Goal: Task Accomplishment & Management: Manage account settings

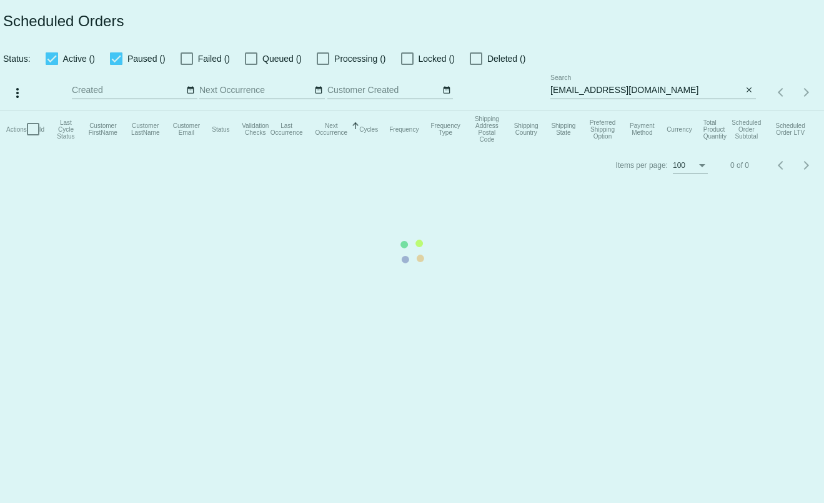
type input "[PERSON_NAME][EMAIL_ADDRESS][DOMAIN_NAME]"
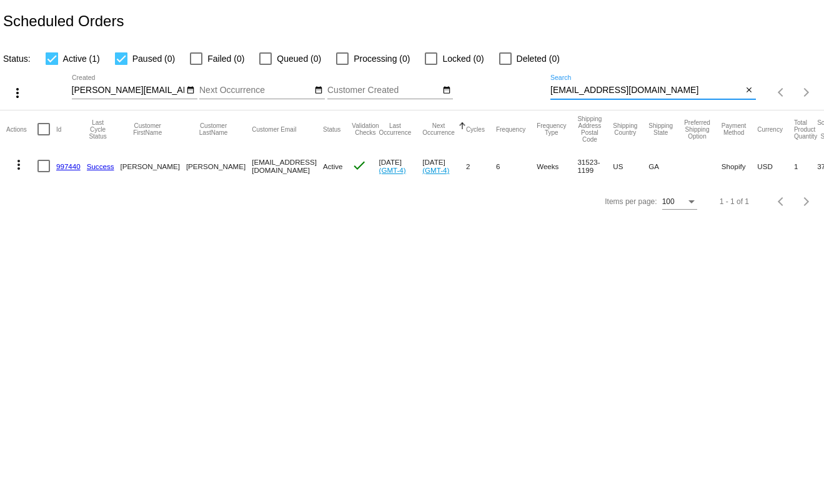
click at [664, 92] on input "ameadows1589@gmail.com" at bounding box center [646, 91] width 192 height 10
paste input "cebafarley@fast"
type input "cebafarley@fastmail.com"
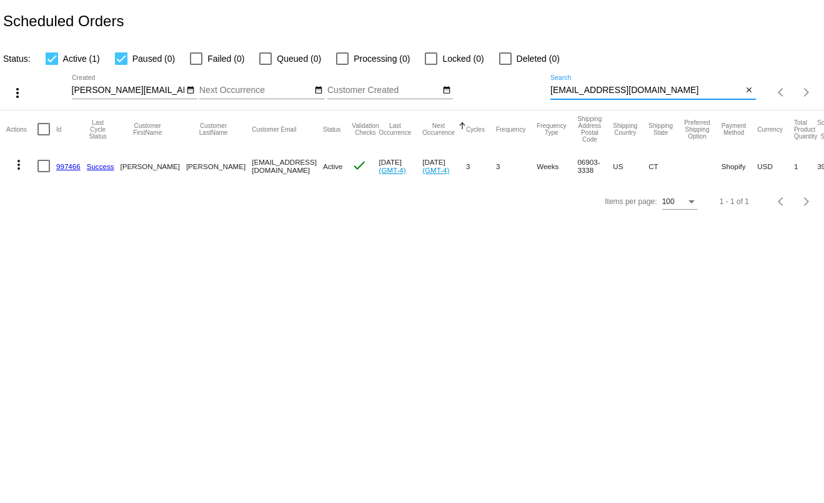
click at [9, 163] on button "more_vert" at bounding box center [18, 163] width 25 height 25
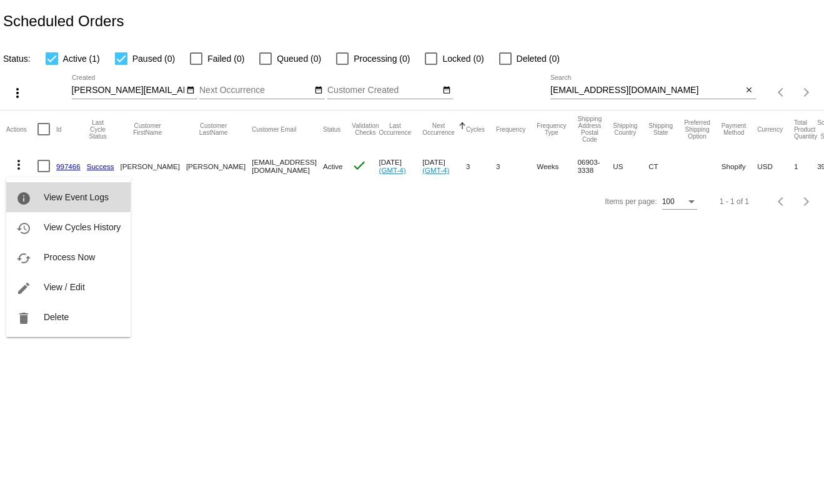
click at [34, 193] on button "info View Event Logs" at bounding box center [68, 197] width 124 height 30
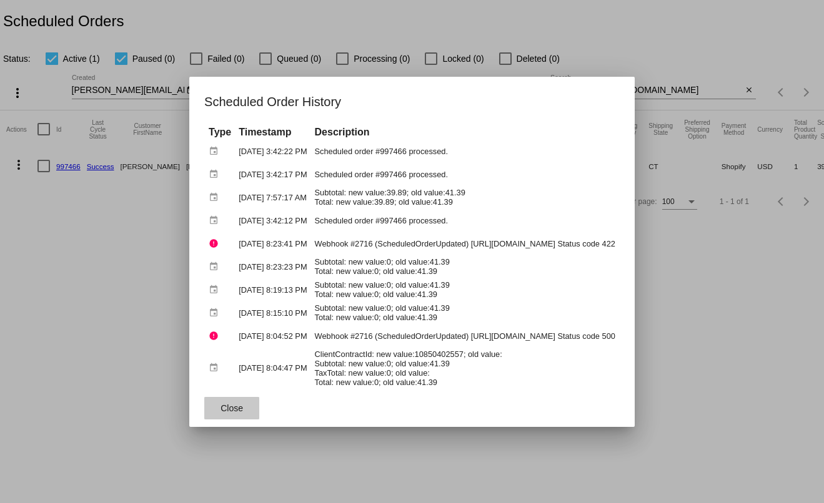
click at [220, 412] on span "Close" at bounding box center [231, 408] width 22 height 10
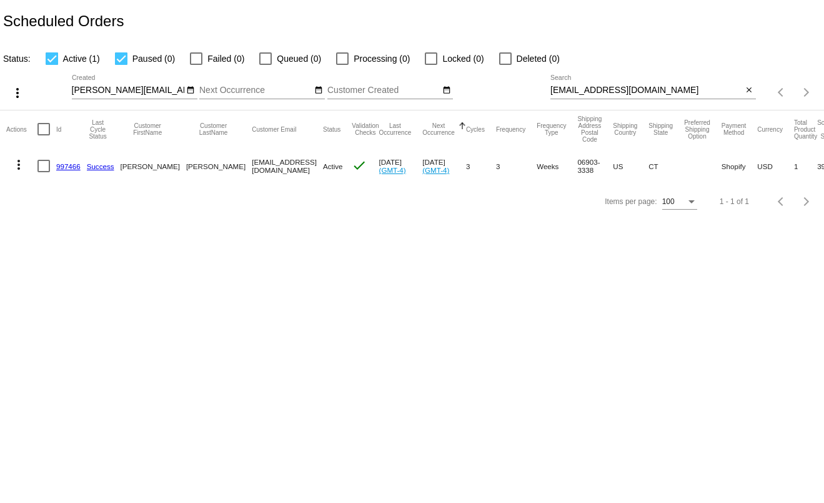
click at [20, 170] on mat-icon "more_vert" at bounding box center [18, 164] width 15 height 15
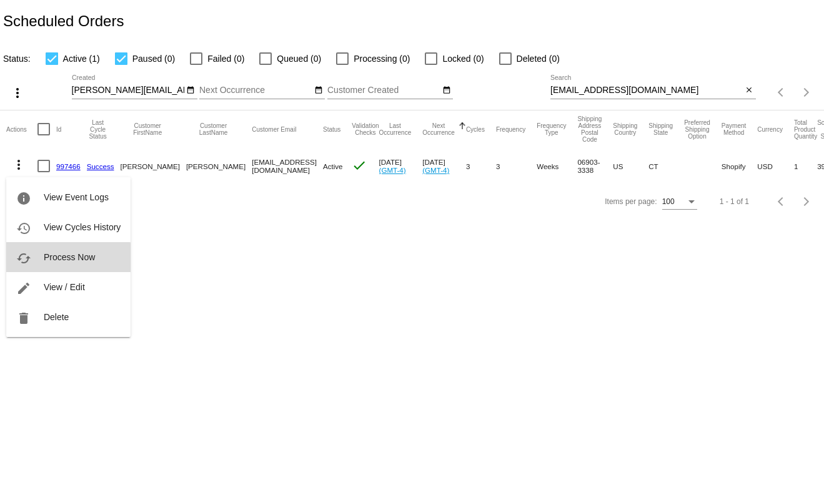
click at [47, 262] on span "Process Now" at bounding box center [69, 257] width 51 height 10
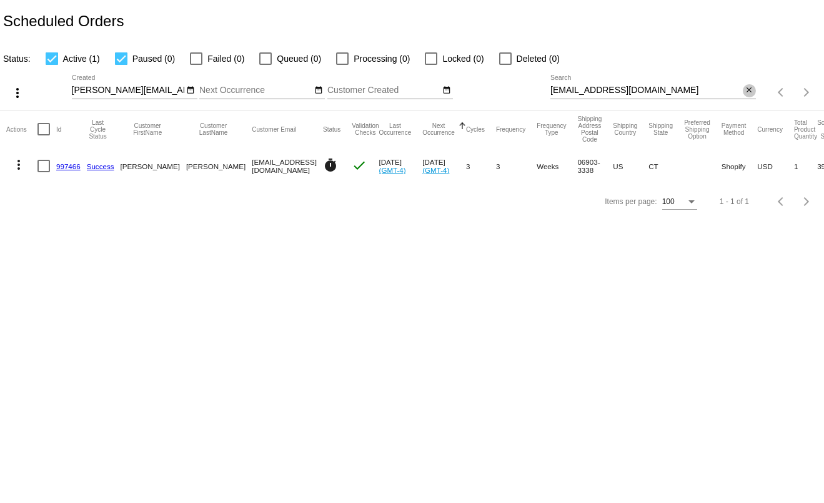
click at [749, 94] on mat-icon "close" at bounding box center [748, 91] width 9 height 10
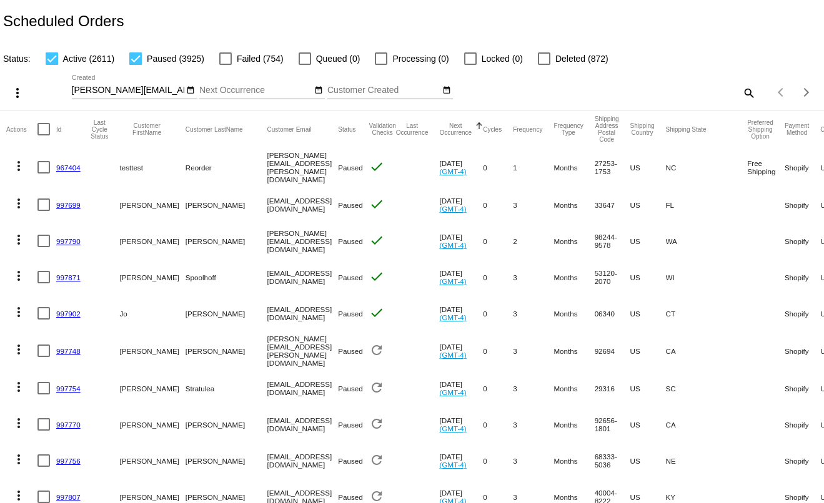
click at [273, 94] on input "Next Occurrence" at bounding box center [255, 91] width 112 height 10
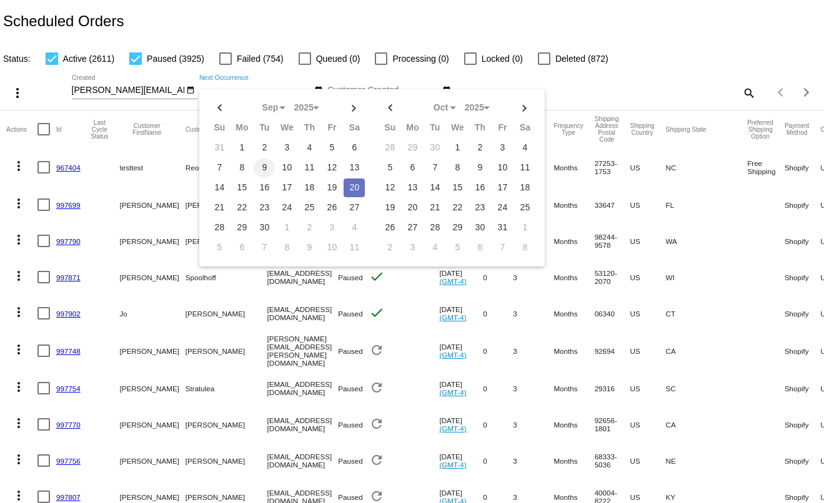
click at [260, 167] on td "9" at bounding box center [264, 168] width 21 height 19
click at [312, 170] on td "11" at bounding box center [308, 168] width 21 height 19
type input "09/09/2025 - 09/11/2025"
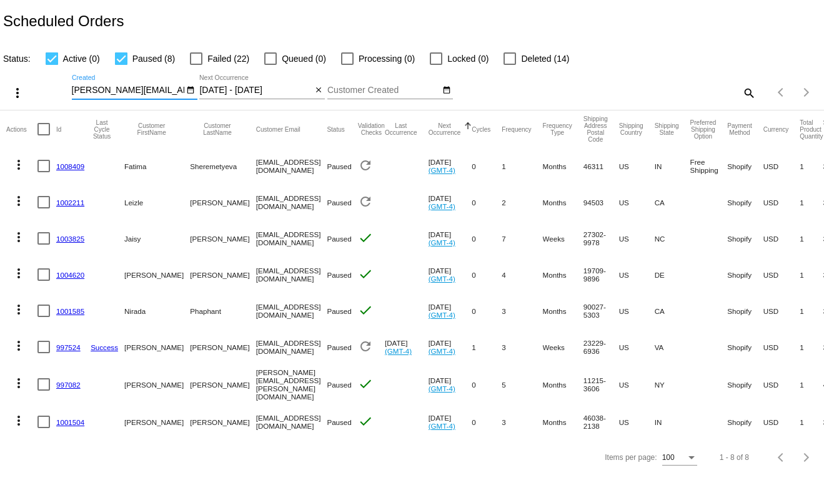
click at [146, 94] on input "t.leclaire@simplekneads.com" at bounding box center [128, 91] width 112 height 10
click at [72, 89] on div "Sep Jan Feb Mar Apr Su Mo Tu We Th Fr Sa" at bounding box center [72, 89] width 0 height 0
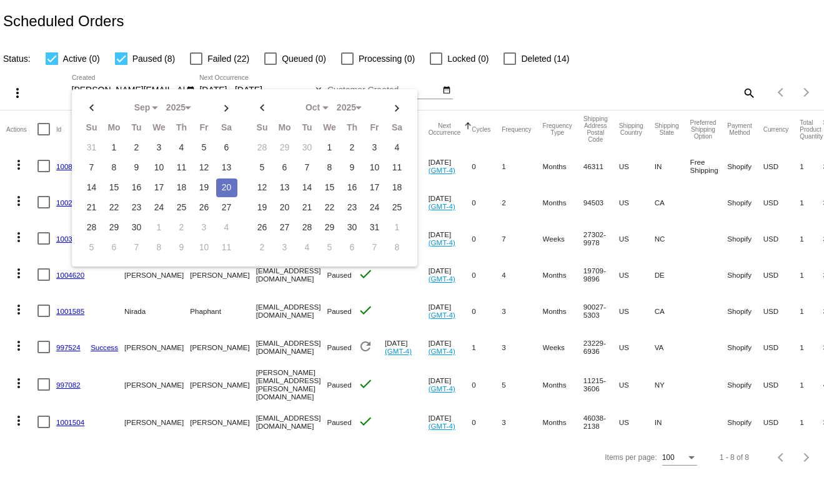
click at [146, 94] on div "Sep Jan Feb Mar Apr Su Mo Tu We Th Fr Sa" at bounding box center [244, 177] width 345 height 177
click at [147, 88] on input "t.leclaire@simplekneads.com" at bounding box center [128, 91] width 112 height 10
click at [636, 56] on div "Status: Active (0) Paused (8) Failed (22) Queued (0) Processing (0) Locked (0) …" at bounding box center [412, 54] width 824 height 24
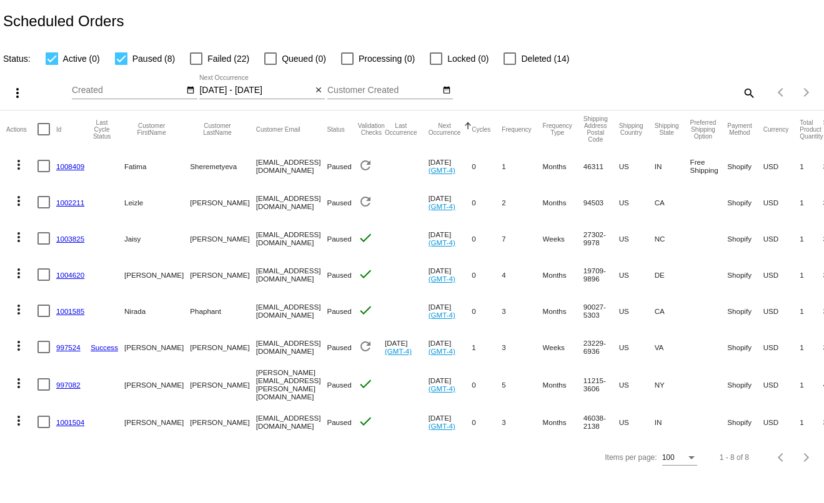
click at [121, 65] on div at bounding box center [121, 58] width 12 height 12
click at [121, 65] on input "Paused (8)" at bounding box center [121, 65] width 1 height 1
checkbox input "false"
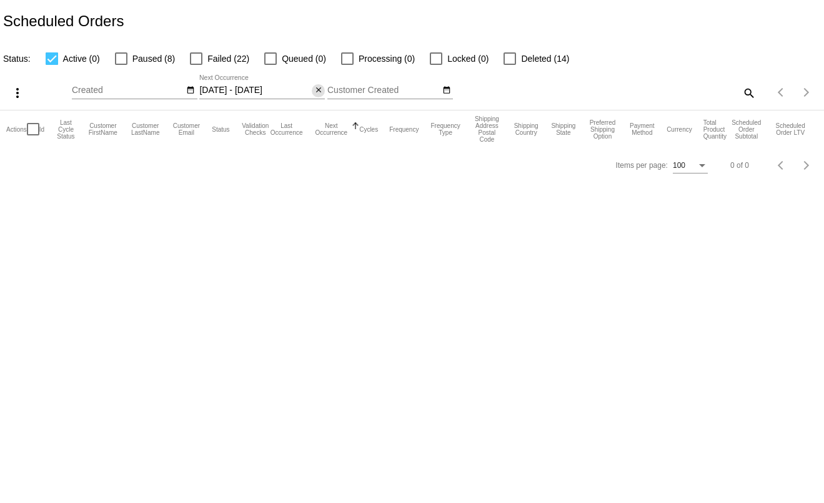
click at [315, 92] on mat-icon "close" at bounding box center [318, 91] width 9 height 10
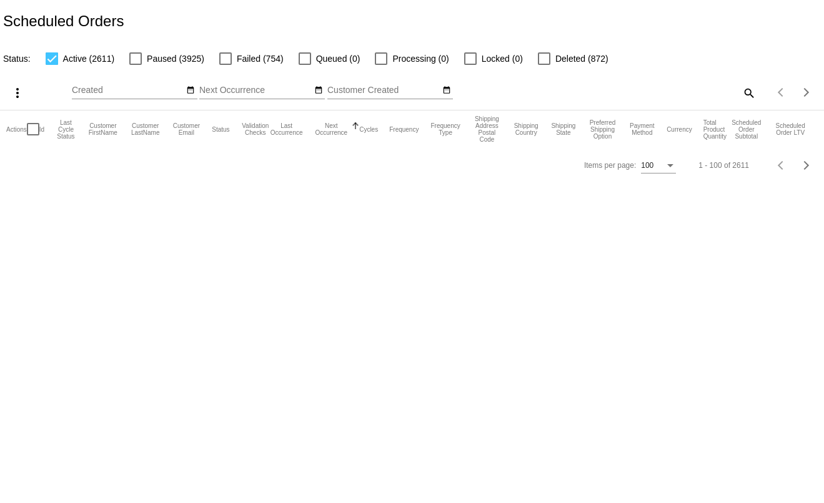
click at [752, 95] on mat-icon "search" at bounding box center [748, 92] width 15 height 19
click at [716, 94] on input "Search" at bounding box center [652, 91] width 205 height 10
paste input "leruss13+simplekneads@gmail.com"
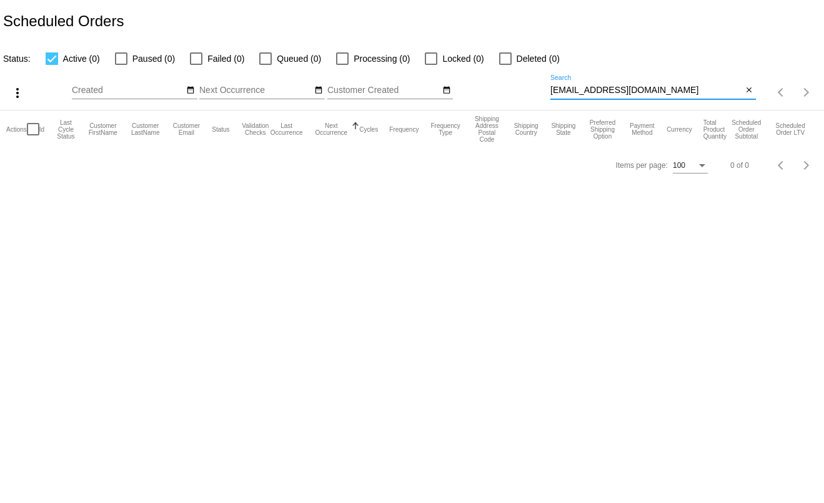
click at [711, 95] on input "leruss13+simplekneads@gmail.com" at bounding box center [646, 91] width 192 height 10
click at [714, 96] on input "leruss13+simplekneads@gmail.com" at bounding box center [646, 91] width 192 height 10
drag, startPoint x: 678, startPoint y: 94, endPoint x: 527, endPoint y: 98, distance: 151.2
click at [527, 98] on div "more_vert Sep Jan Feb Mar Apr 1" at bounding box center [412, 88] width 824 height 44
paste input "Lauren Jerome"
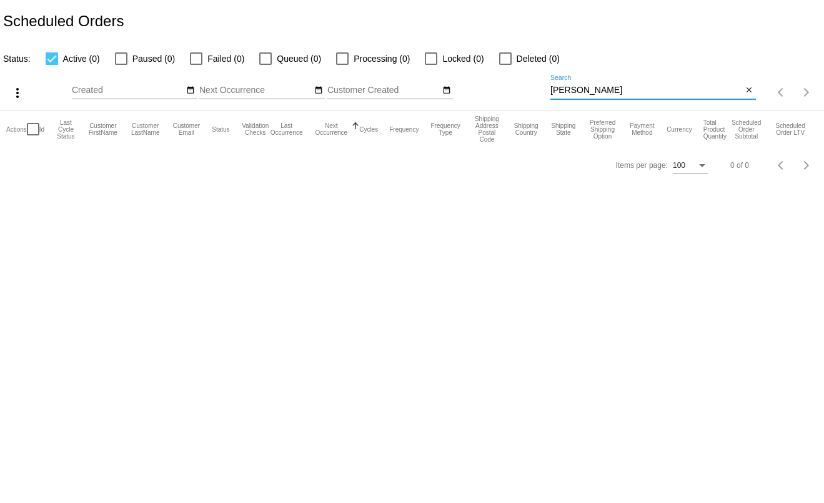
drag, startPoint x: 582, startPoint y: 94, endPoint x: 549, endPoint y: 95, distance: 32.5
click at [549, 95] on div "more_vert Sep Jan Feb Mar Apr 1" at bounding box center [412, 88] width 824 height 44
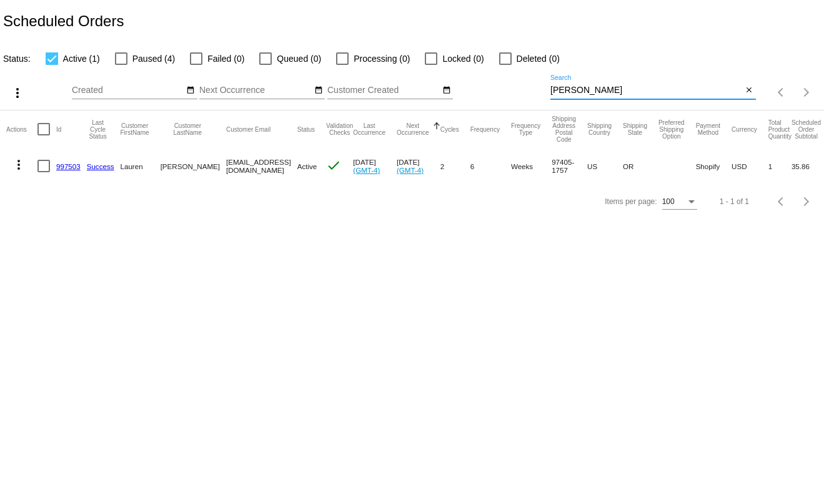
click at [24, 165] on mat-icon "more_vert" at bounding box center [18, 164] width 15 height 15
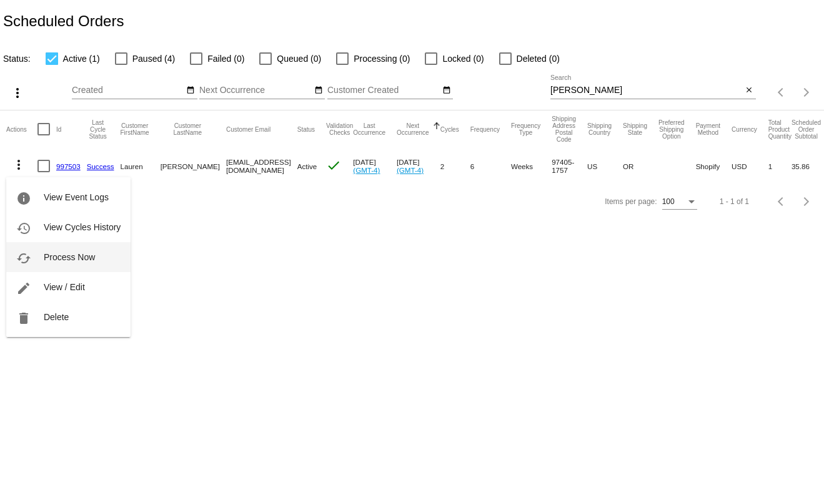
click at [49, 259] on span "Process Now" at bounding box center [69, 257] width 51 height 10
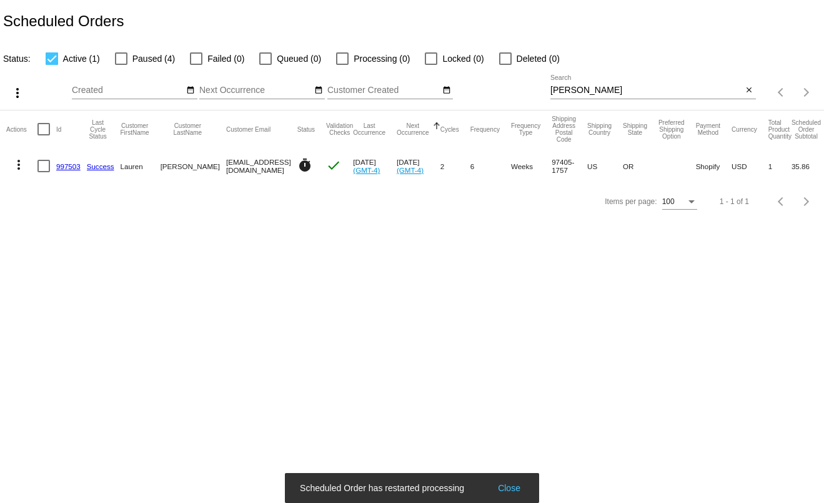
click at [682, 93] on input "Jerome" at bounding box center [646, 91] width 192 height 10
paste input "adam.bowen@hey.com"
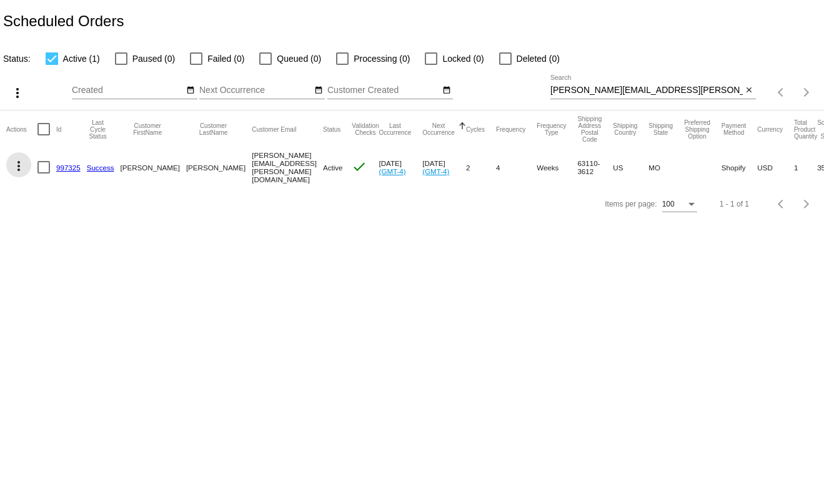
click at [16, 170] on mat-icon "more_vert" at bounding box center [18, 166] width 15 height 15
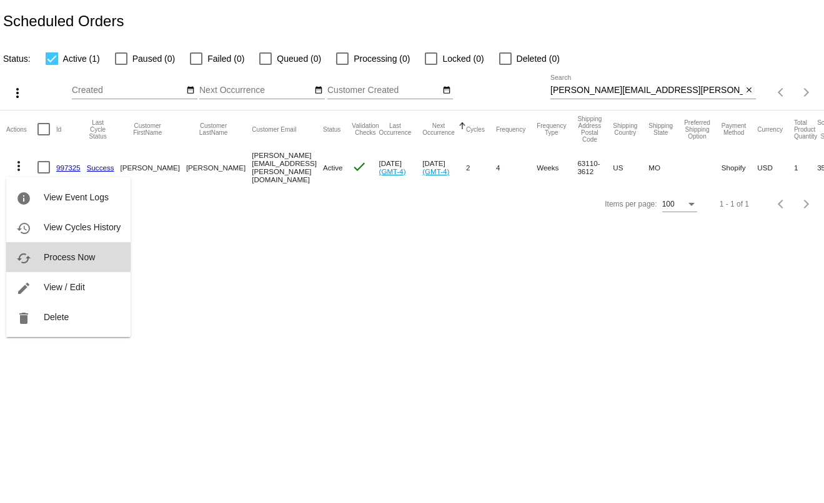
click at [45, 252] on span "Process Now" at bounding box center [69, 257] width 51 height 10
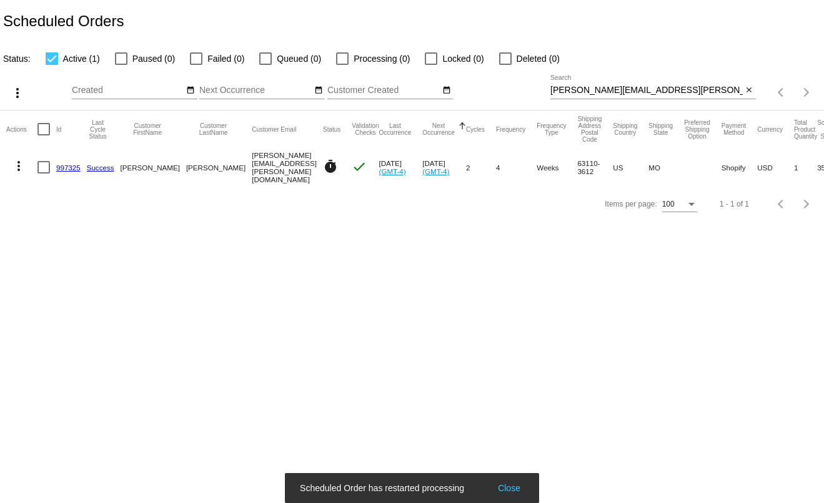
click at [682, 94] on input "adam.bowen@hey.com" at bounding box center [646, 91] width 192 height 10
paste input "bby.thompson.caldwell@gmail"
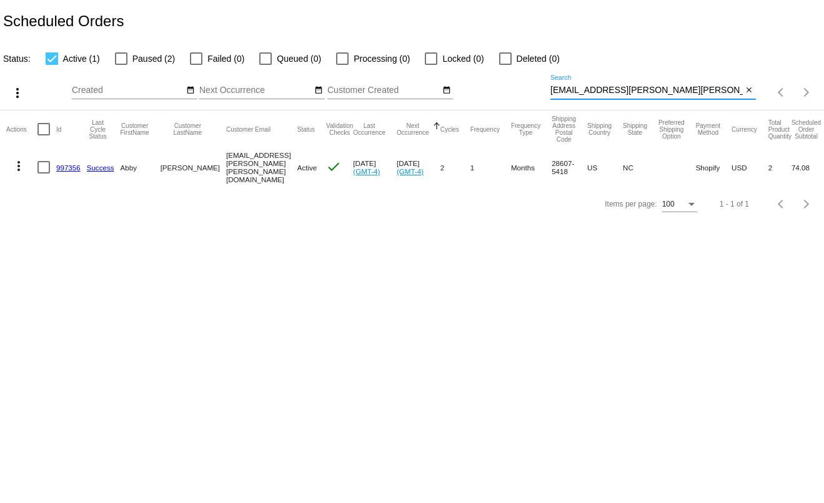
click at [17, 165] on mat-icon "more_vert" at bounding box center [18, 166] width 15 height 15
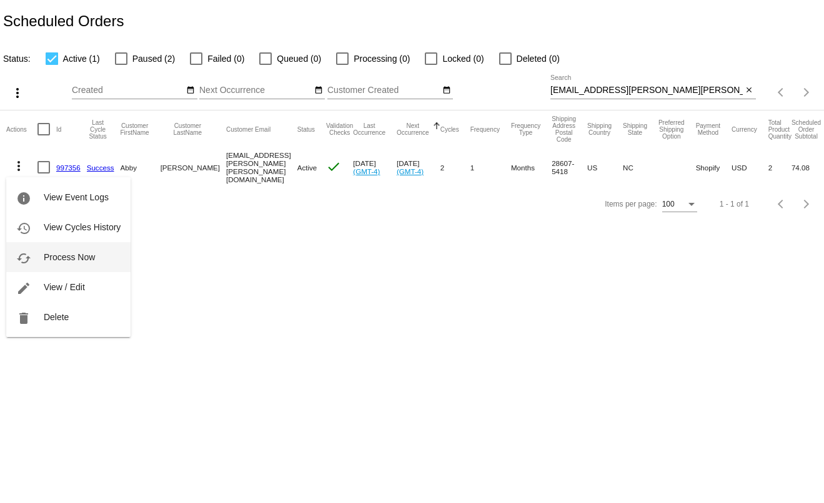
click at [51, 253] on span "Process Now" at bounding box center [69, 257] width 51 height 10
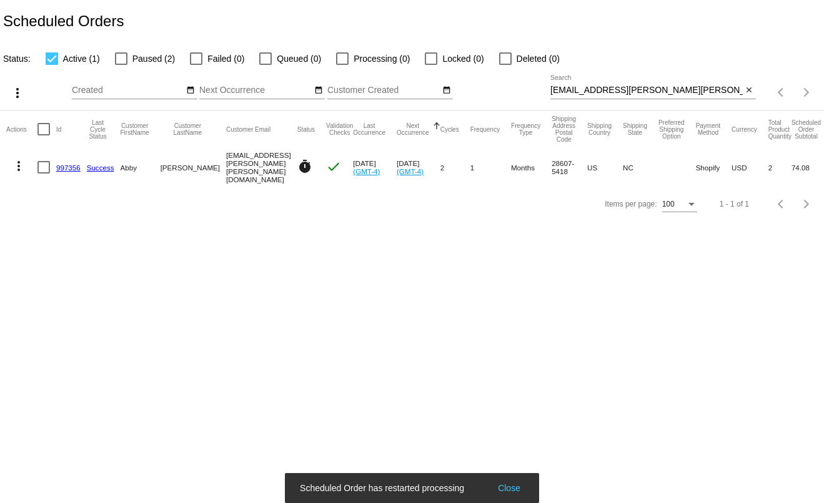
click at [713, 89] on input "abby.thompson.caldwell@gmail.com" at bounding box center [646, 91] width 192 height 10
paste input "llisonkrausman"
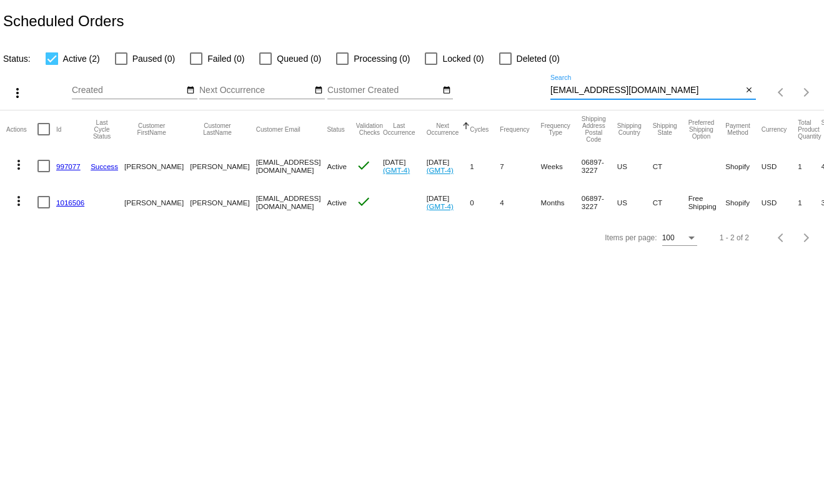
click at [14, 167] on mat-icon "more_vert" at bounding box center [18, 164] width 15 height 15
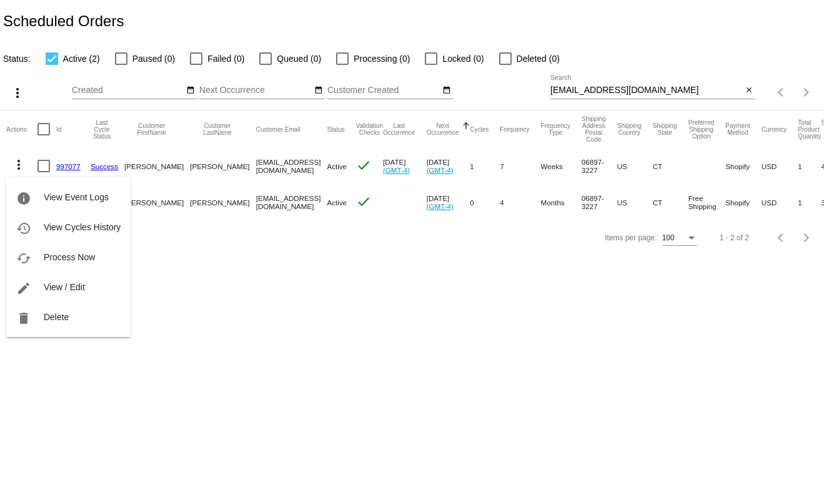
click at [281, 260] on div at bounding box center [412, 251] width 824 height 503
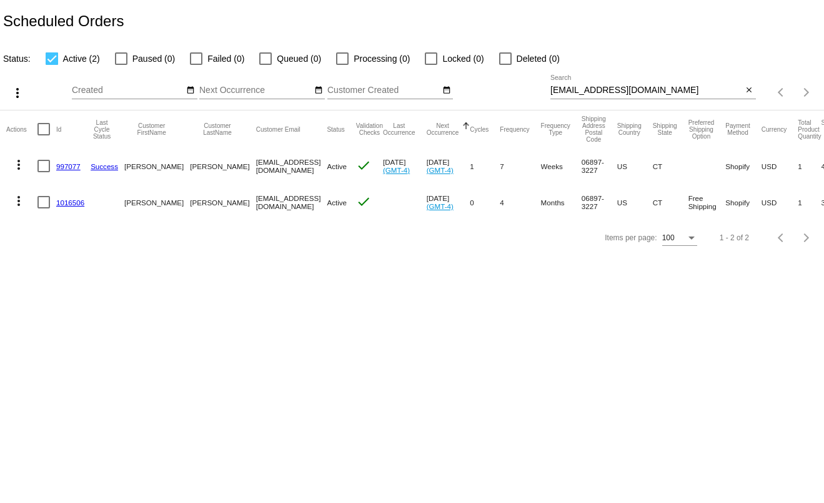
click at [21, 160] on mat-icon "more_vert" at bounding box center [18, 164] width 15 height 15
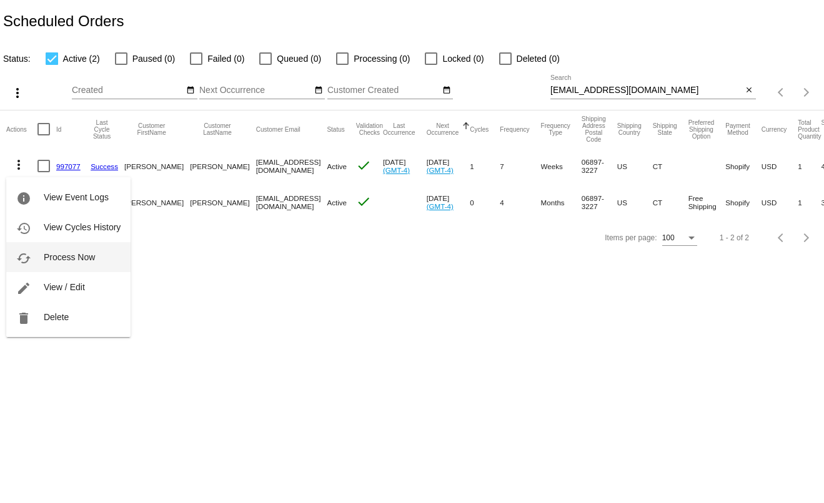
click at [45, 245] on button "cached Process Now" at bounding box center [68, 257] width 124 height 30
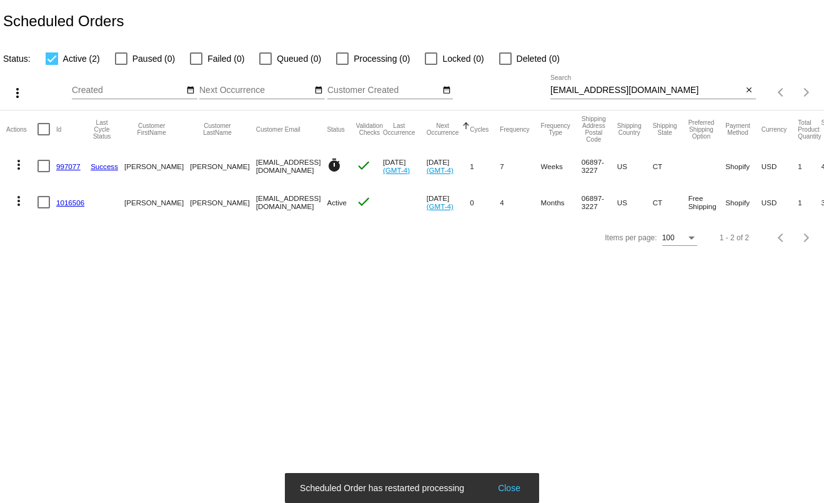
click at [648, 91] on input "allisonkrausman@gmail.com" at bounding box center [646, 91] width 192 height 10
paste input "idrew"
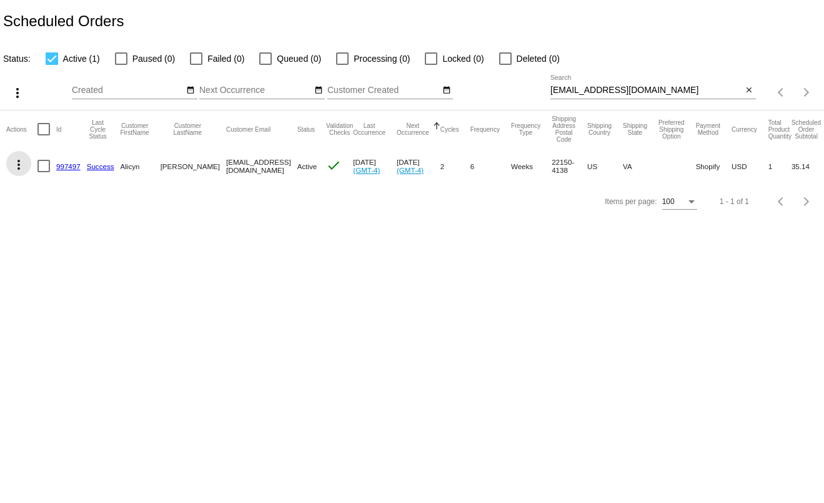
click at [17, 169] on mat-icon "more_vert" at bounding box center [18, 164] width 15 height 15
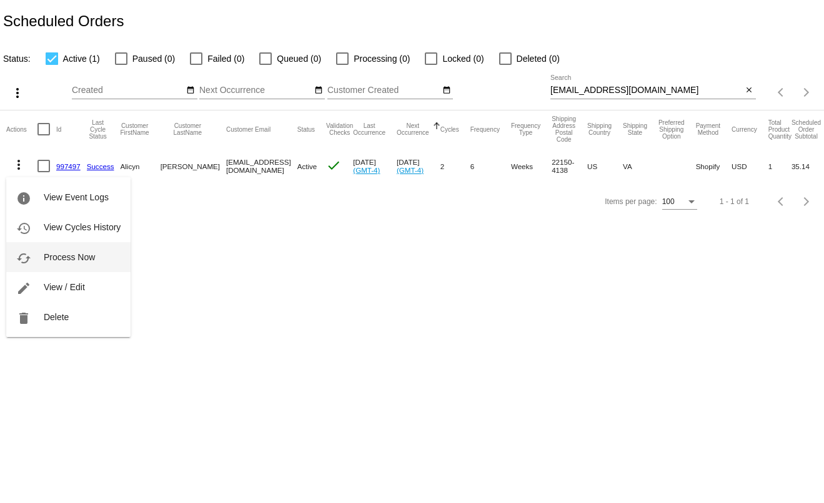
click at [60, 257] on span "Process Now" at bounding box center [69, 257] width 51 height 10
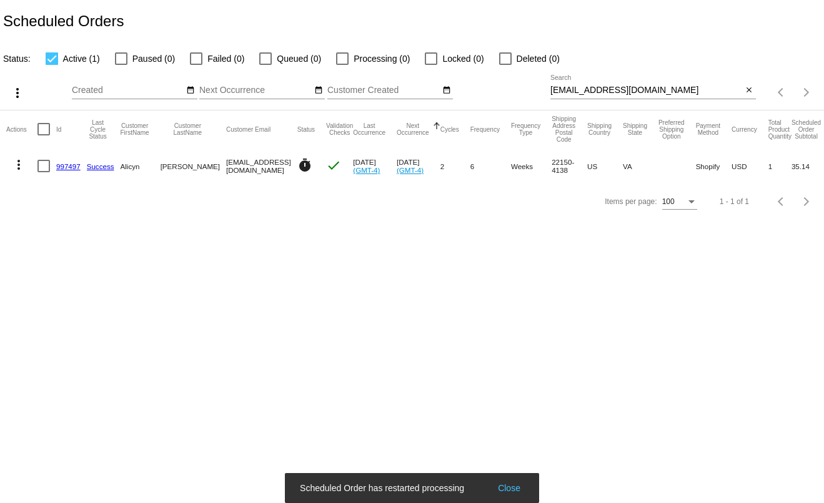
click at [649, 95] on input "alidrew@gmail.com" at bounding box center [646, 91] width 192 height 10
paste input "ben@benblue"
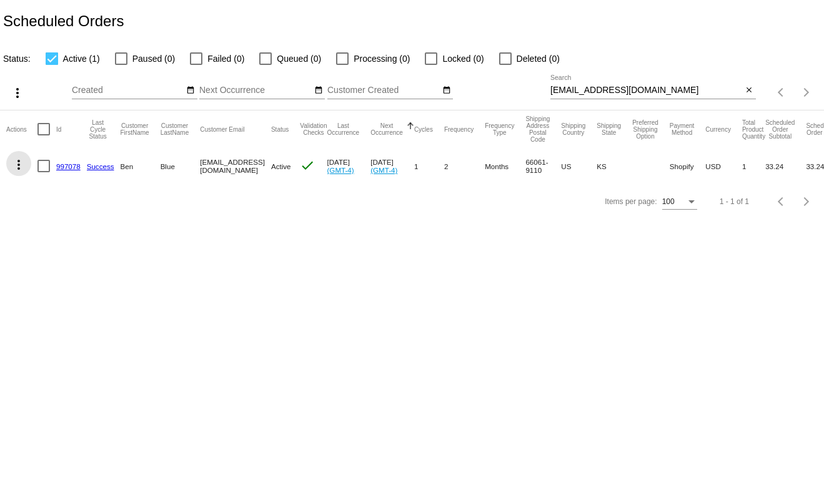
click at [22, 167] on mat-icon "more_vert" at bounding box center [18, 164] width 15 height 15
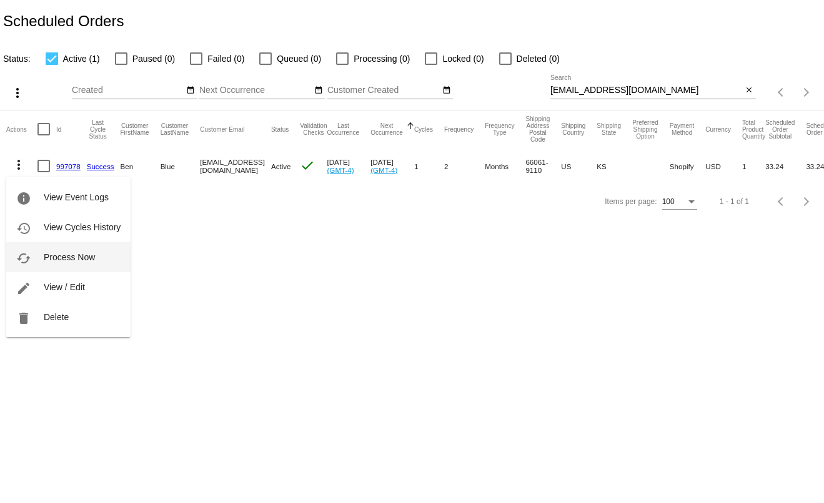
click at [77, 257] on span "Process Now" at bounding box center [69, 257] width 51 height 10
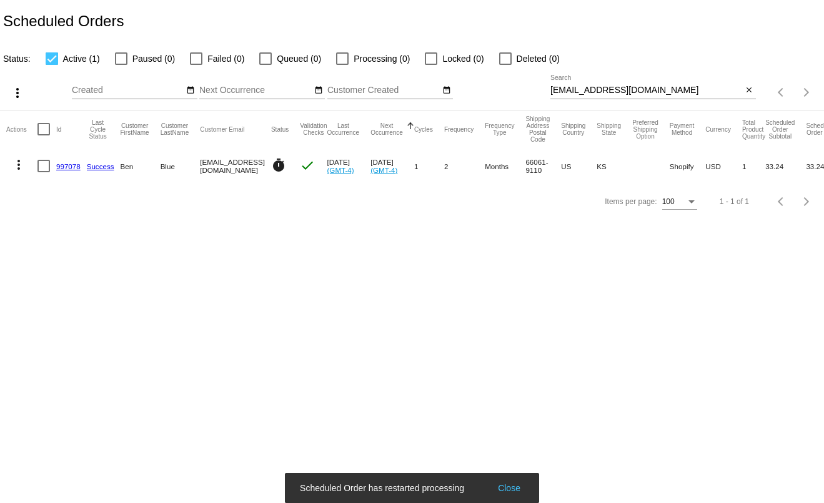
click at [648, 93] on input "ben@benblue.com" at bounding box center [646, 91] width 192 height 10
paste input "jonesjfba22@yahoo"
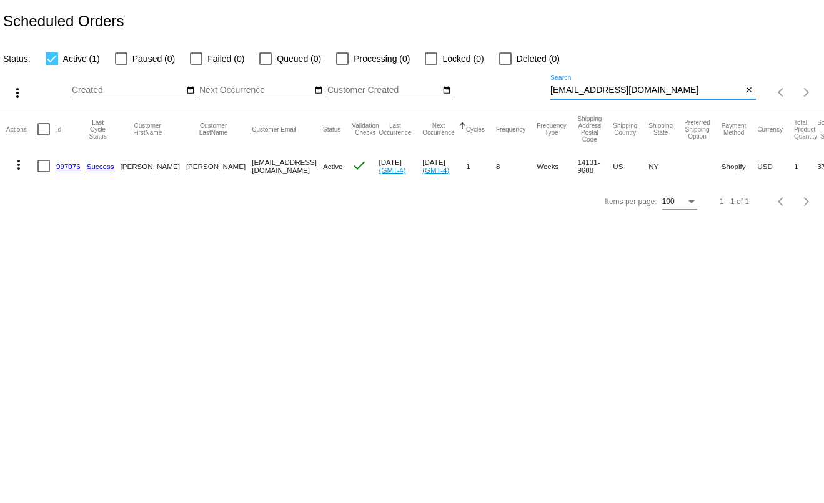
click at [17, 169] on mat-icon "more_vert" at bounding box center [18, 164] width 15 height 15
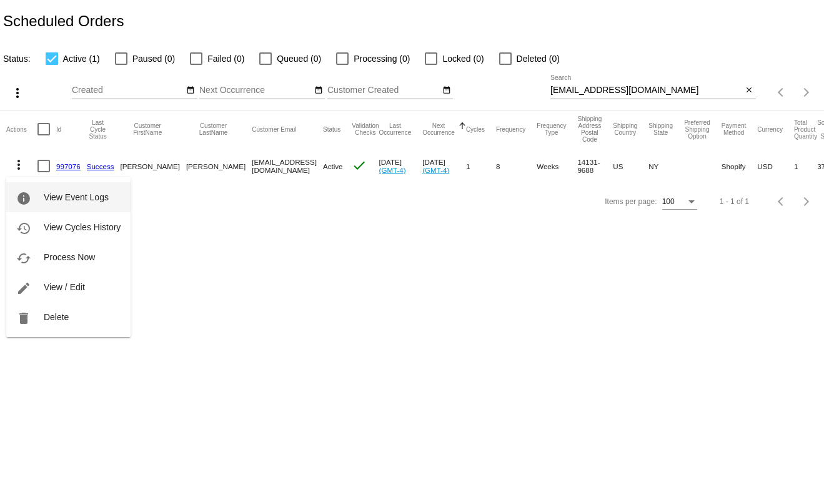
click at [25, 190] on button "info View Event Logs" at bounding box center [68, 197] width 124 height 30
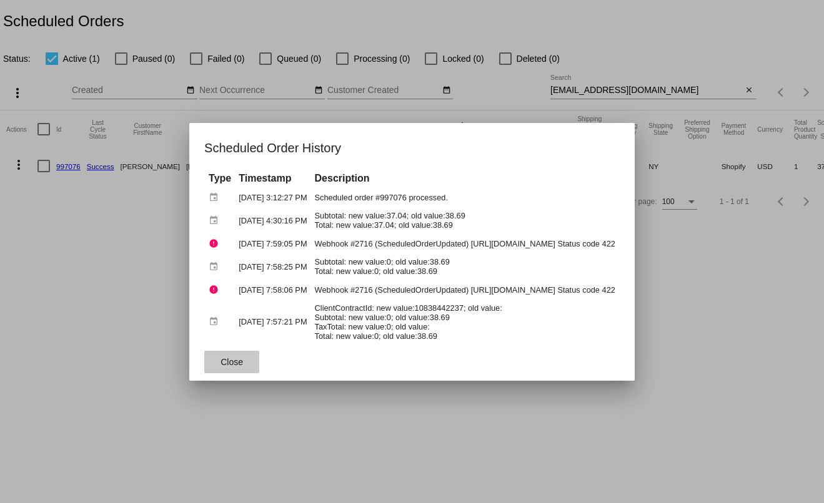
click at [220, 363] on span "Close" at bounding box center [231, 362] width 22 height 10
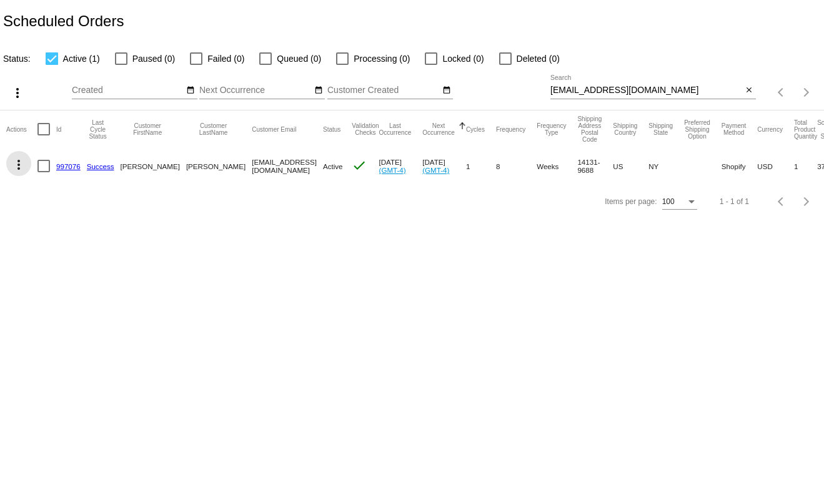
click at [20, 164] on mat-icon "more_vert" at bounding box center [18, 164] width 15 height 15
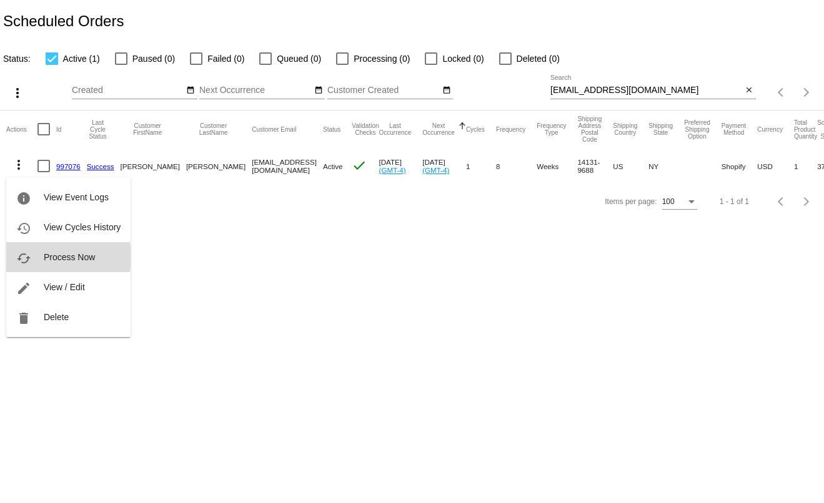
click at [52, 257] on span "Process Now" at bounding box center [69, 257] width 51 height 10
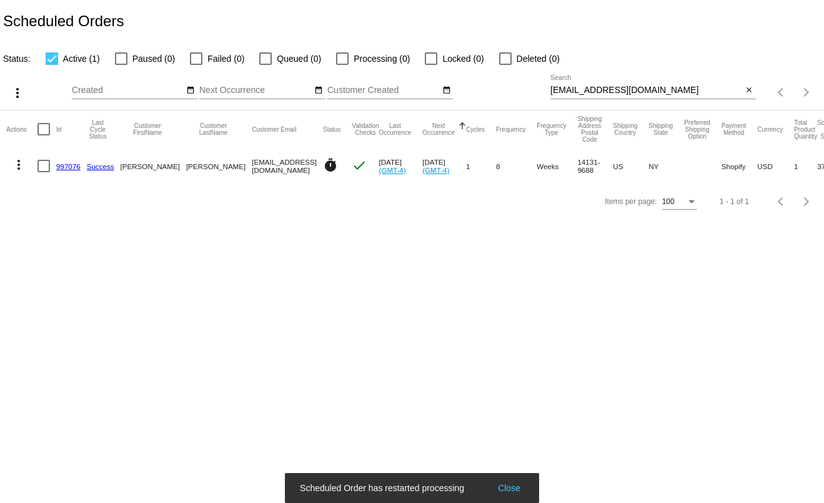
click at [649, 96] on input "jonesjfba22@yahoo.com" at bounding box center [646, 91] width 192 height 10
paste input "amy.beth.acker@gmail"
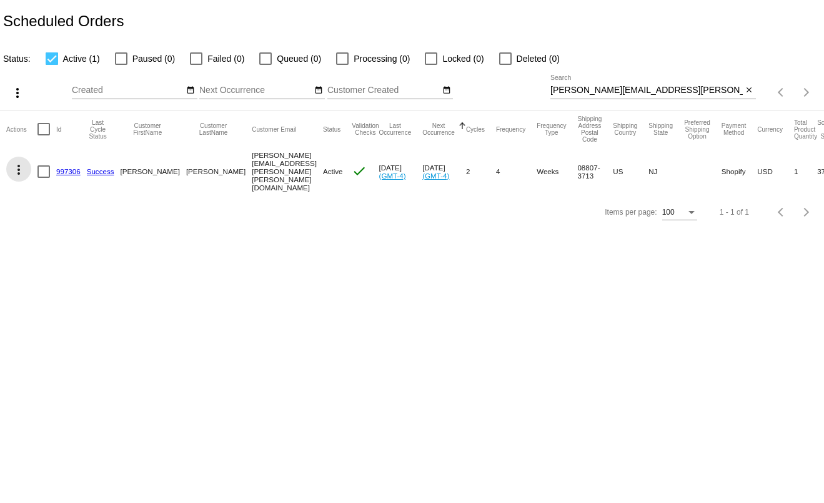
click at [19, 171] on mat-icon "more_vert" at bounding box center [18, 169] width 15 height 15
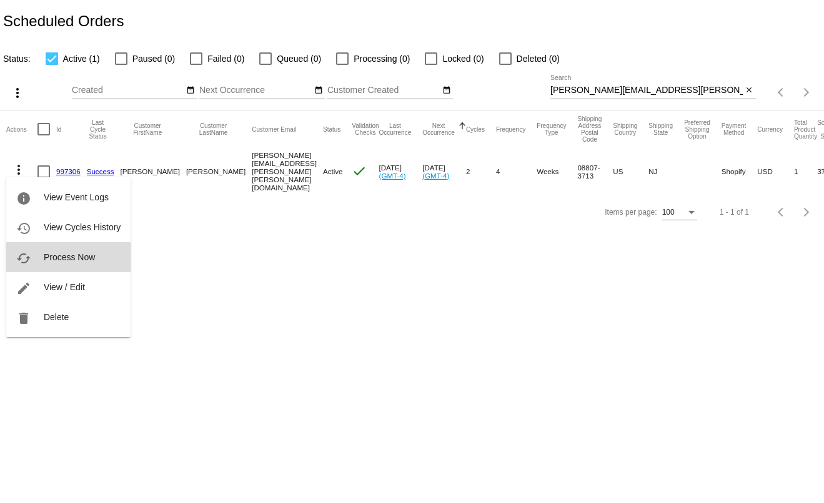
click at [57, 257] on span "Process Now" at bounding box center [69, 257] width 51 height 10
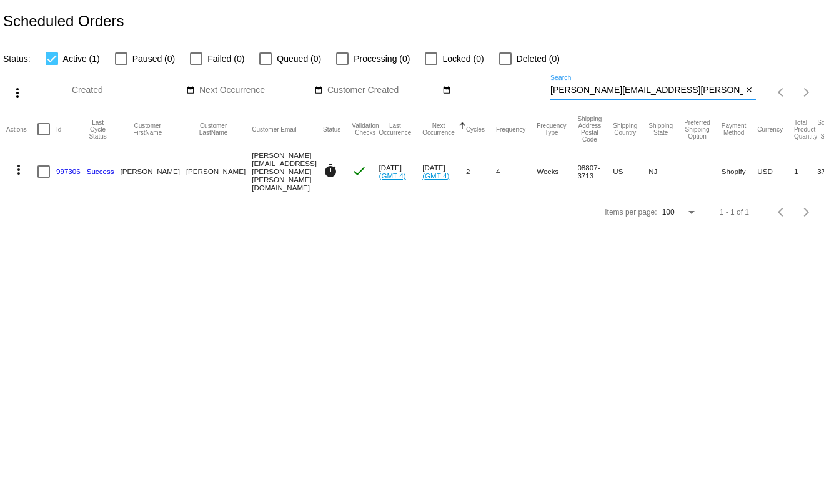
drag, startPoint x: 654, startPoint y: 93, endPoint x: 521, endPoint y: 88, distance: 132.5
click at [521, 88] on div "more_vert Sep Jan Feb Mar Apr 1" at bounding box center [412, 88] width 824 height 44
drag, startPoint x: 636, startPoint y: 91, endPoint x: 397, endPoint y: 89, distance: 239.2
click at [398, 89] on div "more_vert Sep Jan Feb Mar Apr 1" at bounding box center [412, 88] width 824 height 44
paste input "cbshoman@yahoo"
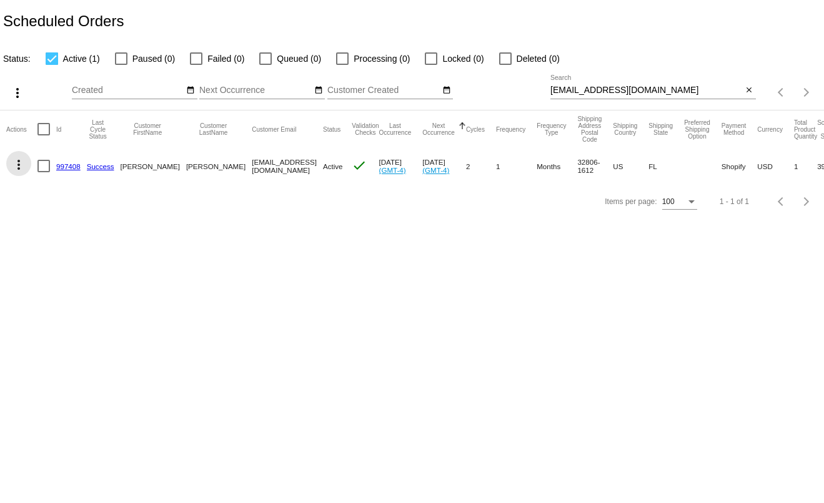
click at [23, 169] on mat-icon "more_vert" at bounding box center [18, 164] width 15 height 15
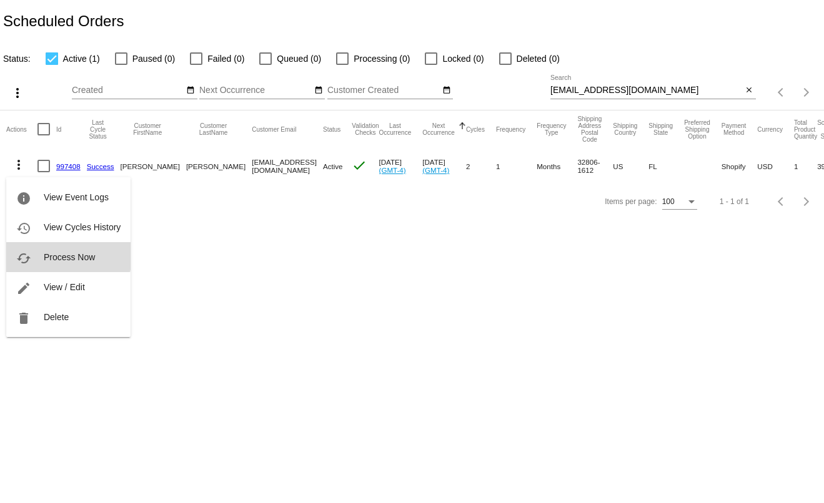
click at [57, 253] on span "Process Now" at bounding box center [69, 257] width 51 height 10
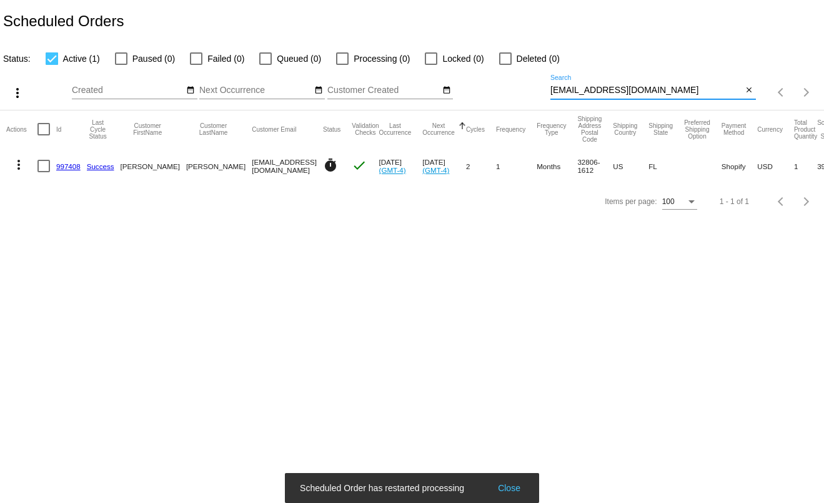
drag, startPoint x: 654, startPoint y: 96, endPoint x: 521, endPoint y: 91, distance: 132.4
click at [521, 91] on div "more_vert Sep Jan Feb Mar Apr 1" at bounding box center [412, 88] width 824 height 44
paste input "faniaberg@gmail"
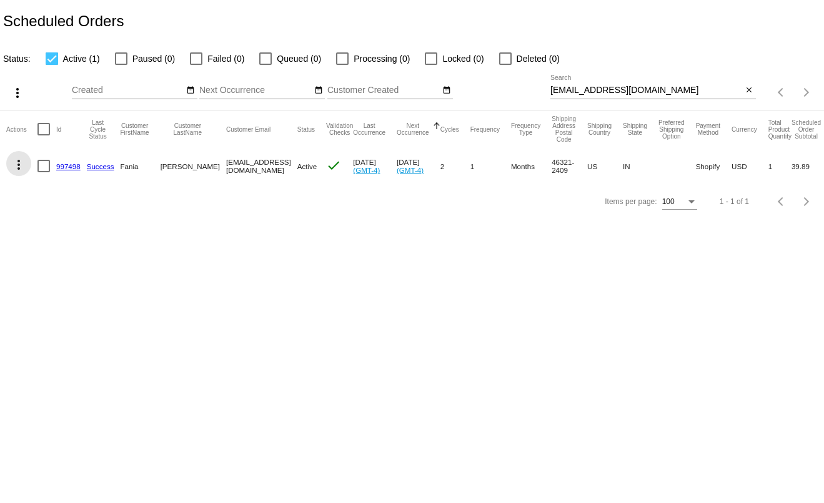
click at [22, 166] on mat-icon "more_vert" at bounding box center [18, 164] width 15 height 15
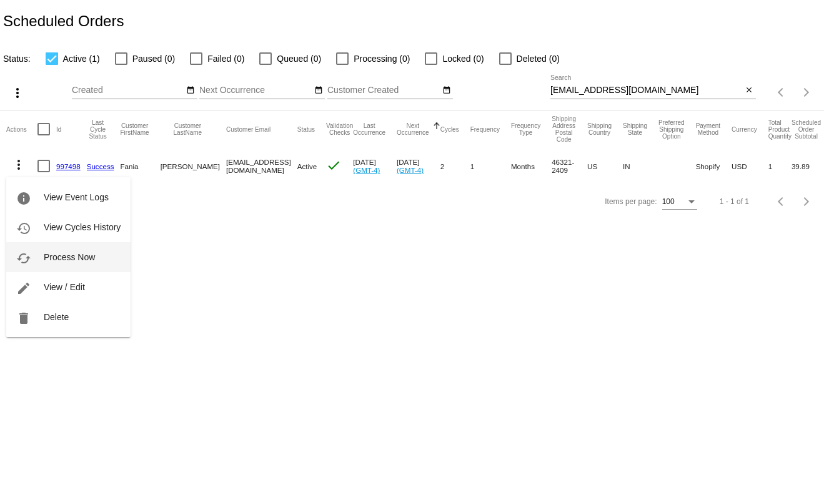
click at [57, 262] on span "Process Now" at bounding box center [69, 257] width 51 height 10
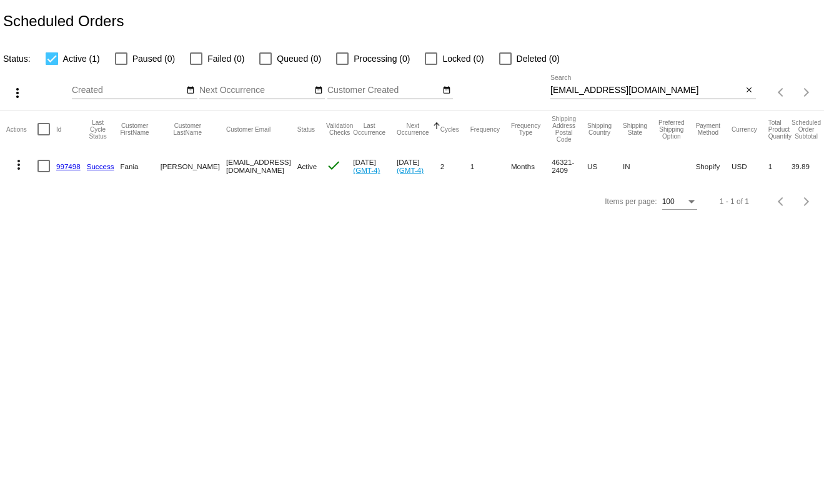
click at [648, 94] on input "faniaberg@gmail.com" at bounding box center [646, 91] width 192 height 10
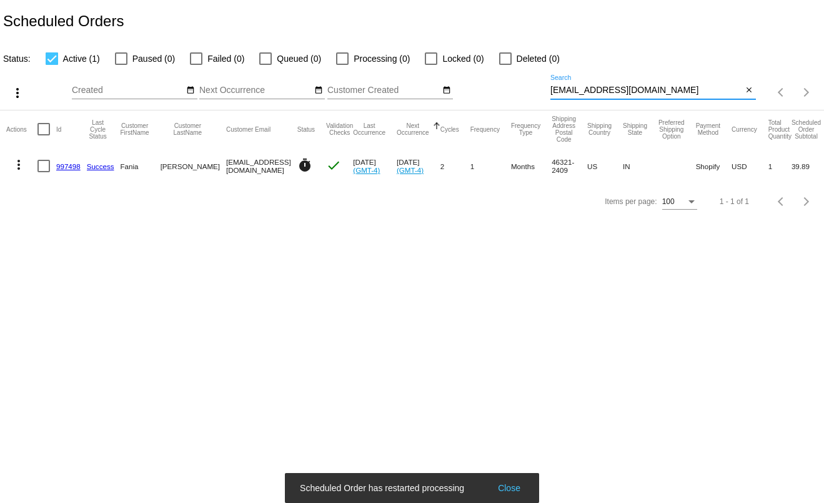
click at [648, 94] on input "faniaberg@gmail.com" at bounding box center [646, 91] width 192 height 10
paste input "oreillykaelie"
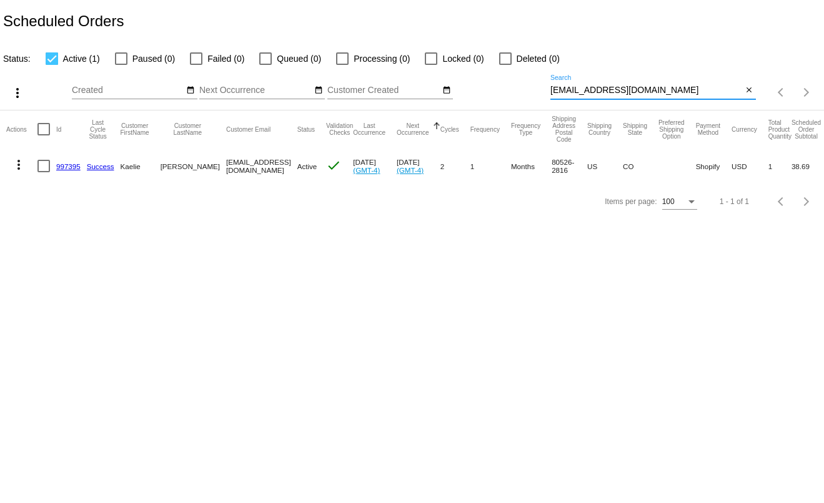
click at [19, 167] on mat-icon "more_vert" at bounding box center [18, 164] width 15 height 15
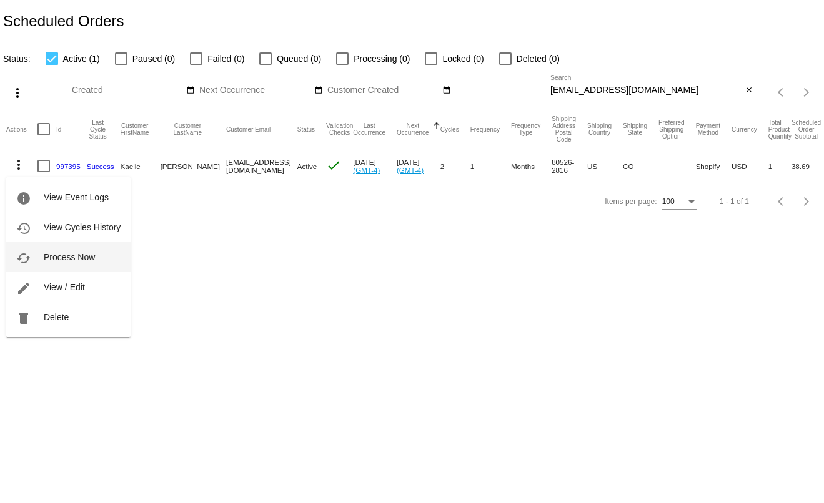
click at [45, 252] on span "Process Now" at bounding box center [69, 257] width 51 height 10
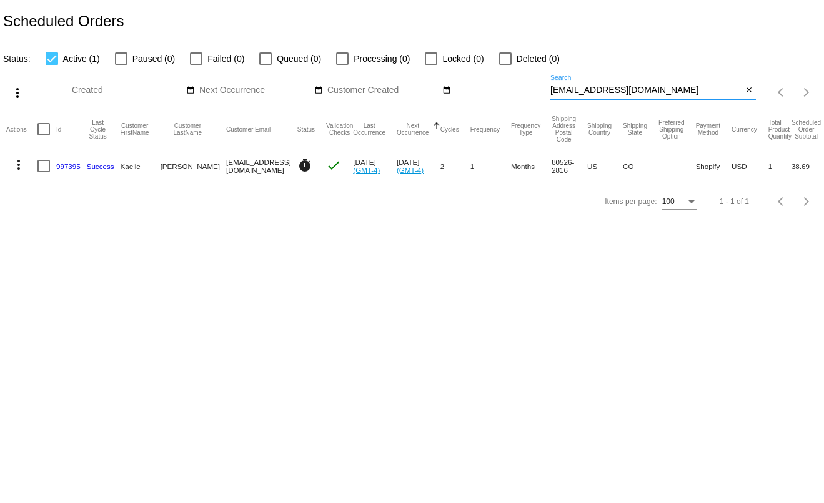
drag, startPoint x: 663, startPoint y: 95, endPoint x: 543, endPoint y: 91, distance: 119.9
click at [543, 91] on div "more_vert Sep Jan Feb Mar Apr 1" at bounding box center [412, 88] width 824 height 44
paste input "jchandra@embarq"
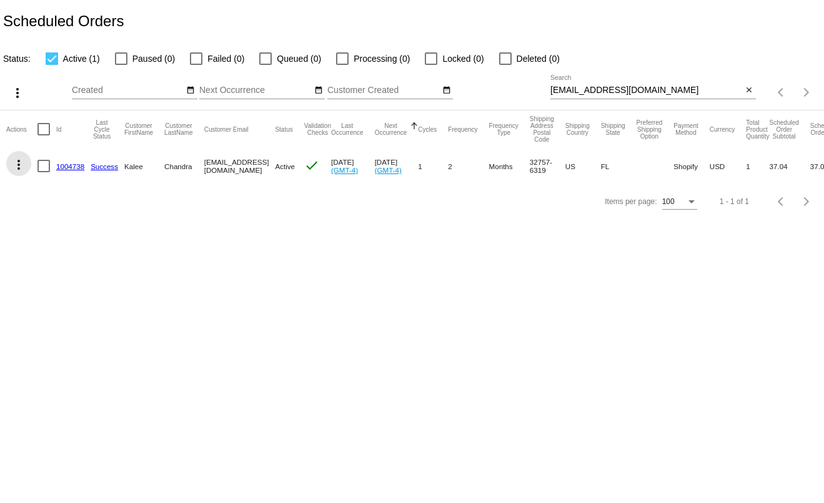
click at [16, 172] on mat-icon "more_vert" at bounding box center [18, 164] width 15 height 15
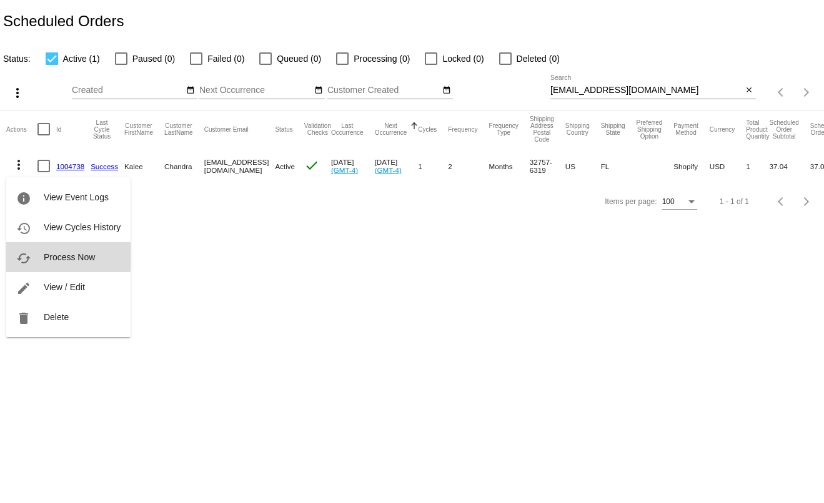
click at [57, 256] on span "Process Now" at bounding box center [69, 257] width 51 height 10
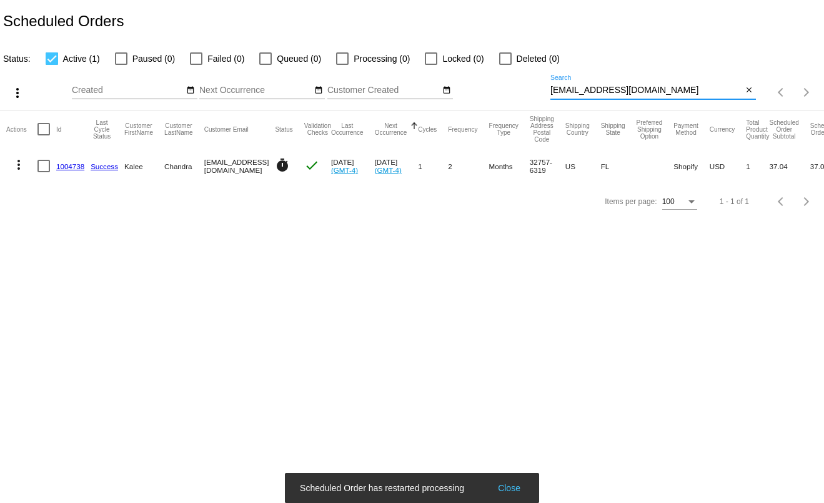
drag, startPoint x: 661, startPoint y: 95, endPoint x: 527, endPoint y: 91, distance: 133.7
click at [527, 91] on div "more_vert Sep Jan Feb Mar Apr 1" at bounding box center [412, 88] width 824 height 44
paste input "laurelwishart@g"
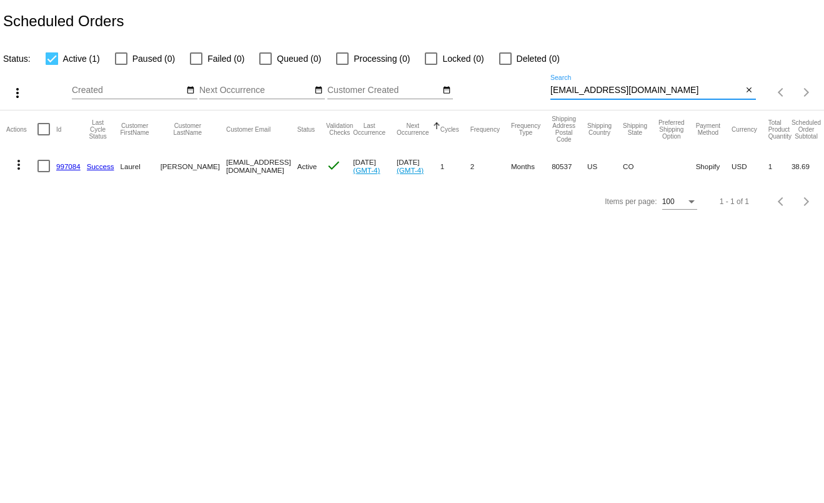
click at [15, 171] on mat-icon "more_vert" at bounding box center [18, 164] width 15 height 15
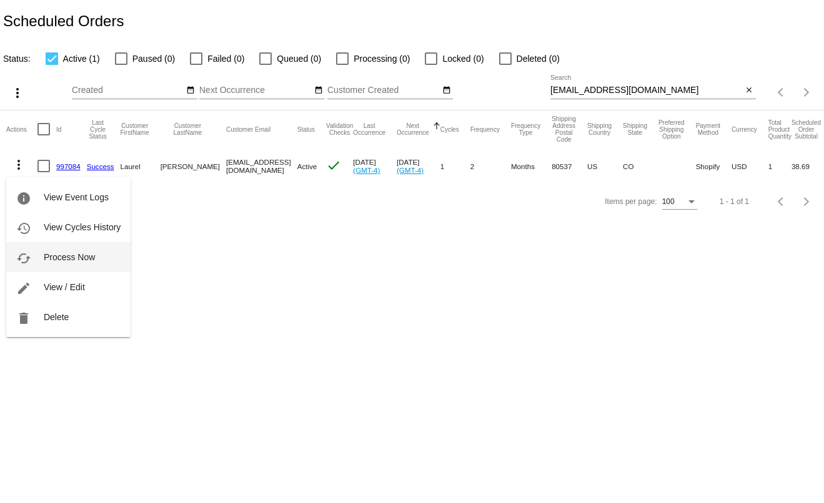
click at [39, 255] on button "cached Process Now" at bounding box center [68, 257] width 124 height 30
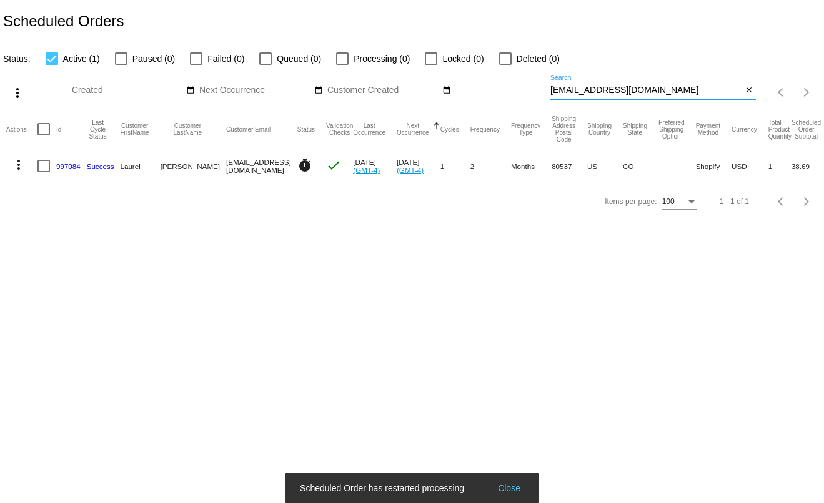
drag, startPoint x: 658, startPoint y: 91, endPoint x: 547, endPoint y: 91, distance: 111.1
click at [547, 91] on div "more_vert Sep Jan Feb Mar Apr 1" at bounding box center [412, 88] width 824 height 44
paste input "taylor.lissa"
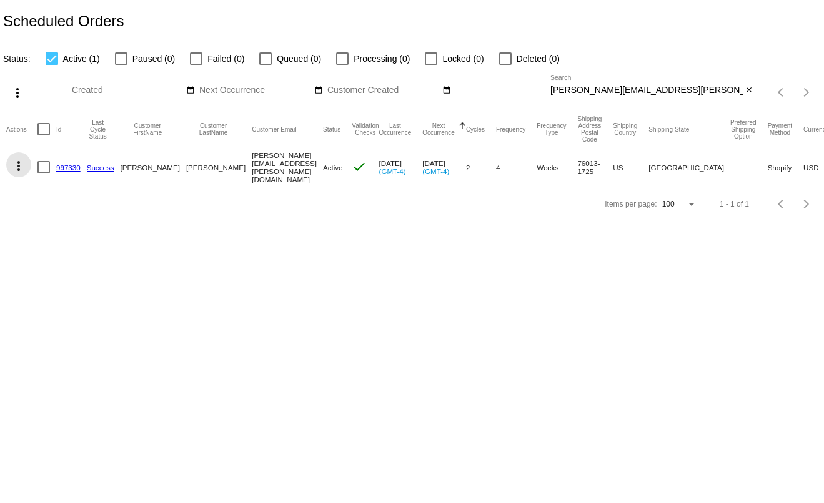
click at [20, 165] on mat-icon "more_vert" at bounding box center [18, 166] width 15 height 15
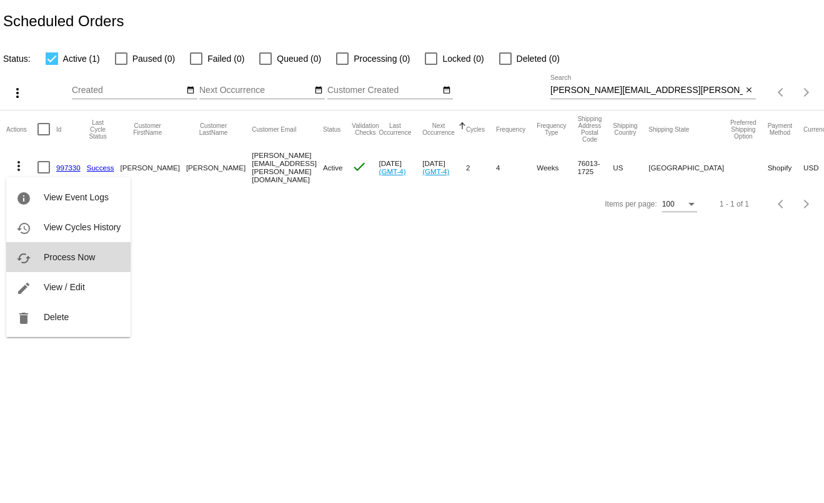
click at [47, 256] on span "Process Now" at bounding box center [69, 257] width 51 height 10
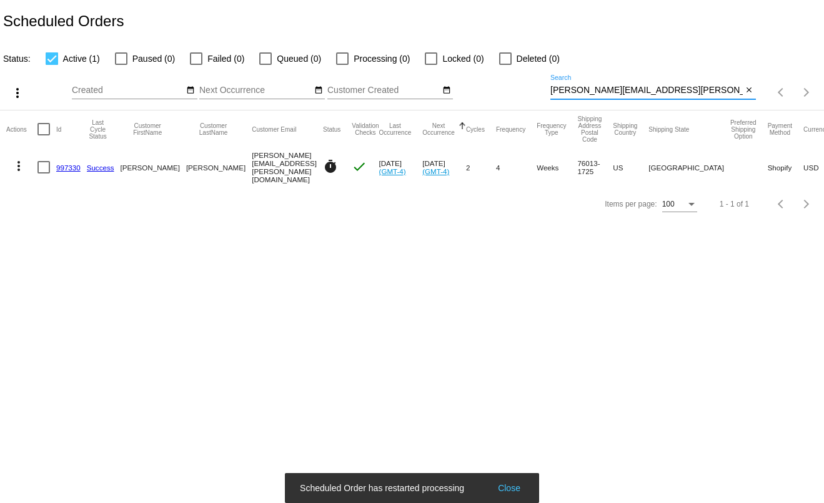
drag, startPoint x: 652, startPoint y: 94, endPoint x: 516, endPoint y: 91, distance: 136.2
click at [516, 91] on div "more_vert Sep Jan Feb Mar Apr 1" at bounding box center [412, 88] width 824 height 44
paste input "susangonring@yahoo"
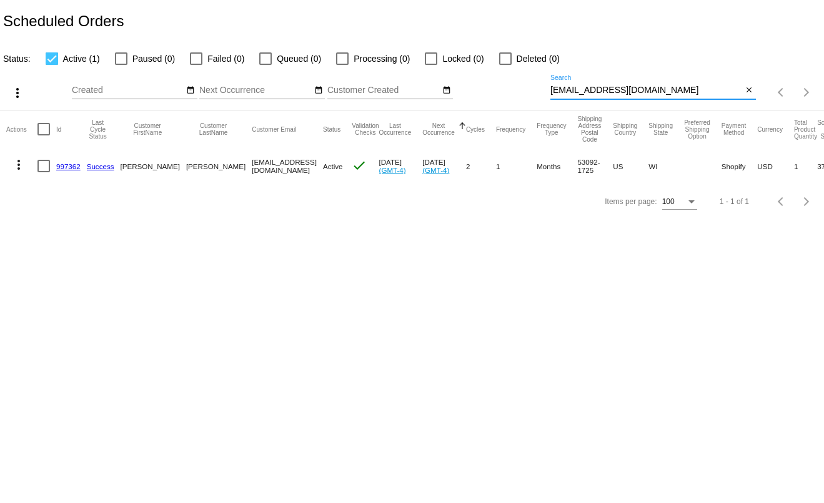
click at [18, 166] on mat-icon "more_vert" at bounding box center [18, 164] width 15 height 15
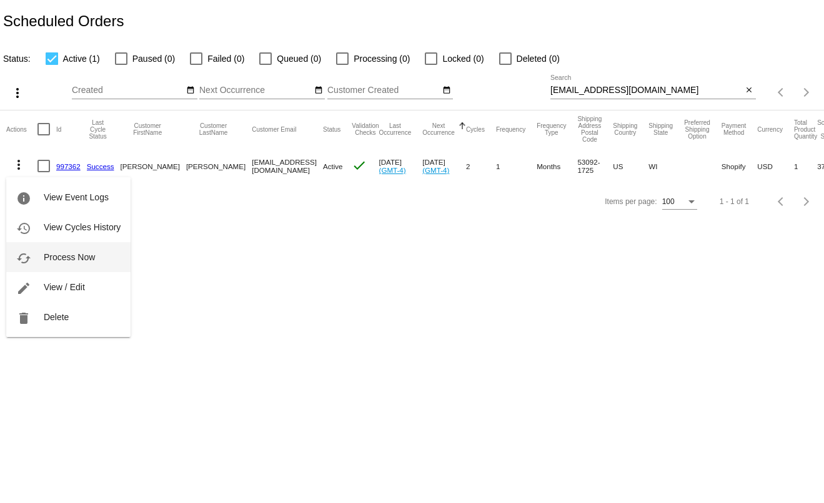
click at [47, 266] on button "cached Process Now" at bounding box center [68, 257] width 124 height 30
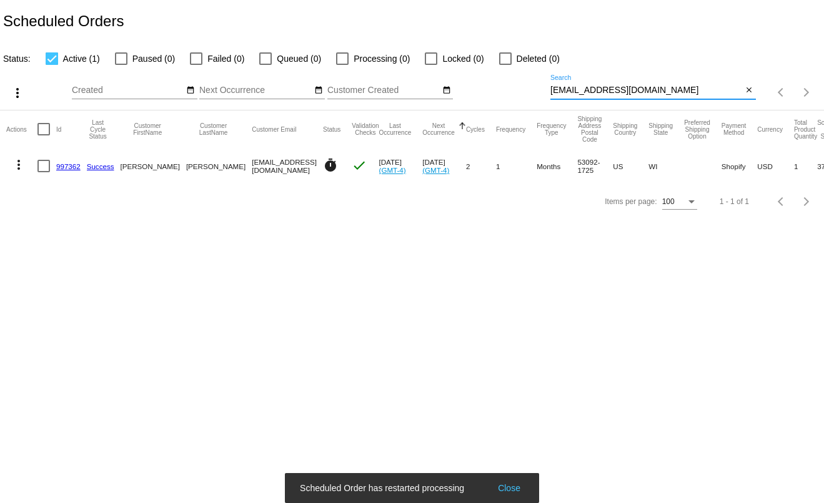
drag, startPoint x: 661, startPoint y: 95, endPoint x: 439, endPoint y: 78, distance: 222.9
click at [439, 78] on div "more_vert Sep Jan Feb Mar Apr 1" at bounding box center [412, 88] width 824 height 44
paste input "archester@outlook"
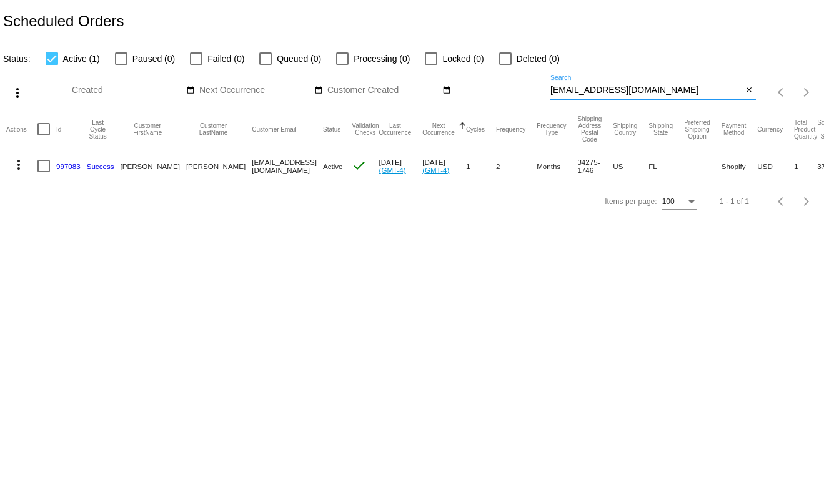
click at [21, 168] on mat-icon "more_vert" at bounding box center [18, 164] width 15 height 15
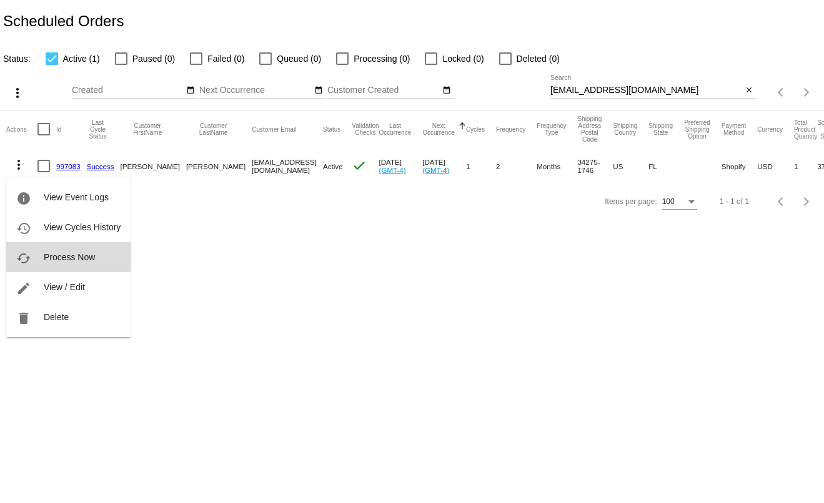
click at [62, 254] on span "Process Now" at bounding box center [69, 257] width 51 height 10
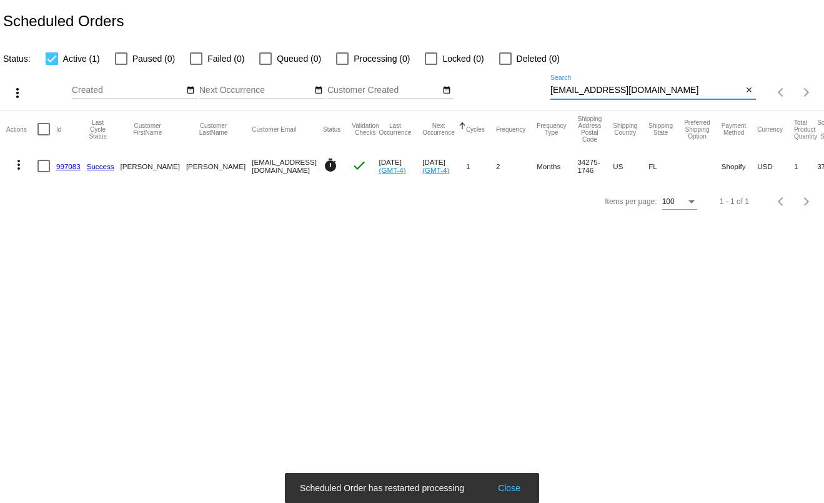
drag, startPoint x: 661, startPoint y: 92, endPoint x: 530, endPoint y: 94, distance: 131.1
click at [530, 94] on div "more_vert Sep Jan Feb Mar Apr 1" at bounding box center [412, 88] width 824 height 44
paste input "cheyhorse95@gmail"
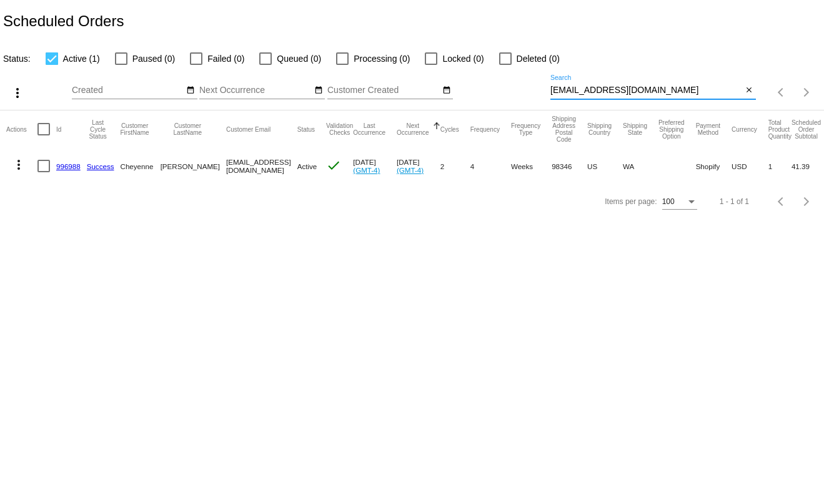
click at [14, 168] on mat-icon "more_vert" at bounding box center [18, 164] width 15 height 15
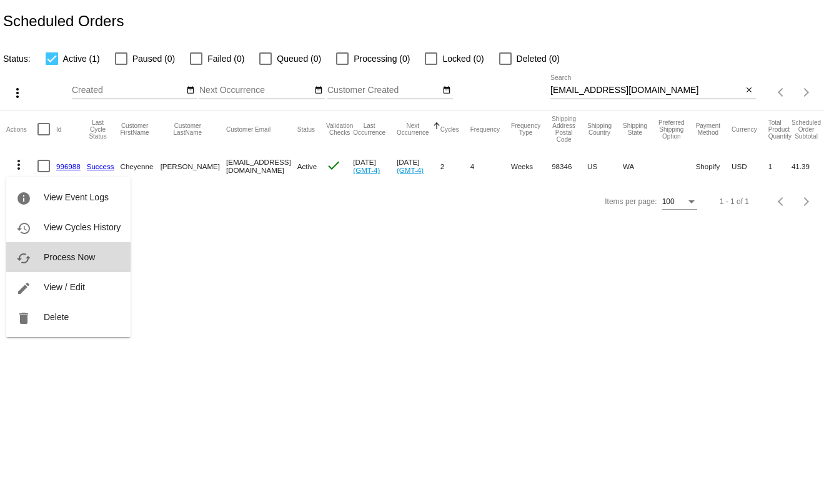
click at [46, 252] on span "Process Now" at bounding box center [69, 257] width 51 height 10
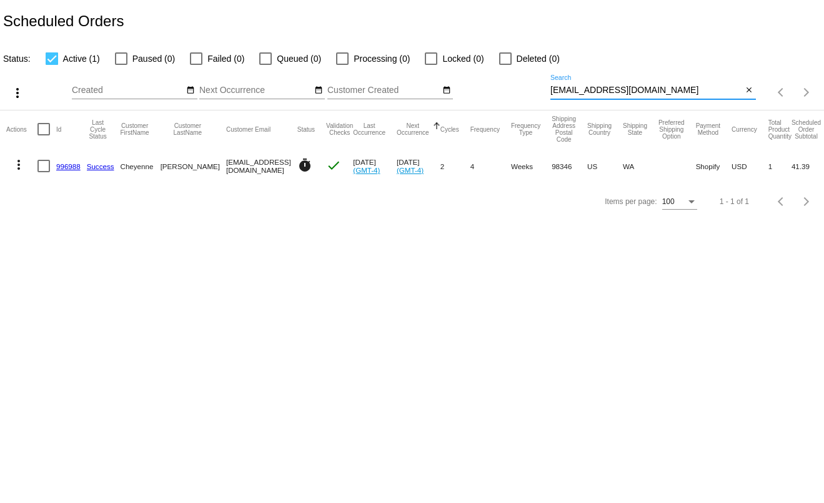
drag, startPoint x: 668, startPoint y: 95, endPoint x: 520, endPoint y: 92, distance: 148.0
click at [520, 92] on div "more_vert Sep Jan Feb Mar Apr 1" at bounding box center [412, 88] width 824 height 44
paste input "olleenbarbarita"
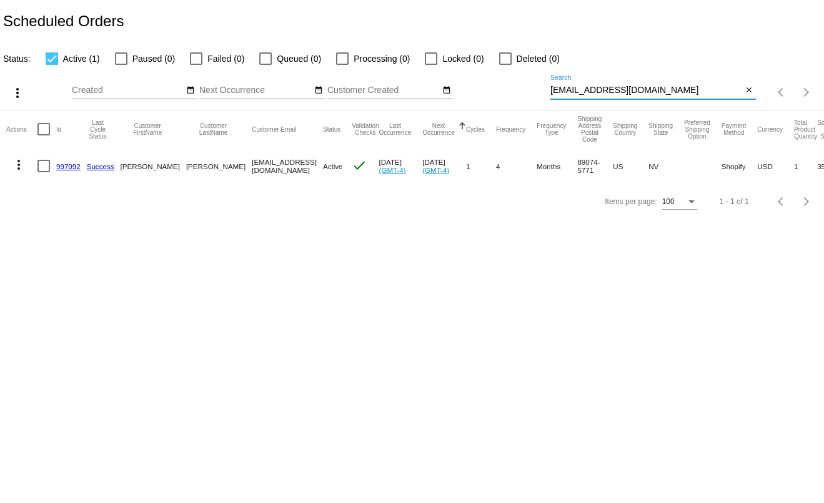
click at [19, 167] on mat-icon "more_vert" at bounding box center [18, 164] width 15 height 15
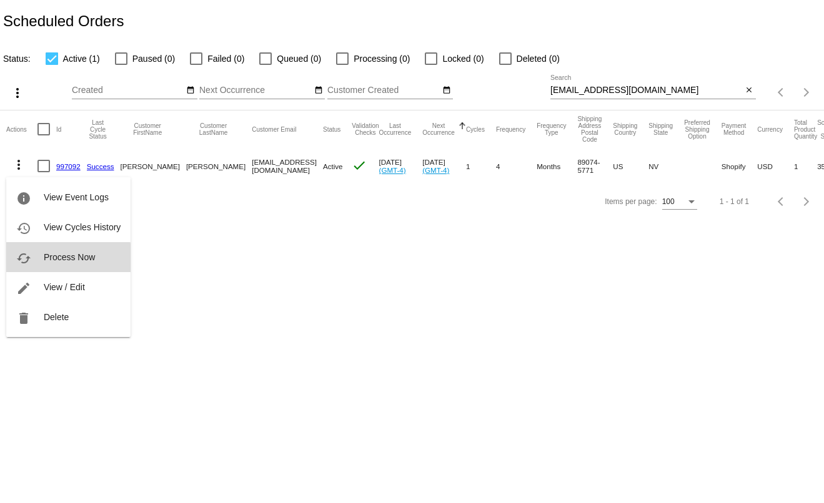
click at [49, 259] on span "Process Now" at bounding box center [69, 257] width 51 height 10
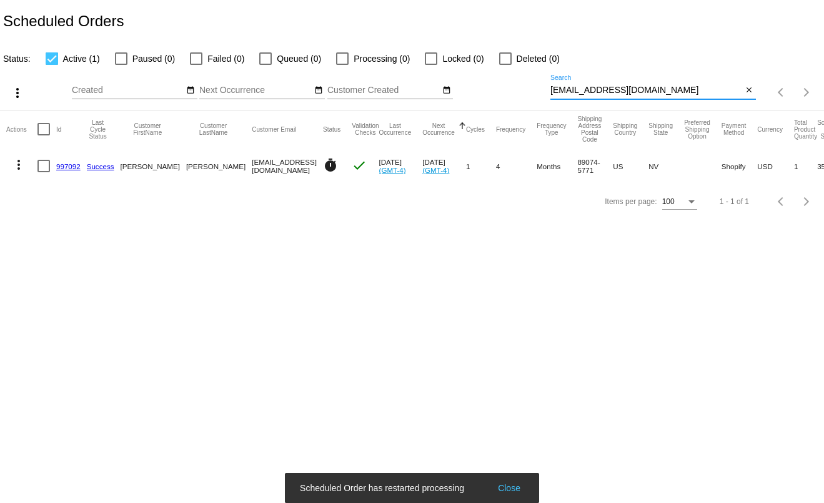
drag, startPoint x: 679, startPoint y: 92, endPoint x: 535, endPoint y: 92, distance: 144.9
click at [535, 92] on div "more_vert Sep Jan Feb Mar Apr 1" at bounding box center [412, 88] width 824 height 44
paste input "lfreeman@bellsouth.net"
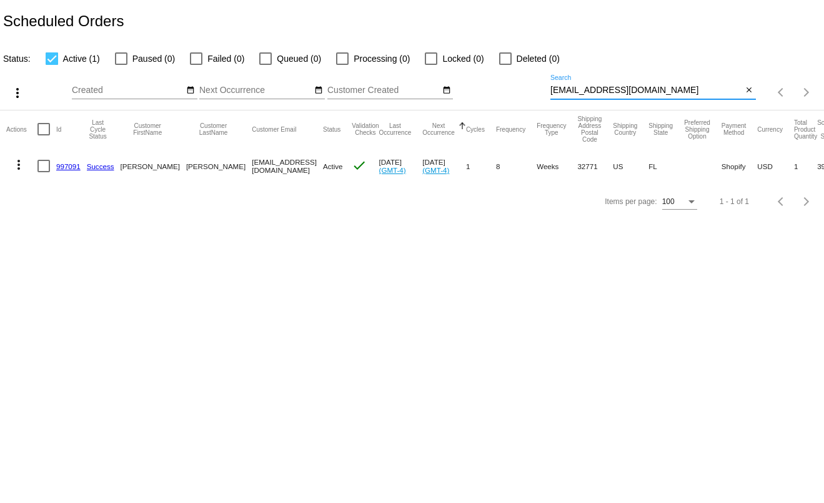
click at [19, 171] on mat-icon "more_vert" at bounding box center [18, 164] width 15 height 15
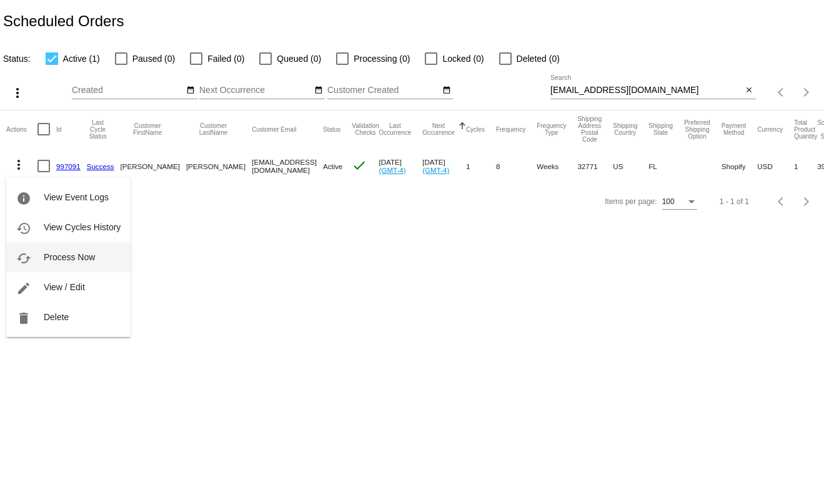
click at [67, 253] on span "Process Now" at bounding box center [69, 257] width 51 height 10
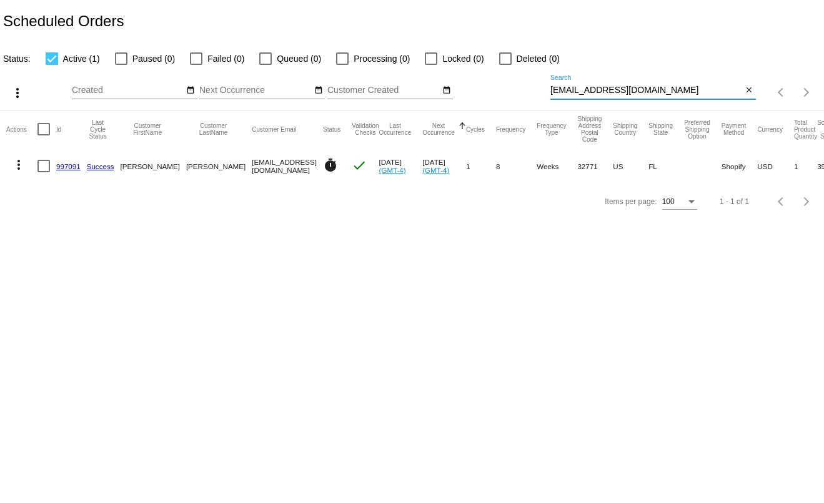
drag, startPoint x: 656, startPoint y: 96, endPoint x: 475, endPoint y: 94, distance: 180.5
click at [475, 94] on div "more_vert Sep Jan Feb Mar Apr 1" at bounding box center [412, 88] width 824 height 44
paste input "suzychambre@yahoo.com"
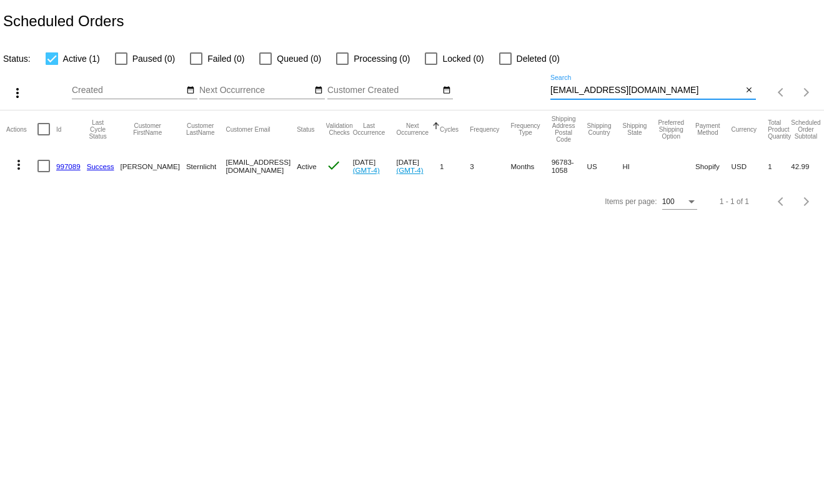
click at [18, 172] on mat-icon "more_vert" at bounding box center [18, 164] width 15 height 15
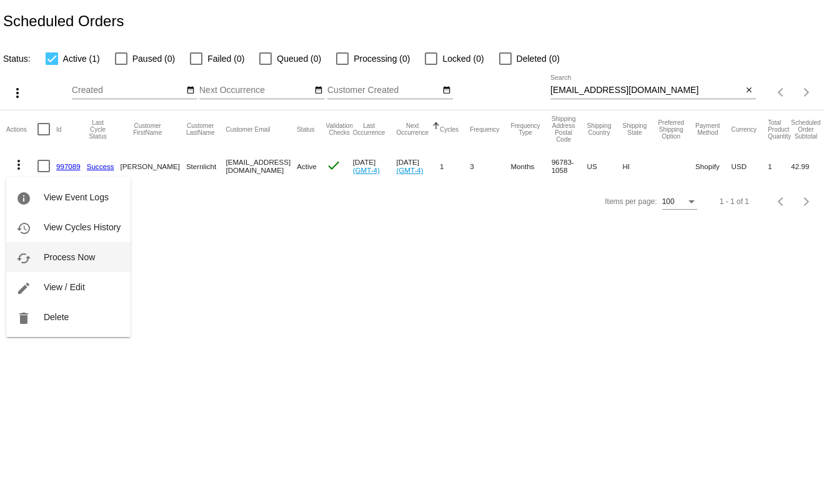
click at [54, 260] on span "Process Now" at bounding box center [69, 257] width 51 height 10
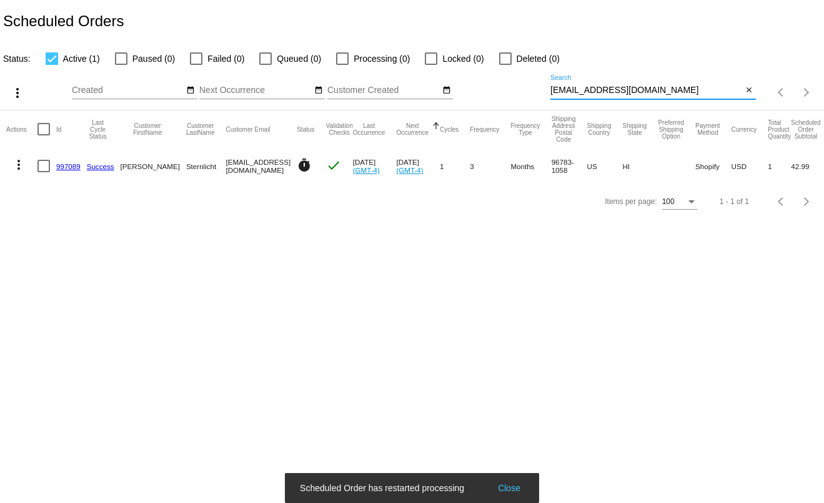
drag, startPoint x: 629, startPoint y: 92, endPoint x: 516, endPoint y: 94, distance: 112.4
click at [516, 94] on div "more_vert Sep Jan Feb Mar Apr 1" at bounding box center [412, 88] width 824 height 44
paste input "tkperley"
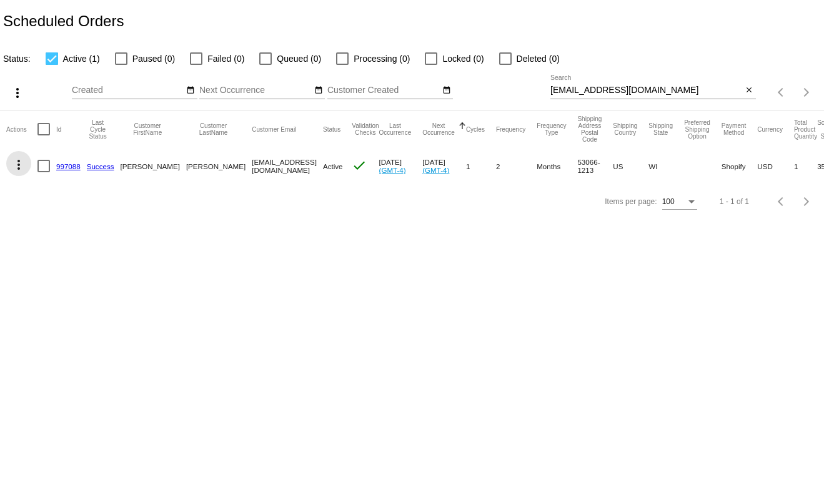
click at [16, 167] on mat-icon "more_vert" at bounding box center [18, 164] width 15 height 15
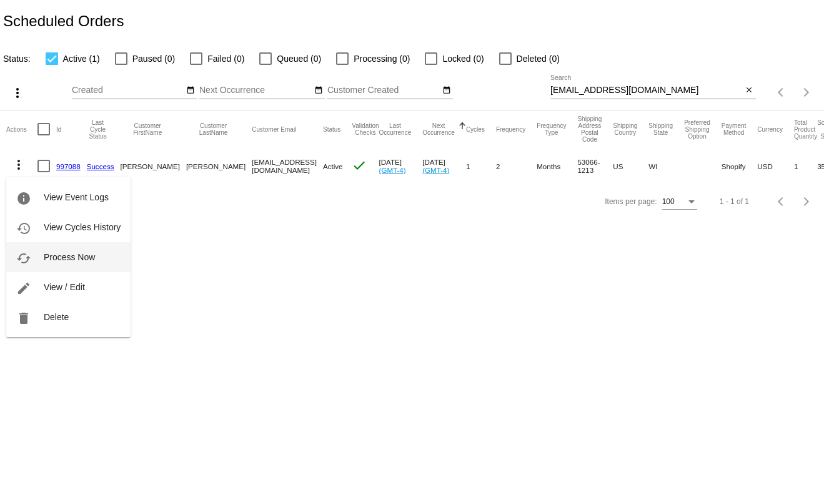
click at [40, 251] on button "cached Process Now" at bounding box center [68, 257] width 124 height 30
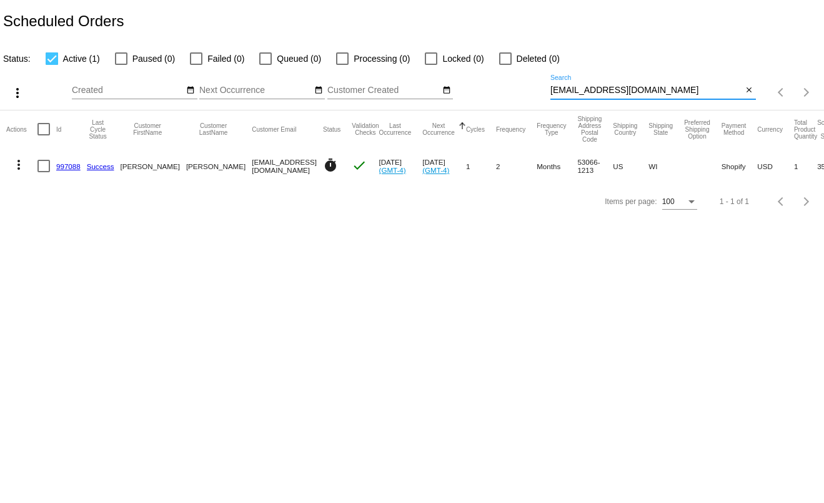
drag, startPoint x: 643, startPoint y: 97, endPoint x: 525, endPoint y: 102, distance: 117.5
click at [525, 102] on div "more_vert Sep Jan Feb Mar Apr 1" at bounding box center [412, 88] width 824 height 44
paste input "rebjn316@earthlink.net"
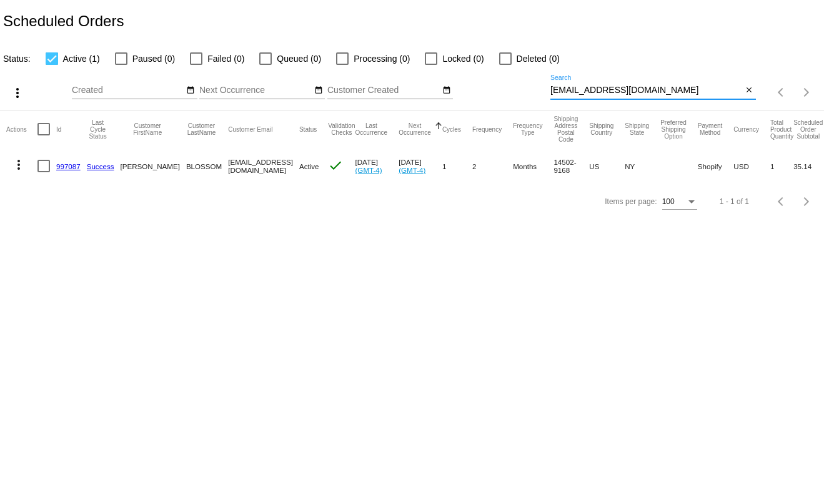
click at [22, 170] on mat-icon "more_vert" at bounding box center [18, 164] width 15 height 15
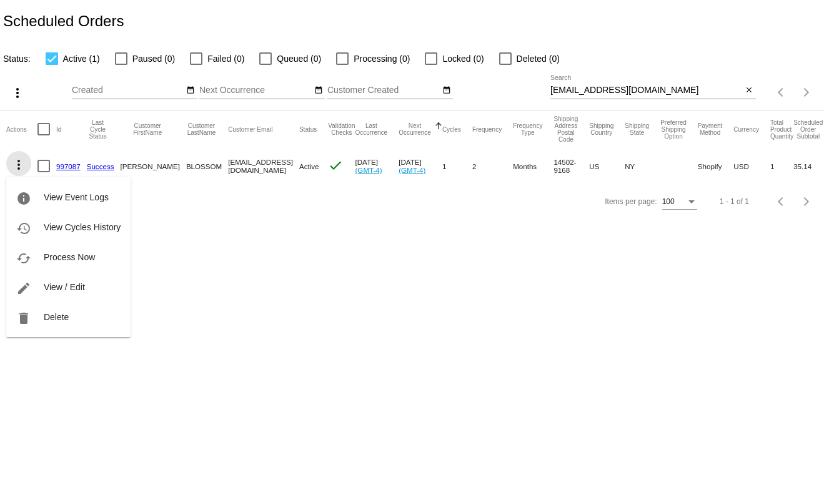
scroll to position [0, 0]
click at [67, 253] on span "Process Now" at bounding box center [69, 257] width 51 height 10
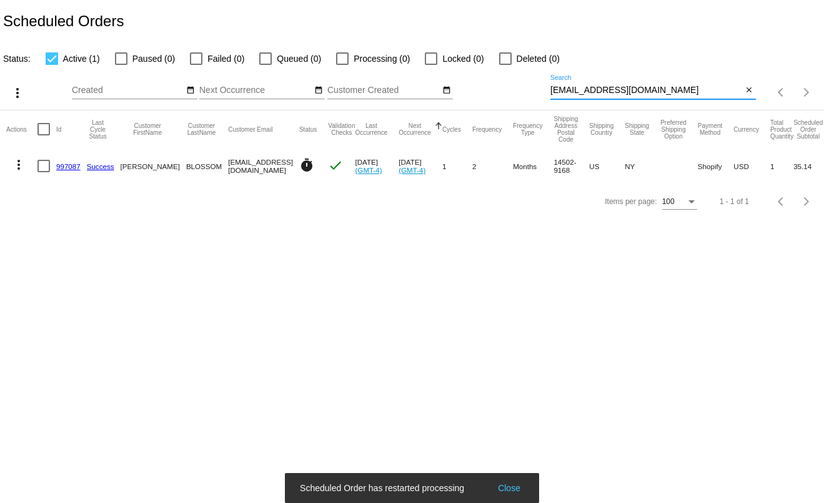
drag, startPoint x: 623, startPoint y: 94, endPoint x: 475, endPoint y: 86, distance: 147.6
click at [475, 86] on div "more_vert Sep Jan Feb Mar Apr 1" at bounding box center [412, 88] width 824 height 44
paste input "christiannaapilgrim@gmail.com"
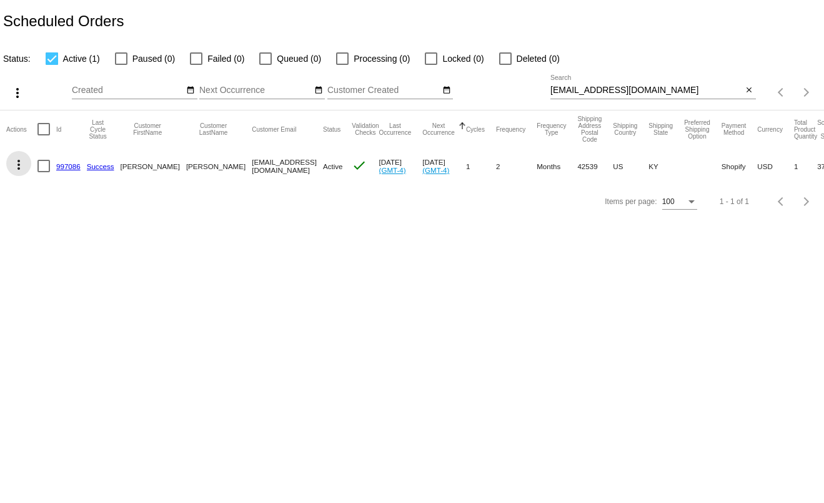
click at [16, 162] on mat-icon "more_vert" at bounding box center [18, 164] width 15 height 15
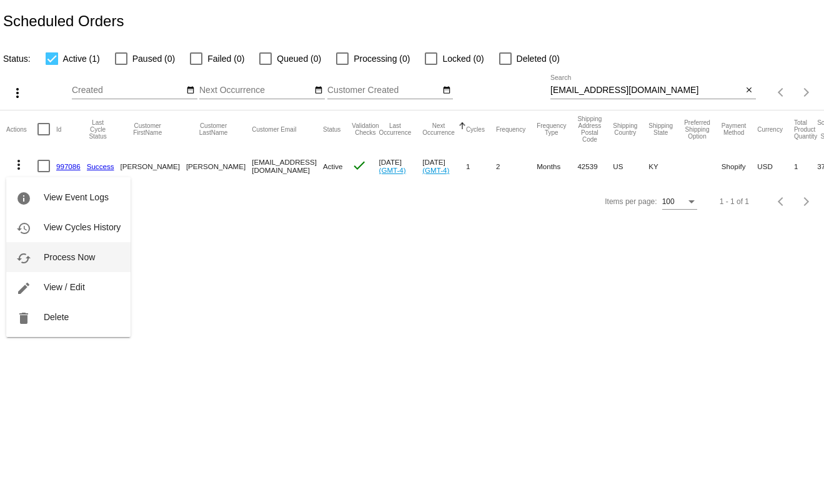
click at [60, 259] on span "Process Now" at bounding box center [69, 257] width 51 height 10
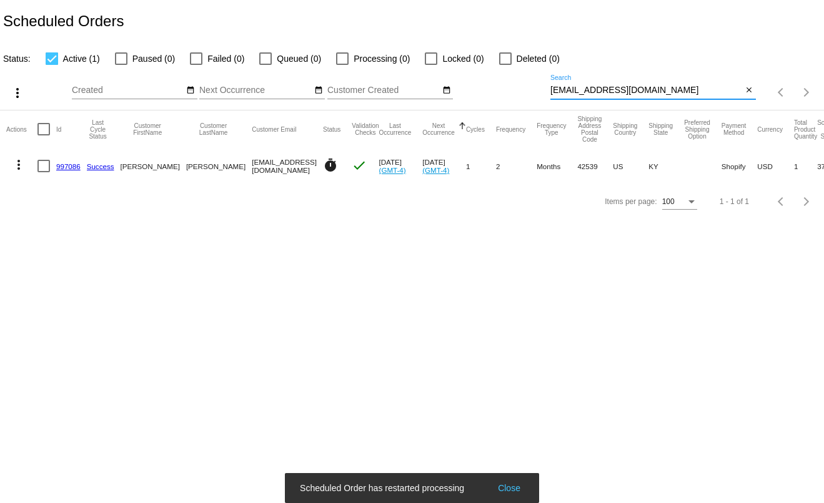
drag, startPoint x: 673, startPoint y: 95, endPoint x: 518, endPoint y: 97, distance: 154.9
click at [518, 97] on div "more_vert Sep Jan Feb Mar Apr 1" at bounding box center [412, 88] width 824 height 44
paste input "briantorkkola"
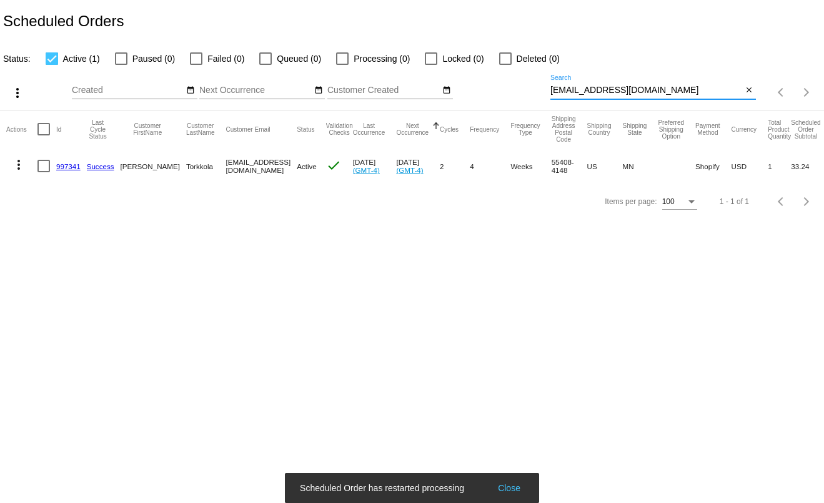
click at [19, 170] on mat-icon "more_vert" at bounding box center [18, 164] width 15 height 15
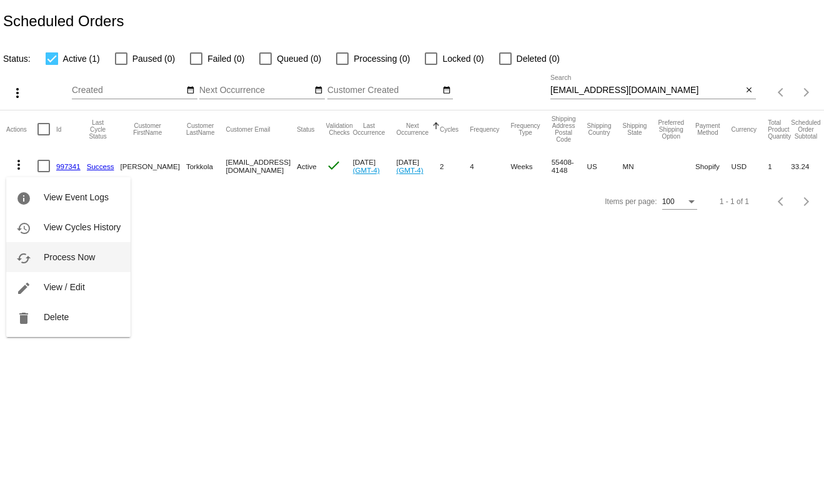
click at [58, 255] on span "Process Now" at bounding box center [69, 257] width 51 height 10
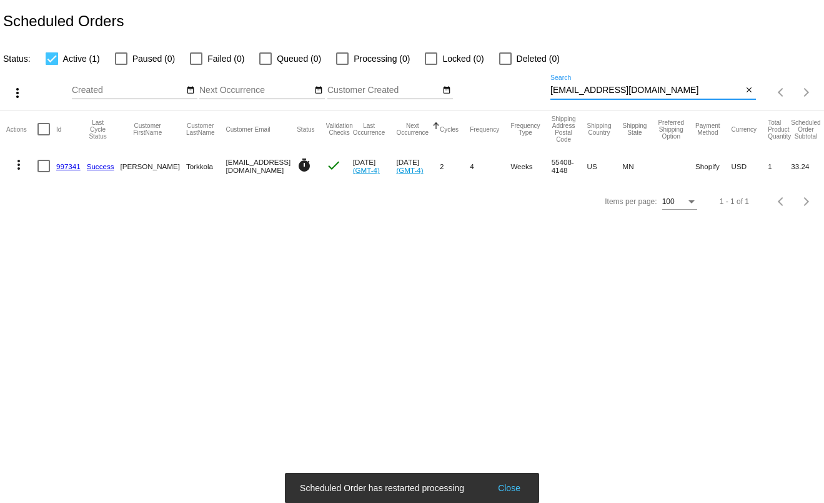
drag, startPoint x: 659, startPoint y: 91, endPoint x: 529, endPoint y: 96, distance: 130.0
click at [529, 96] on div "more_vert Sep Jan Feb Mar Apr 1" at bounding box center [412, 88] width 824 height 44
paste input "michaelcharlespotts"
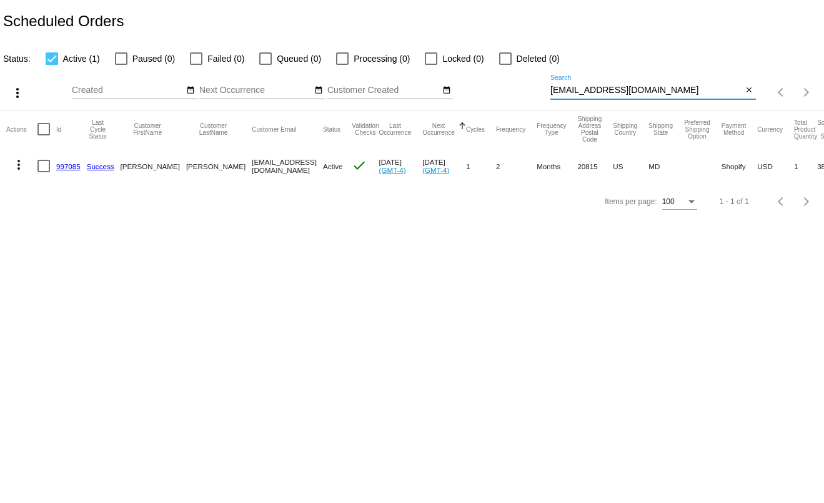
click at [17, 168] on mat-icon "more_vert" at bounding box center [18, 164] width 15 height 15
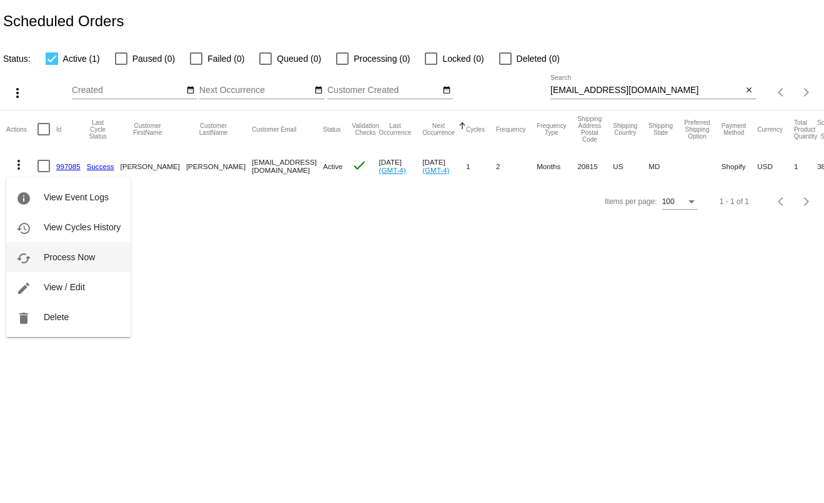
click at [79, 254] on span "Process Now" at bounding box center [69, 257] width 51 height 10
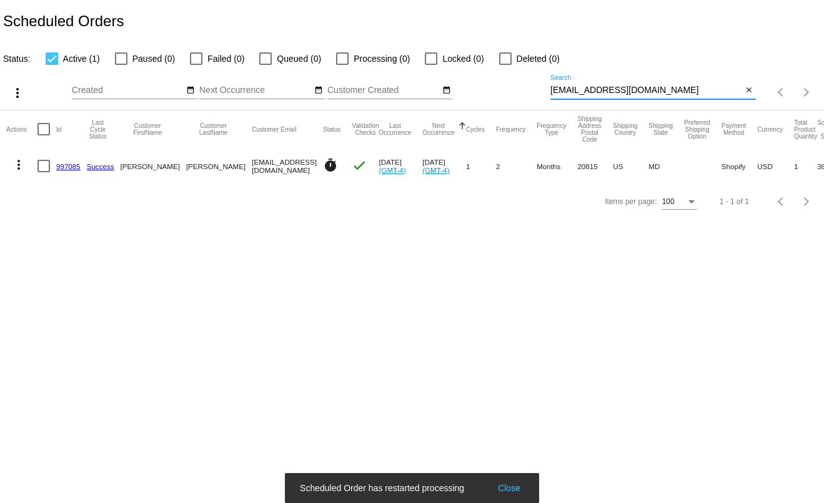
drag, startPoint x: 687, startPoint y: 90, endPoint x: 523, endPoint y: 86, distance: 164.9
click at [523, 86] on div "more_vert Sep Jan Feb Mar Apr 1" at bounding box center [412, 88] width 824 height 44
paste input "catherine@attorneycook"
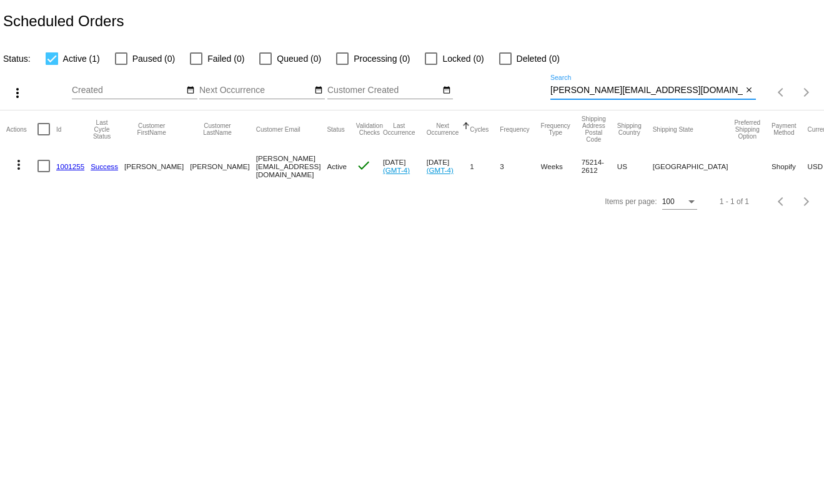
click at [21, 170] on mat-icon "more_vert" at bounding box center [18, 164] width 15 height 15
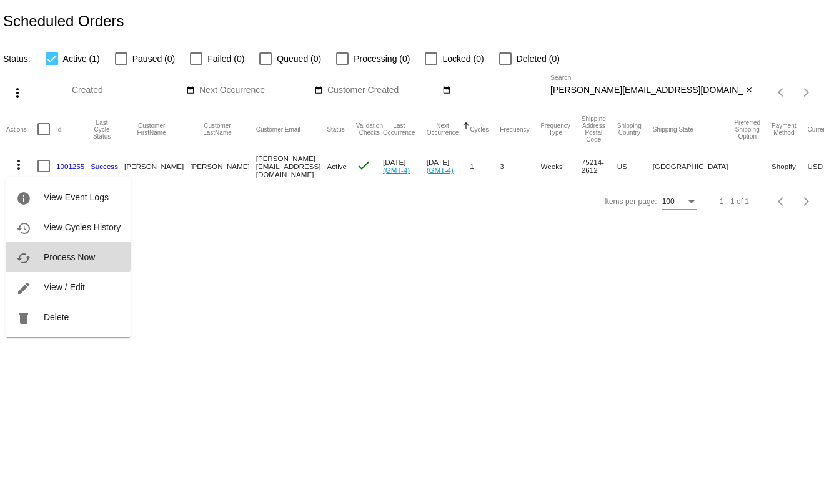
click at [60, 256] on span "Process Now" at bounding box center [69, 257] width 51 height 10
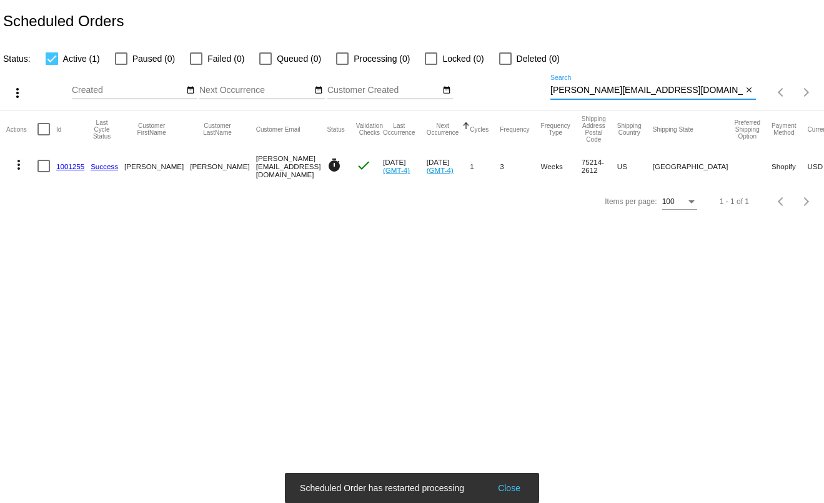
drag, startPoint x: 628, startPoint y: 97, endPoint x: 484, endPoint y: 97, distance: 144.2
click at [484, 97] on div "more_vert Sep Jan Feb Mar Apr 1" at bounding box center [412, 88] width 824 height 44
paste input "morgan.elliott021@gmail"
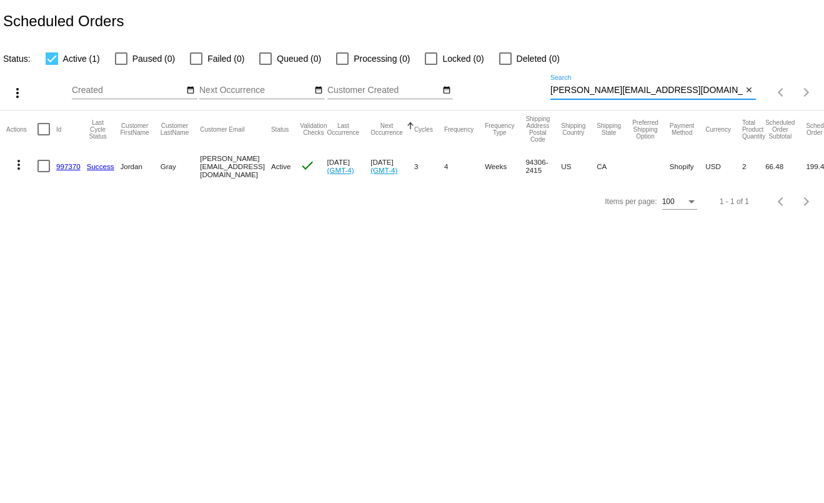
click at [20, 172] on mat-icon "more_vert" at bounding box center [18, 164] width 15 height 15
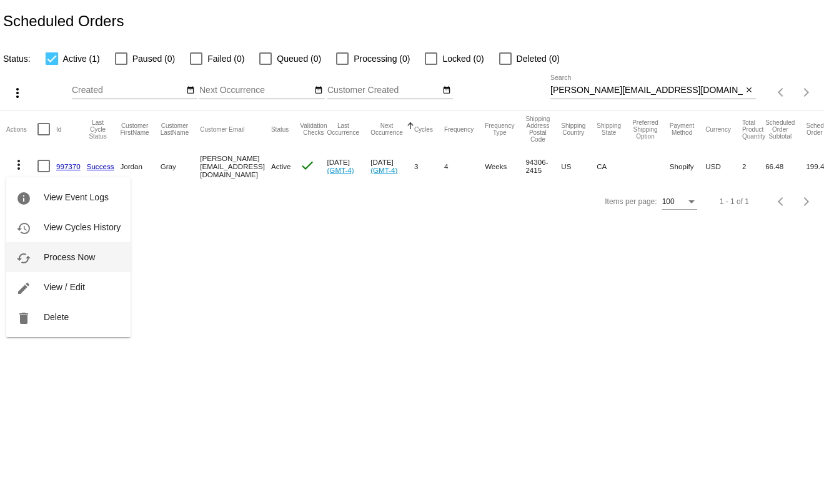
click at [57, 256] on span "Process Now" at bounding box center [69, 257] width 51 height 10
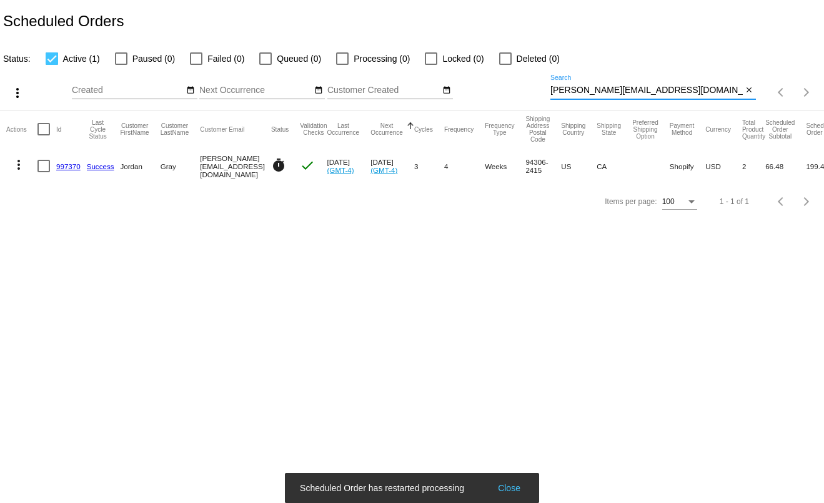
drag, startPoint x: 674, startPoint y: 92, endPoint x: 533, endPoint y: 93, distance: 141.1
click at [533, 93] on div "more_vert Sep Jan Feb Mar Apr 1" at bounding box center [412, 88] width 824 height 44
paste input "nathaniel.d.carr"
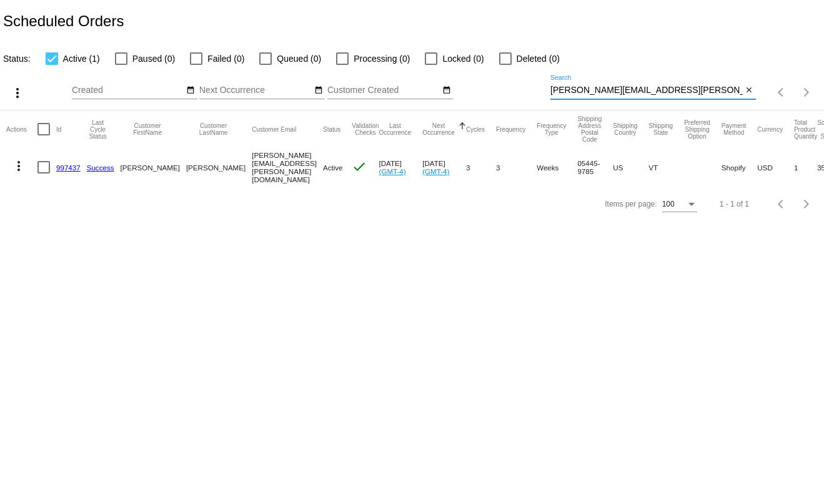
click at [17, 168] on mat-icon "more_vert" at bounding box center [18, 166] width 15 height 15
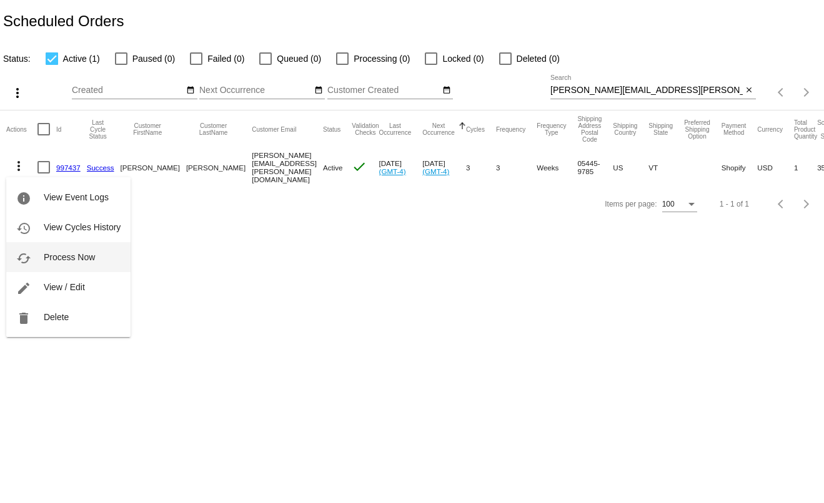
click at [52, 249] on button "cached Process Now" at bounding box center [68, 257] width 124 height 30
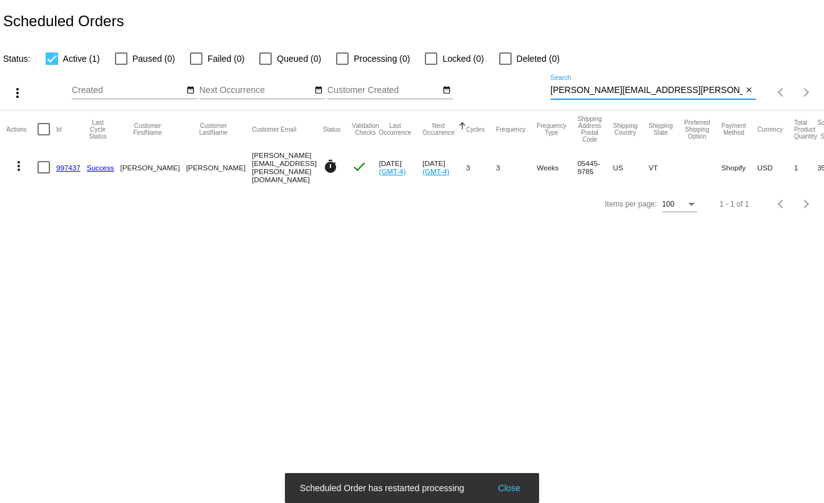
drag, startPoint x: 680, startPoint y: 89, endPoint x: 542, endPoint y: 90, distance: 138.0
click at [542, 90] on div "more_vert Sep Jan Feb Mar Apr 1" at bounding box center [412, 88] width 824 height 44
paste input "mariseo@comcast.net"
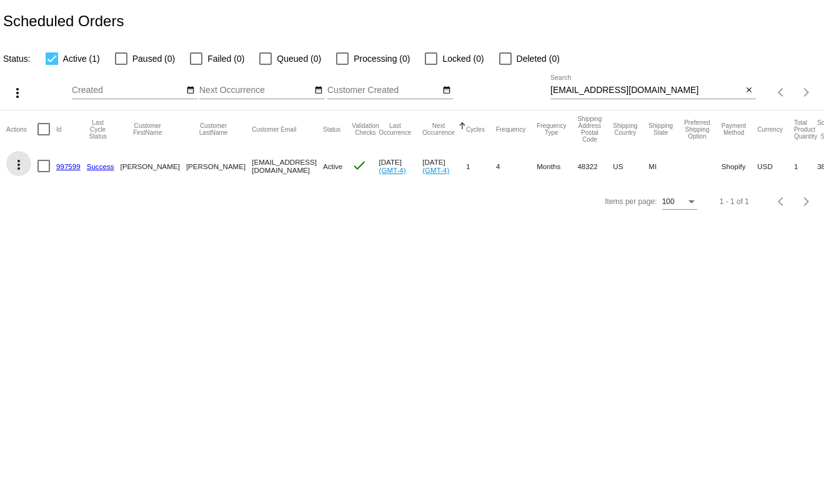
click at [13, 166] on mat-icon "more_vert" at bounding box center [18, 164] width 15 height 15
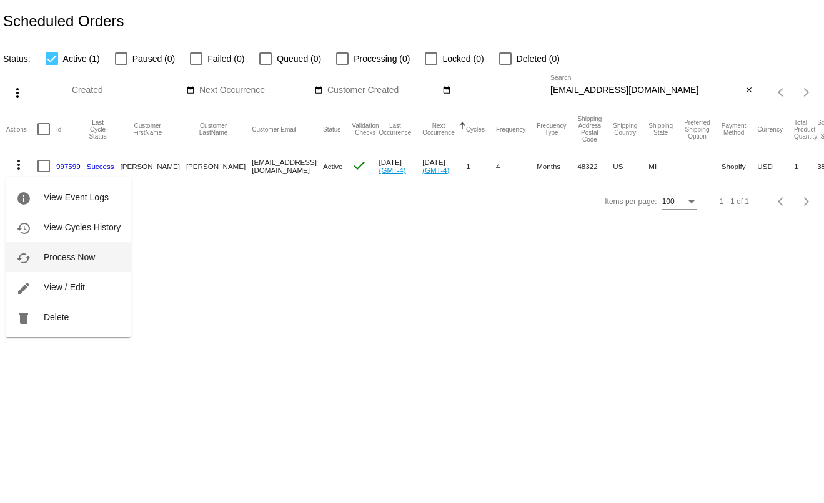
click at [52, 253] on span "Process Now" at bounding box center [69, 257] width 51 height 10
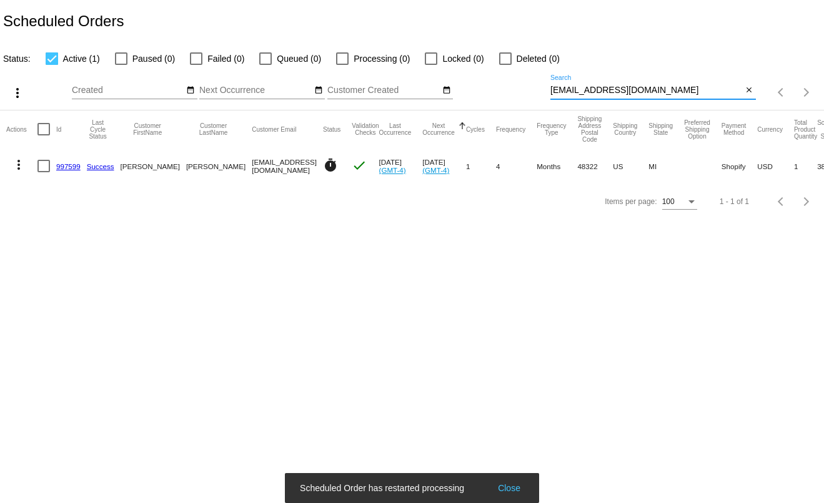
drag, startPoint x: 647, startPoint y: 95, endPoint x: 531, endPoint y: 96, distance: 115.5
click at [531, 96] on div "more_vert Sep Jan Feb Mar Apr 1" at bounding box center [412, 88] width 824 height 44
paste input "reberrytx@yahoo.com"
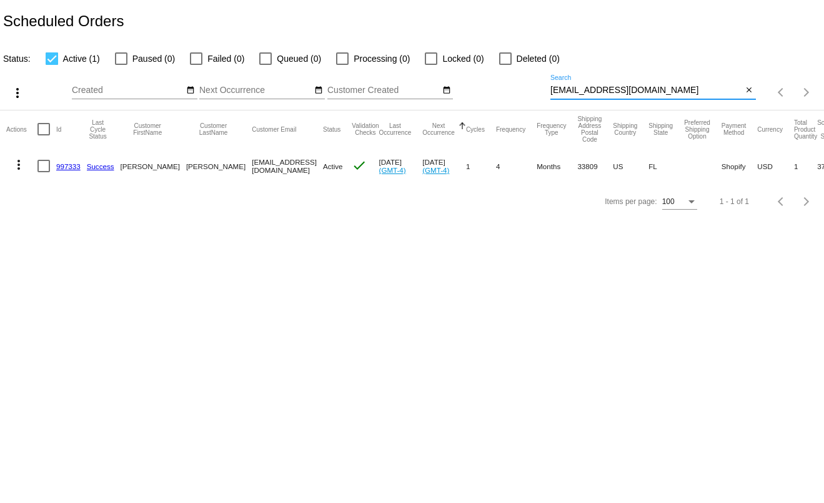
click at [17, 164] on mat-icon "more_vert" at bounding box center [18, 164] width 15 height 15
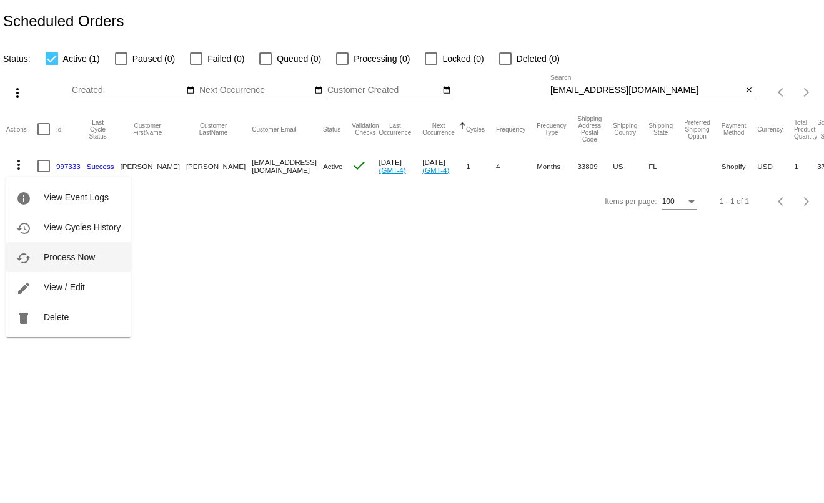
click at [66, 260] on span "Process Now" at bounding box center [69, 257] width 51 height 10
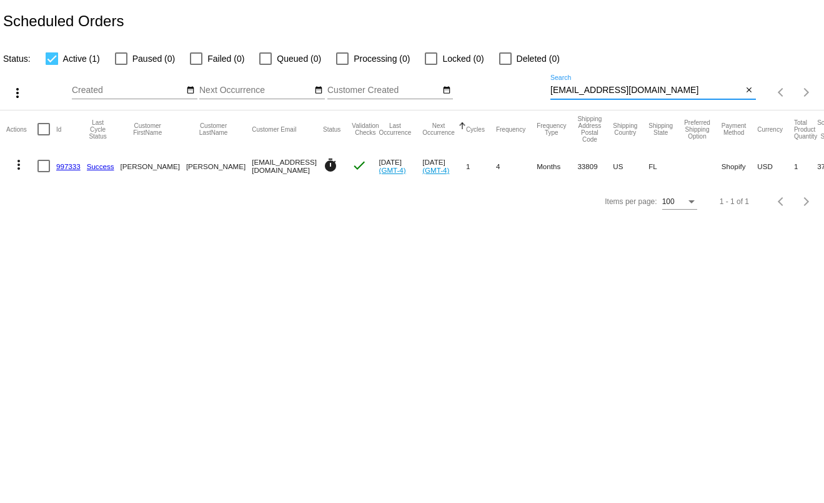
drag, startPoint x: 672, startPoint y: 95, endPoint x: 478, endPoint y: 95, distance: 194.2
click at [478, 95] on div "more_vert Sep Jan Feb Mar Apr 1" at bounding box center [412, 88] width 824 height 44
paste input "greggleason617@gmail"
click at [18, 162] on mat-icon "more_vert" at bounding box center [18, 164] width 15 height 15
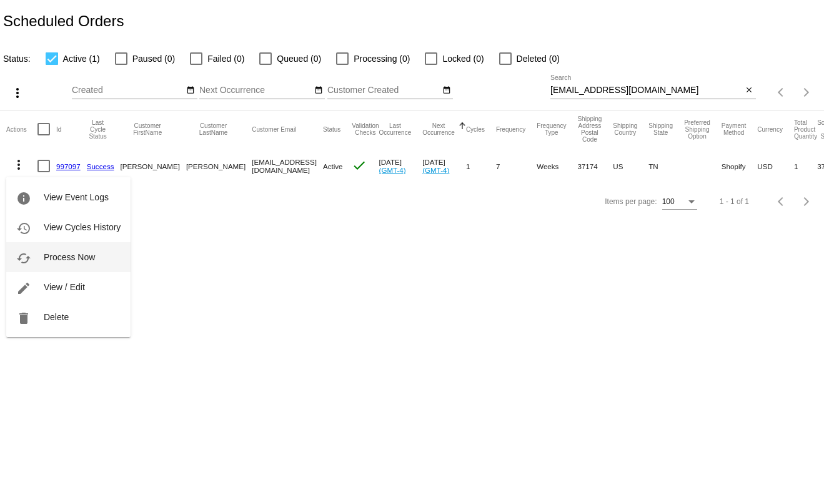
click at [67, 255] on span "Process Now" at bounding box center [69, 257] width 51 height 10
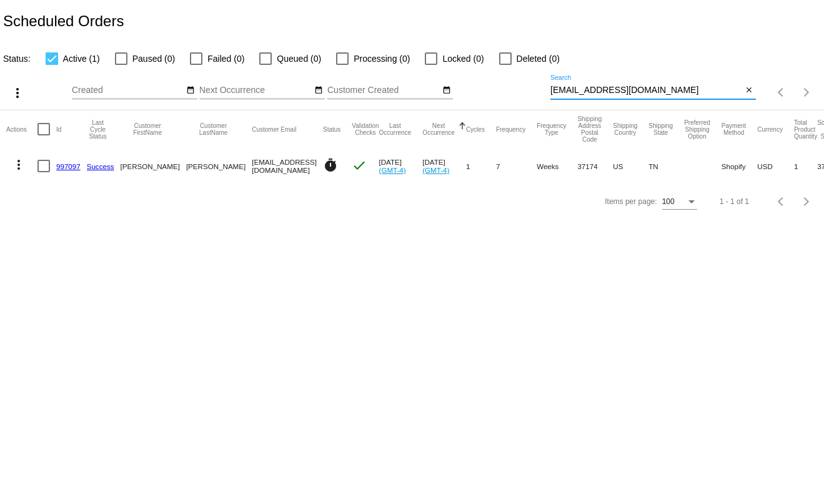
drag, startPoint x: 663, startPoint y: 89, endPoint x: 501, endPoint y: 87, distance: 161.1
click at [501, 87] on div "more_vert Sep Jan Feb Mar Apr 1" at bounding box center [412, 88] width 824 height 44
paste input "stephanie@hawkins3"
click at [15, 167] on mat-icon "more_vert" at bounding box center [18, 164] width 15 height 15
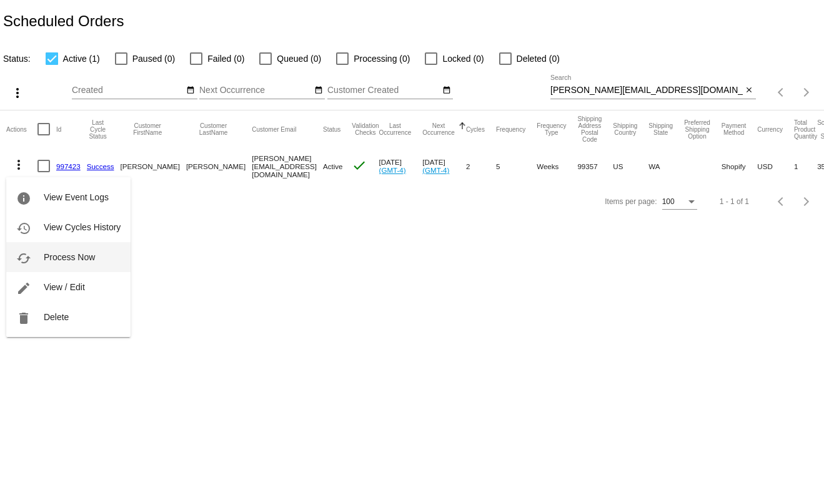
click at [72, 257] on span "Process Now" at bounding box center [69, 257] width 51 height 10
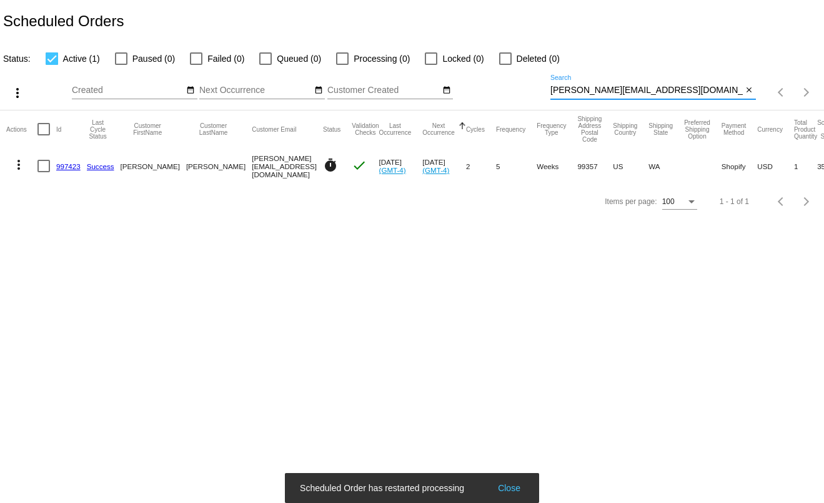
drag, startPoint x: 663, startPoint y: 93, endPoint x: 517, endPoint y: 87, distance: 146.2
click at [517, 87] on div "more_vert Sep Jan Feb Mar Apr 1" at bounding box center [412, 88] width 824 height 44
paste input "Jonathan.high3@gmail"
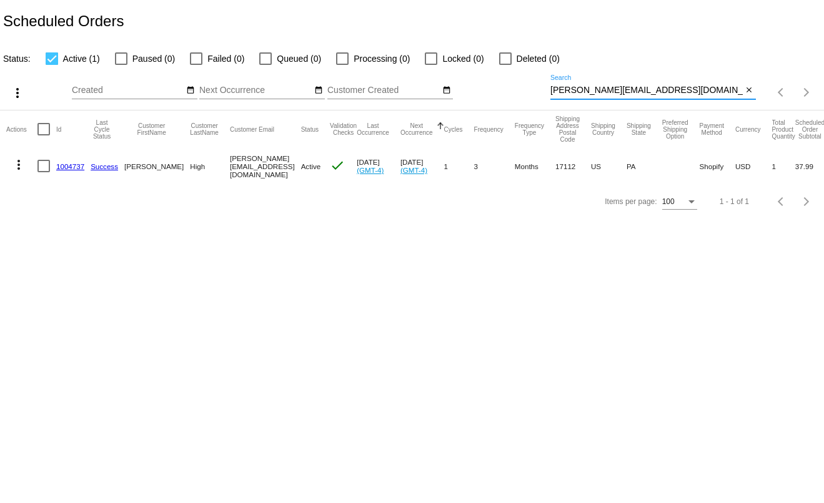
click at [19, 167] on mat-icon "more_vert" at bounding box center [18, 164] width 15 height 15
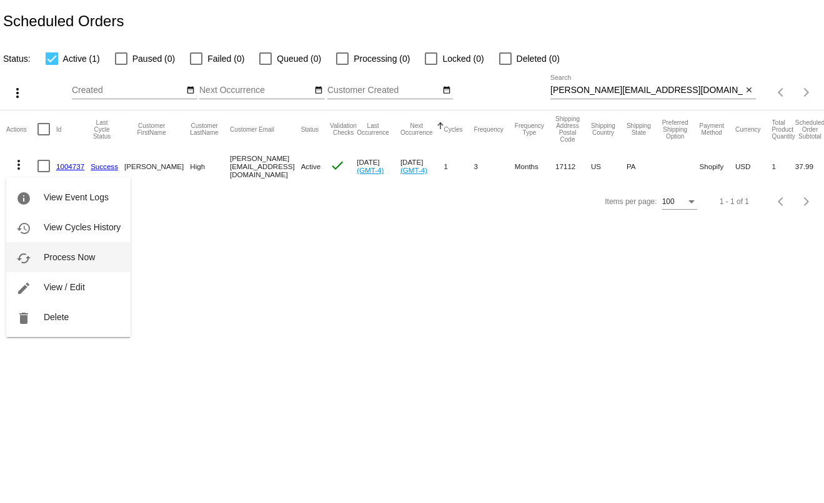
click at [54, 259] on span "Process Now" at bounding box center [69, 257] width 51 height 10
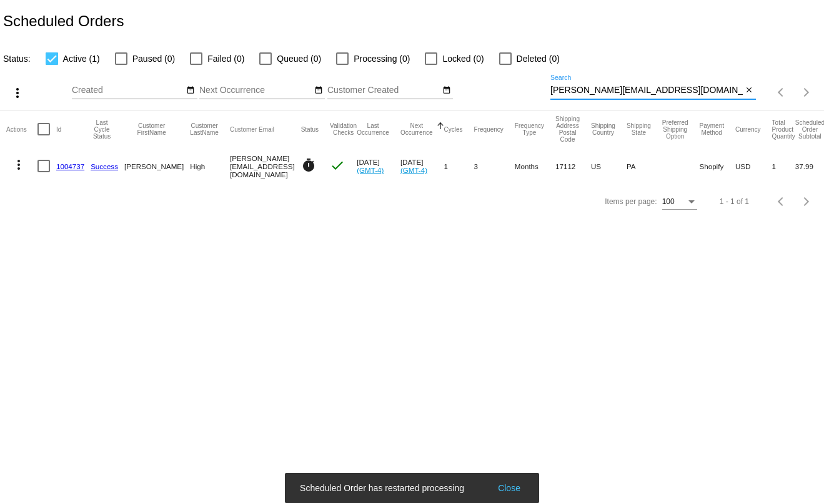
drag, startPoint x: 678, startPoint y: 92, endPoint x: 503, endPoint y: 84, distance: 175.0
click at [503, 84] on div "more_vert Sep Jan Feb Mar Apr 1" at bounding box center [412, 88] width 824 height 44
paste input "kit.mcdonnell"
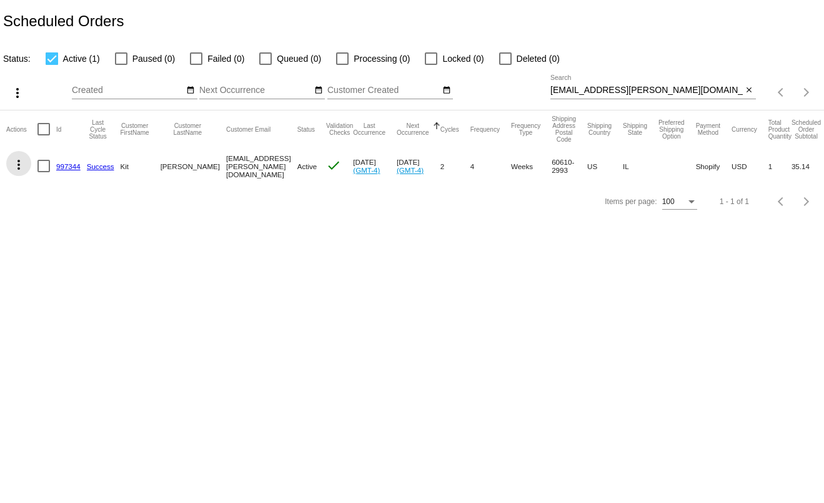
click at [20, 169] on mat-icon "more_vert" at bounding box center [18, 164] width 15 height 15
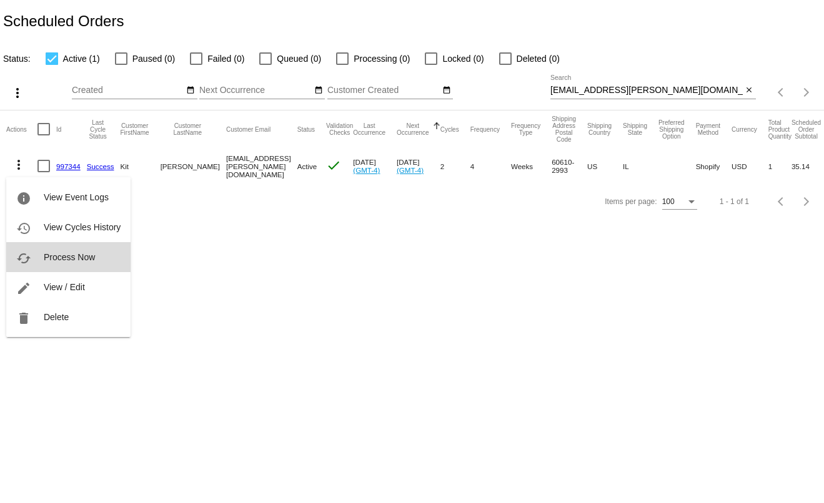
click at [69, 255] on span "Process Now" at bounding box center [69, 257] width 51 height 10
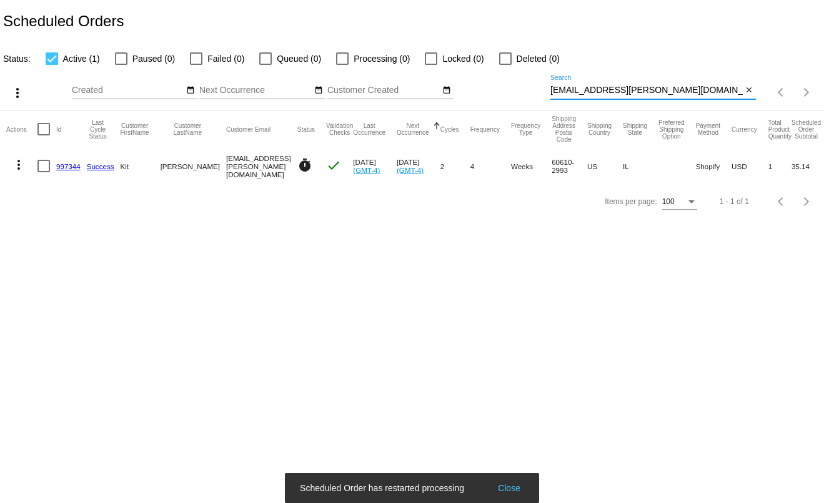
drag, startPoint x: 663, startPoint y: 94, endPoint x: 530, endPoint y: 92, distance: 133.0
click at [530, 92] on div "more_vert Sep Jan Feb Mar Apr 1" at bounding box center [412, 88] width 824 height 44
paste input "tamara.lynn.sheldon"
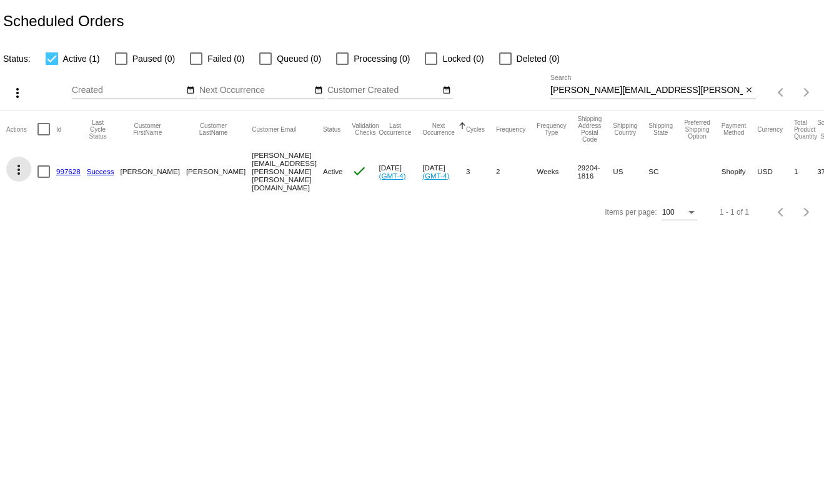
click at [17, 165] on mat-icon "more_vert" at bounding box center [18, 169] width 15 height 15
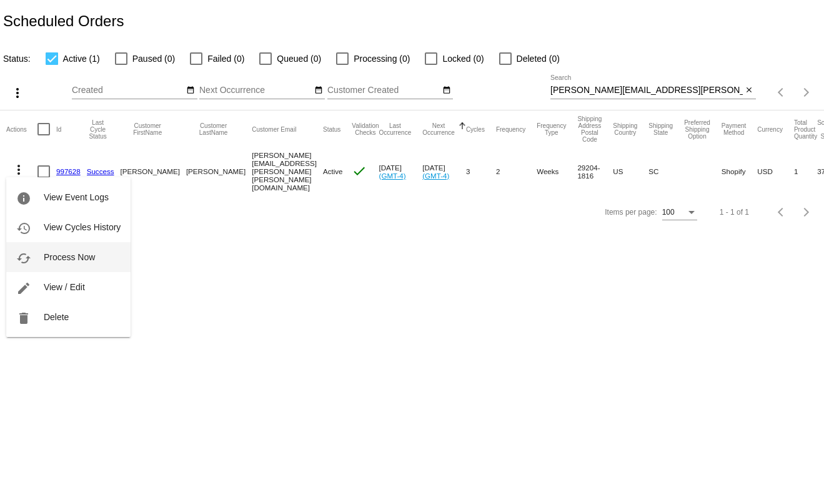
click at [74, 252] on span "Process Now" at bounding box center [69, 257] width 51 height 10
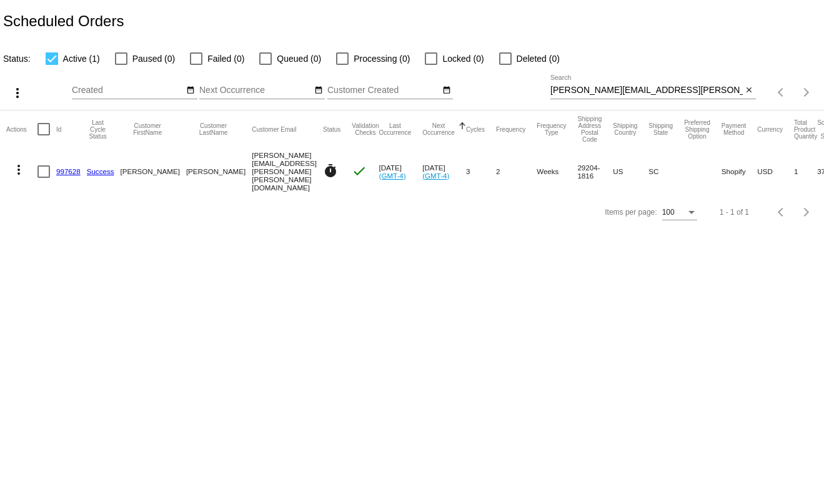
drag, startPoint x: 689, startPoint y: 99, endPoint x: 511, endPoint y: 101, distance: 178.0
click at [511, 101] on div "more_vert Sep Jan Feb Mar Apr 1" at bounding box center [412, 88] width 824 height 44
click at [614, 88] on input "tamara.lynn.sheldon@gmail.com" at bounding box center [646, 91] width 192 height 10
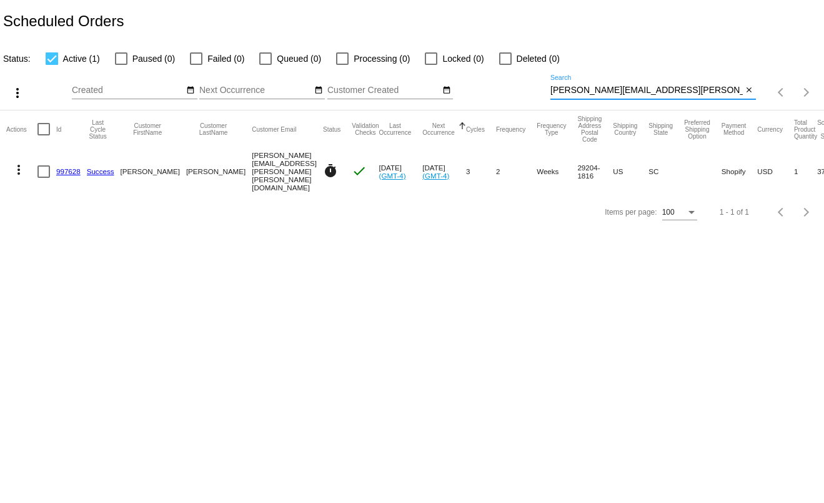
paste input "alfiaapp"
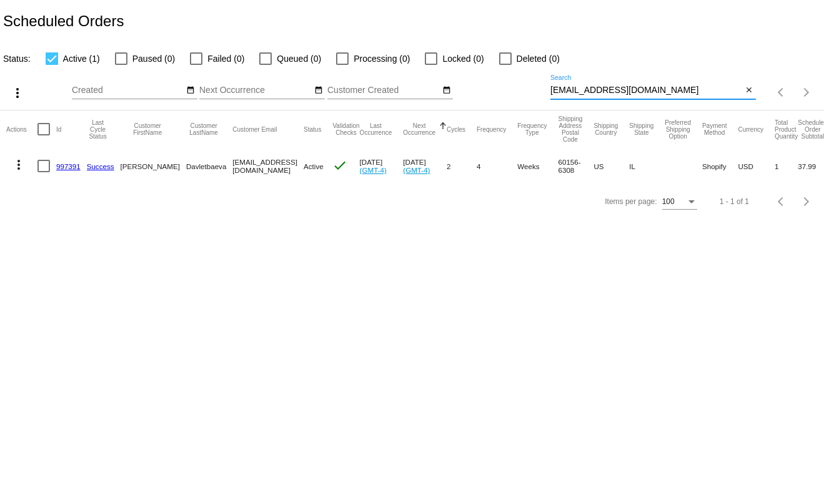
click at [19, 172] on mat-icon "more_vert" at bounding box center [18, 164] width 15 height 15
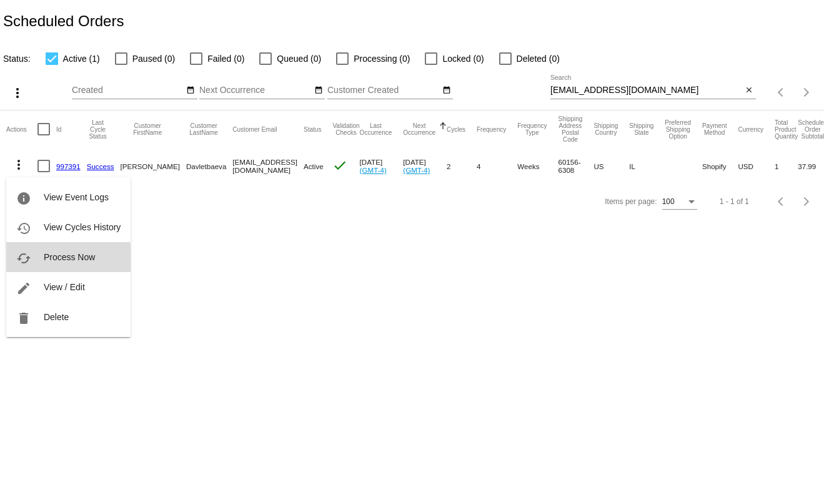
click at [59, 264] on button "cached Process Now" at bounding box center [68, 257] width 124 height 30
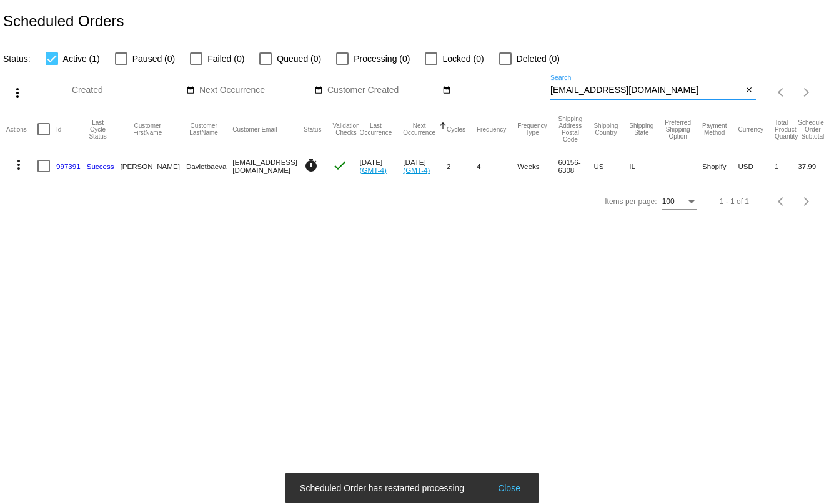
drag, startPoint x: 635, startPoint y: 95, endPoint x: 513, endPoint y: 92, distance: 122.4
click at [513, 92] on div "more_vert Sep Jan Feb Mar Apr 1" at bounding box center [412, 88] width 824 height 44
paste input "nasaorbit13@yahoo"
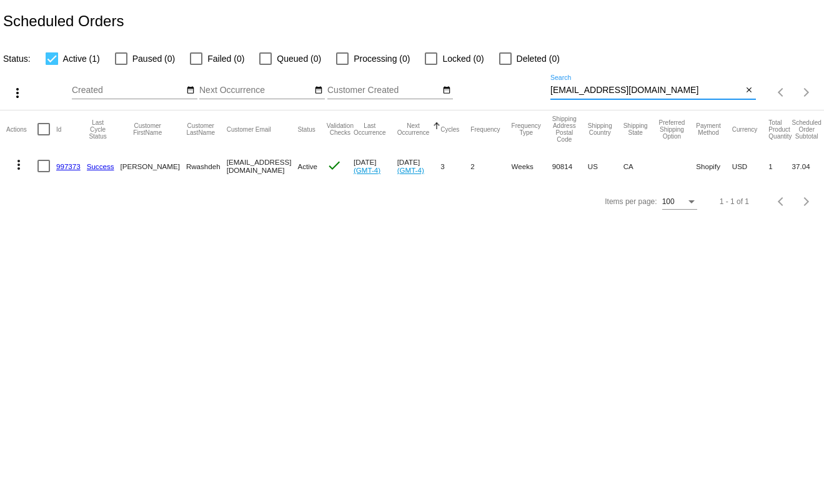
click at [17, 169] on mat-icon "more_vert" at bounding box center [18, 164] width 15 height 15
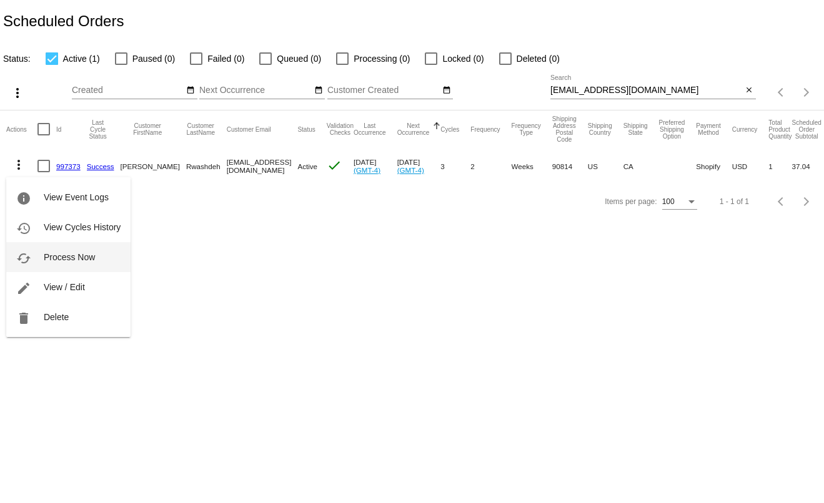
click at [56, 256] on span "Process Now" at bounding box center [69, 257] width 51 height 10
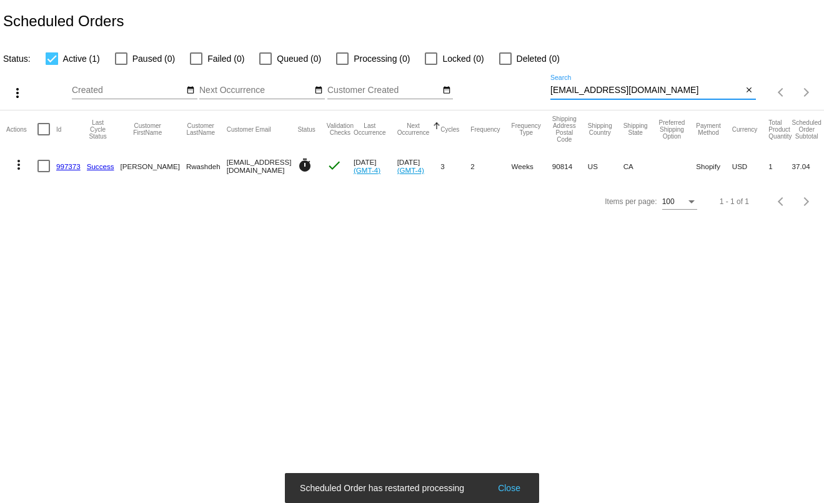
scroll to position [1, 0]
drag, startPoint x: 668, startPoint y: 93, endPoint x: 495, endPoint y: 101, distance: 173.1
click at [495, 101] on div "more_vert Sep Jan Feb Mar Apr 1" at bounding box center [412, 88] width 824 height 44
paste input "morrisongreg7@gmail"
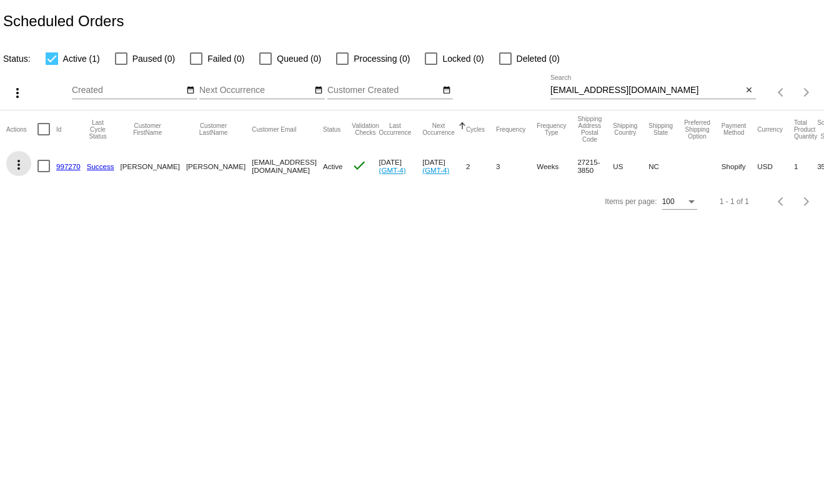
click at [19, 168] on mat-icon "more_vert" at bounding box center [18, 164] width 15 height 15
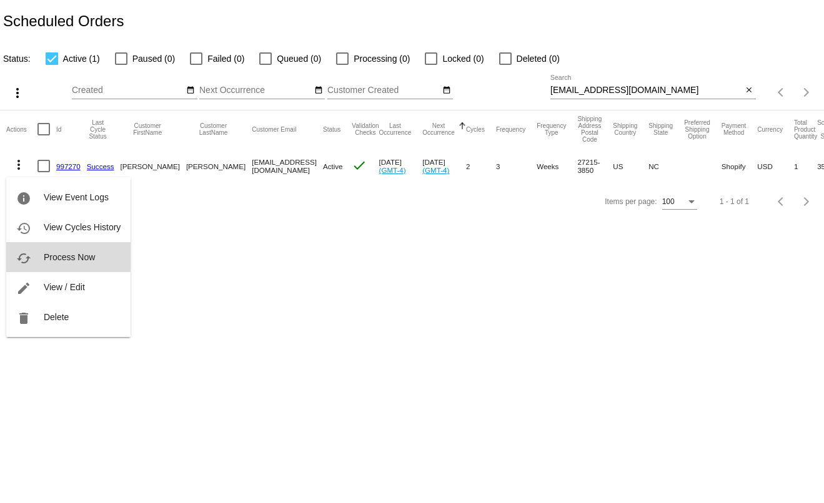
click at [62, 255] on span "Process Now" at bounding box center [69, 257] width 51 height 10
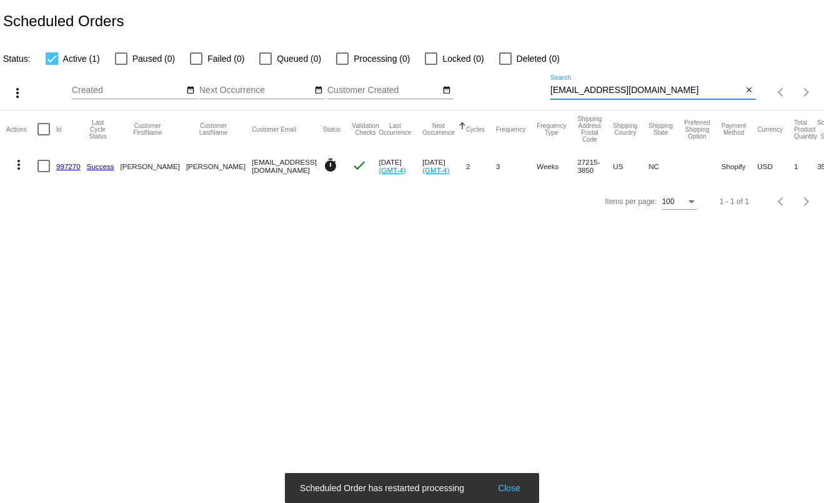
drag, startPoint x: 699, startPoint y: 94, endPoint x: 501, endPoint y: 98, distance: 198.6
click at [501, 98] on div "more_vert Sep Jan Feb Mar Apr 1" at bounding box center [412, 88] width 824 height 44
paste input "samiamga"
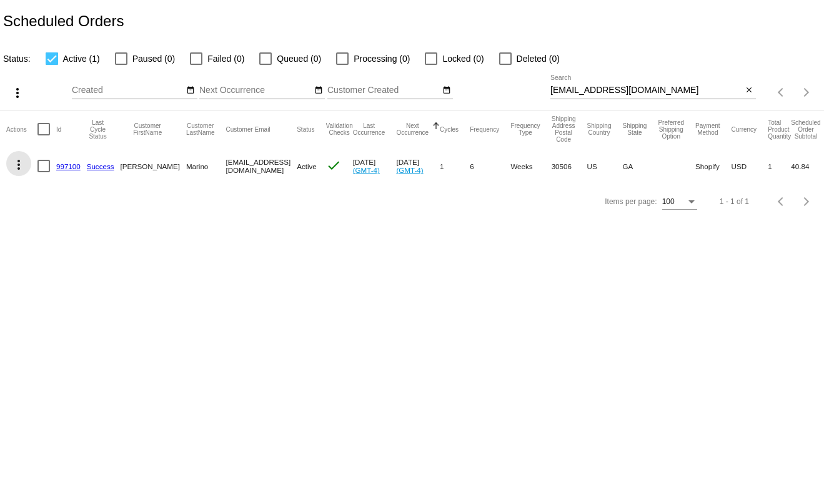
click at [17, 169] on mat-icon "more_vert" at bounding box center [18, 164] width 15 height 15
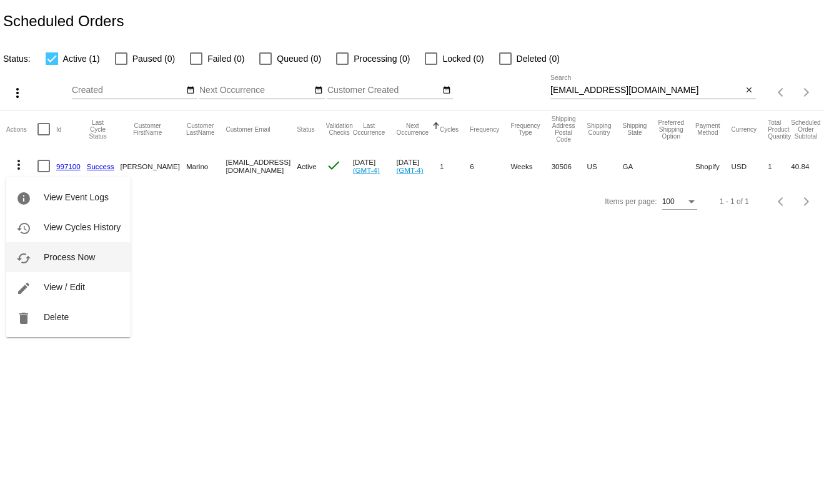
click at [64, 259] on span "Process Now" at bounding box center [69, 257] width 51 height 10
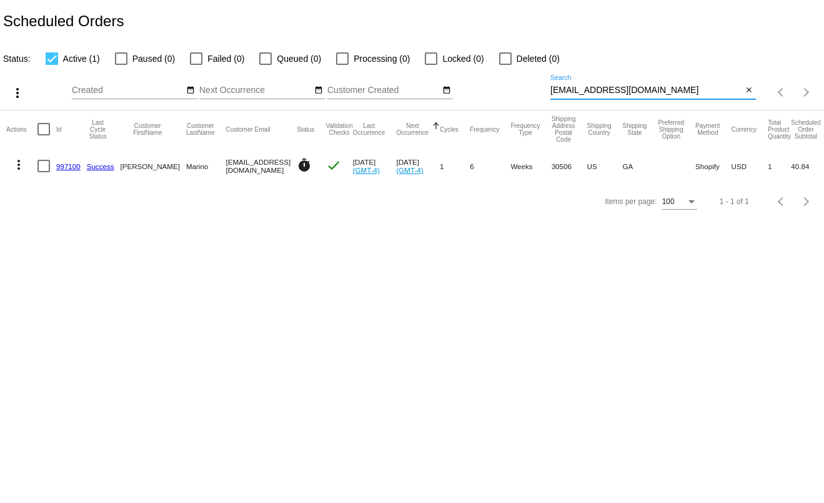
scroll to position [1, 0]
drag, startPoint x: 651, startPoint y: 96, endPoint x: 490, endPoint y: 102, distance: 161.2
click at [490, 102] on div "more_vert Sep Jan Feb Mar Apr 1" at bounding box center [412, 88] width 824 height 44
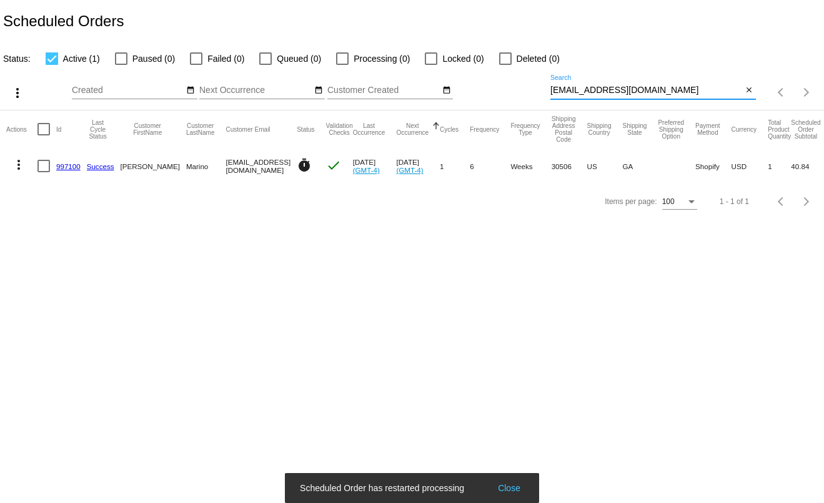
paste input "rajirag@yahoo"
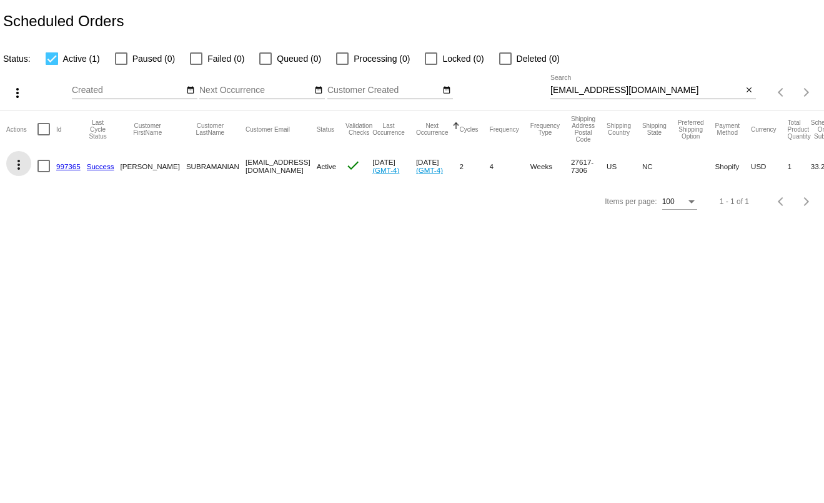
click at [16, 169] on mat-icon "more_vert" at bounding box center [18, 164] width 15 height 15
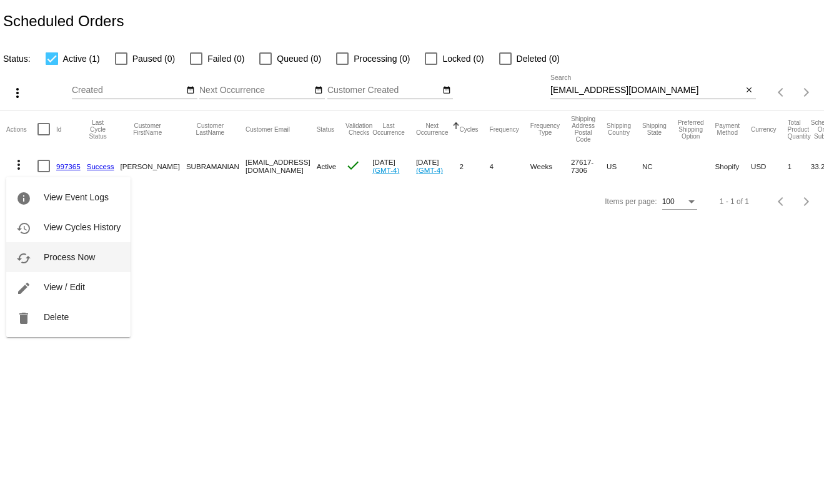
click at [66, 252] on span "Process Now" at bounding box center [69, 257] width 51 height 10
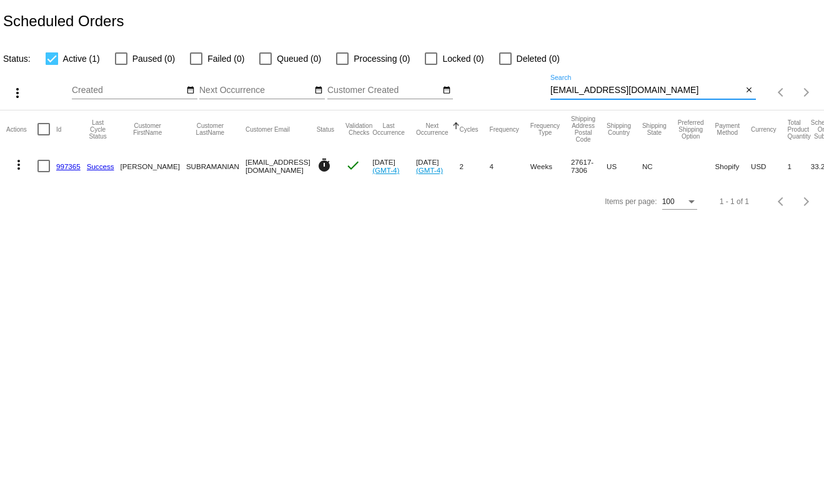
drag, startPoint x: 650, startPoint y: 91, endPoint x: 490, endPoint y: 89, distance: 160.5
click at [490, 89] on div "more_vert Sep Jan Feb Mar Apr 1" at bounding box center [412, 88] width 824 height 44
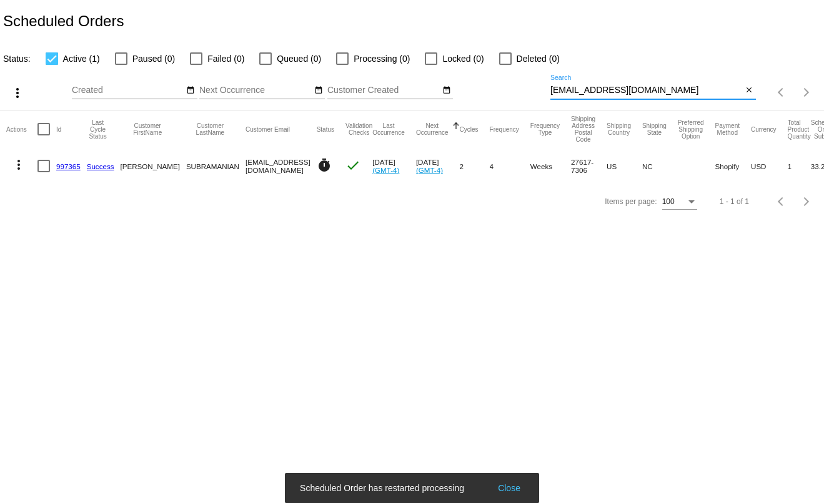
paste input "mariemartin246@gmail"
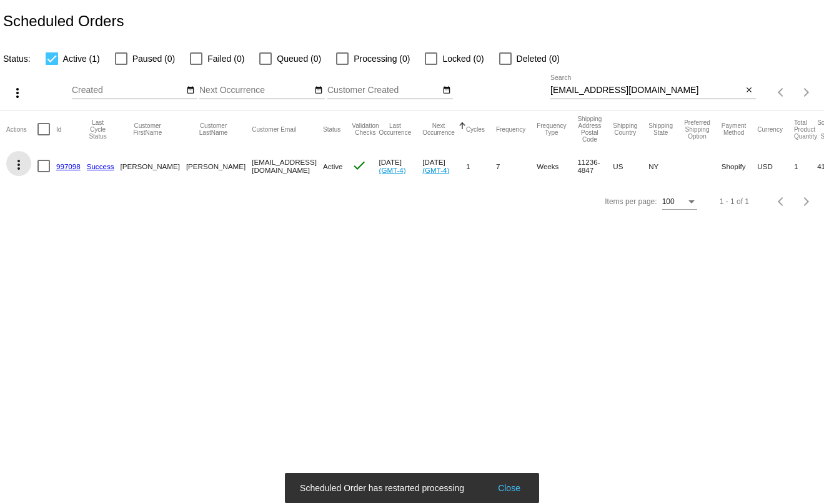
click at [16, 171] on mat-icon "more_vert" at bounding box center [18, 164] width 15 height 15
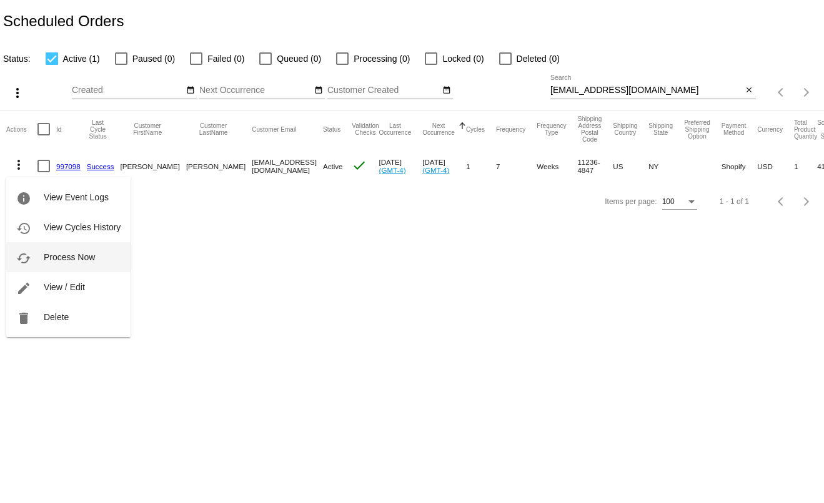
click at [53, 257] on span "Process Now" at bounding box center [69, 257] width 51 height 10
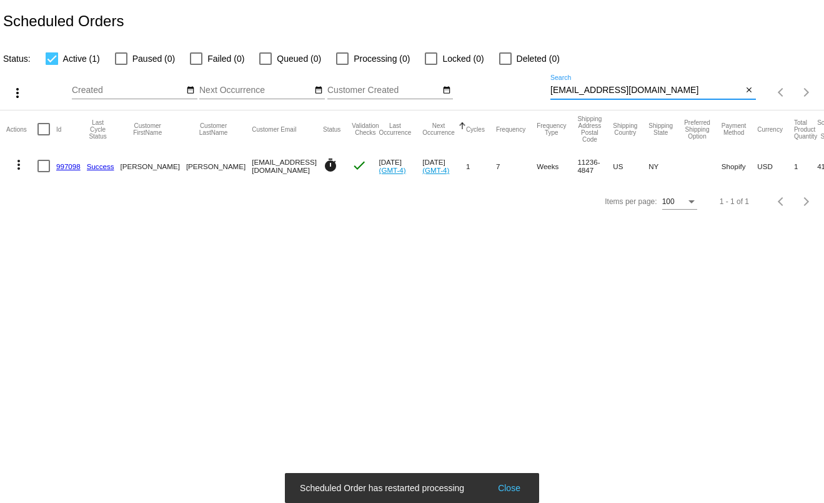
drag, startPoint x: 664, startPoint y: 94, endPoint x: 533, endPoint y: 95, distance: 130.5
click at [533, 95] on div "more_vert Sep Jan Feb Mar Apr 1" at bounding box center [412, 88] width 824 height 44
type input "v"
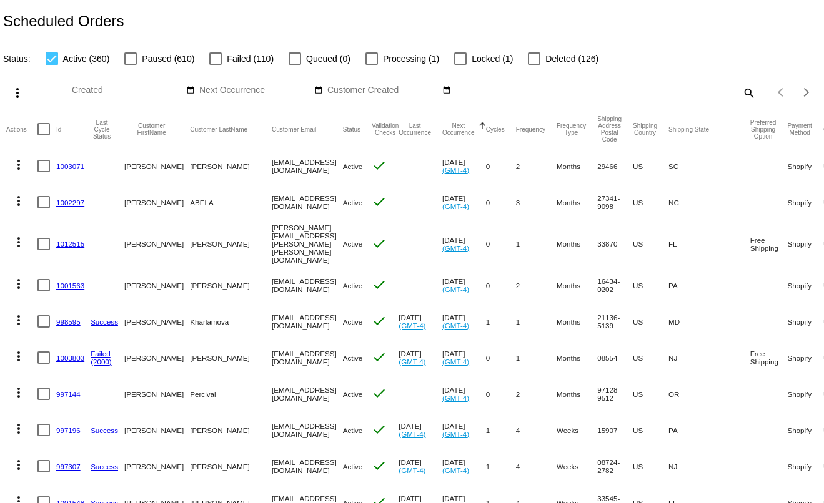
click at [756, 93] on div "Items per page: 100 1 - 100 of 360" at bounding box center [790, 92] width 69 height 35
click at [741, 94] on mat-icon "search" at bounding box center [748, 92] width 15 height 19
click at [717, 94] on input "Search" at bounding box center [652, 91] width 205 height 10
paste input "tmgarley@msn.com"
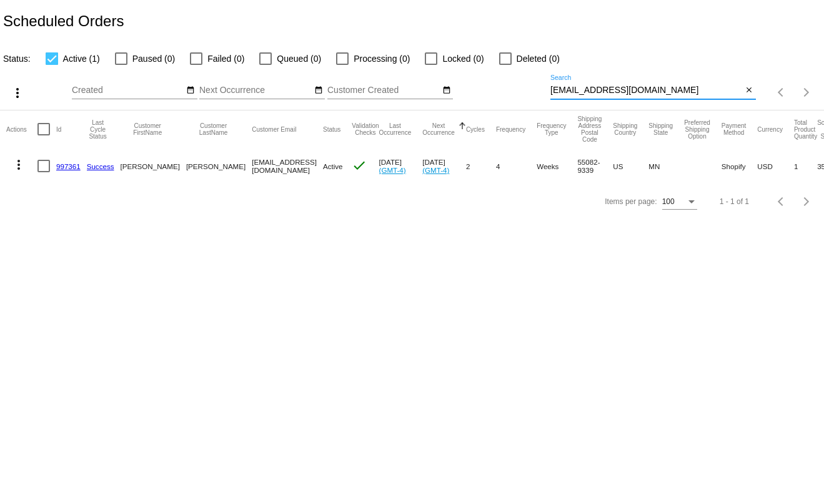
click at [22, 167] on mat-icon "more_vert" at bounding box center [18, 164] width 15 height 15
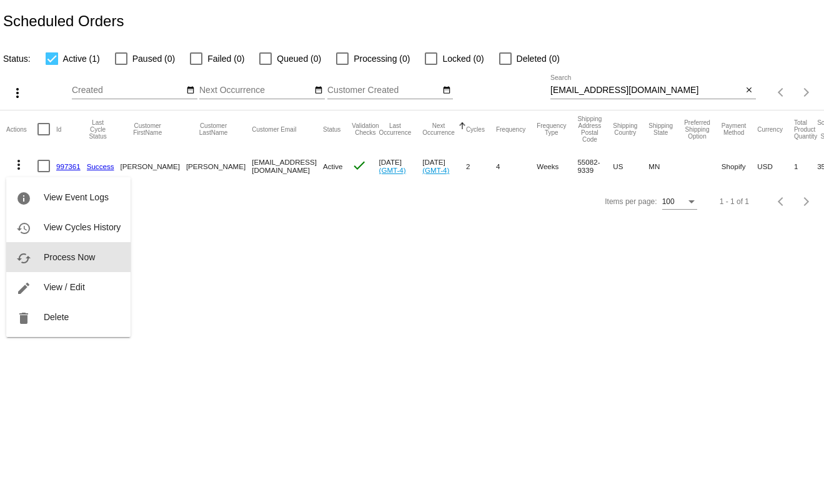
click at [72, 252] on button "cached Process Now" at bounding box center [68, 257] width 124 height 30
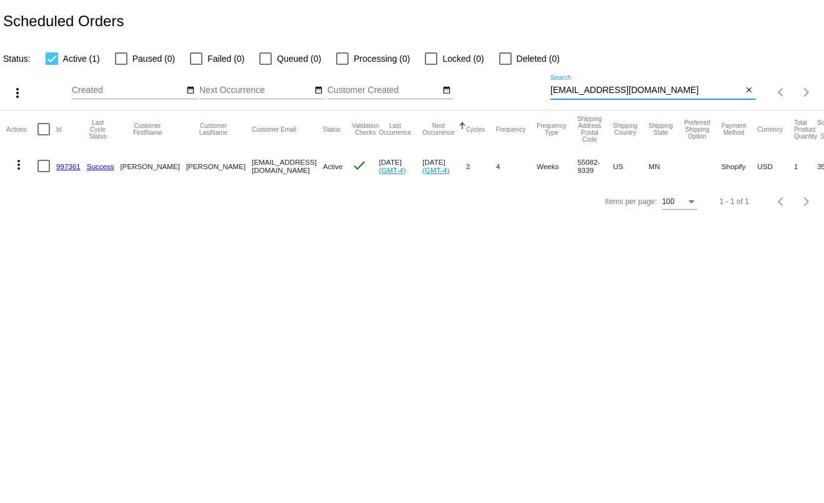
drag, startPoint x: 654, startPoint y: 89, endPoint x: 500, endPoint y: 93, distance: 154.9
click at [500, 93] on div "more_vert Sep Jan Feb Mar Apr 1" at bounding box center [412, 88] width 824 height 44
paste input "espnfanatic07@yahoo"
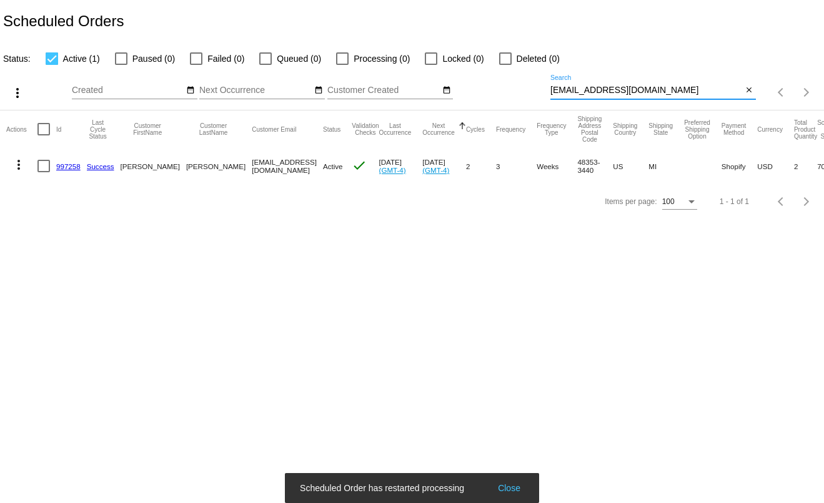
click at [17, 170] on mat-icon "more_vert" at bounding box center [18, 164] width 15 height 15
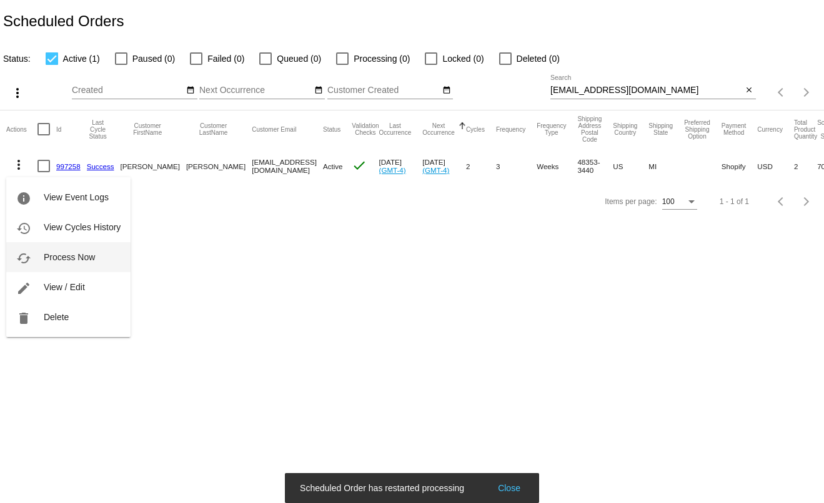
click at [74, 255] on span "Process Now" at bounding box center [69, 257] width 51 height 10
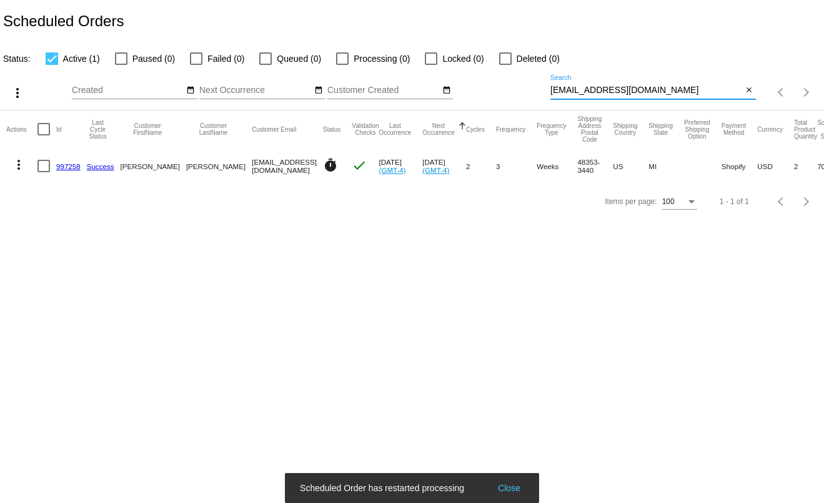
drag, startPoint x: 667, startPoint y: 94, endPoint x: 508, endPoint y: 94, distance: 158.6
click at [508, 94] on div "more_vert Sep Jan Feb Mar Apr 1" at bounding box center [412, 88] width 824 height 44
paste input "msrachellomax@gmail"
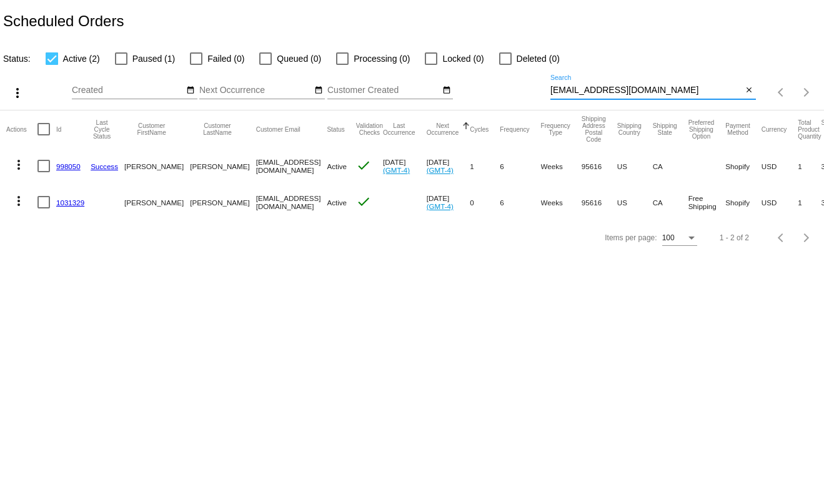
type input "msrachellomax@gmail.com"
click at [16, 167] on mat-icon "more_vert" at bounding box center [18, 164] width 15 height 15
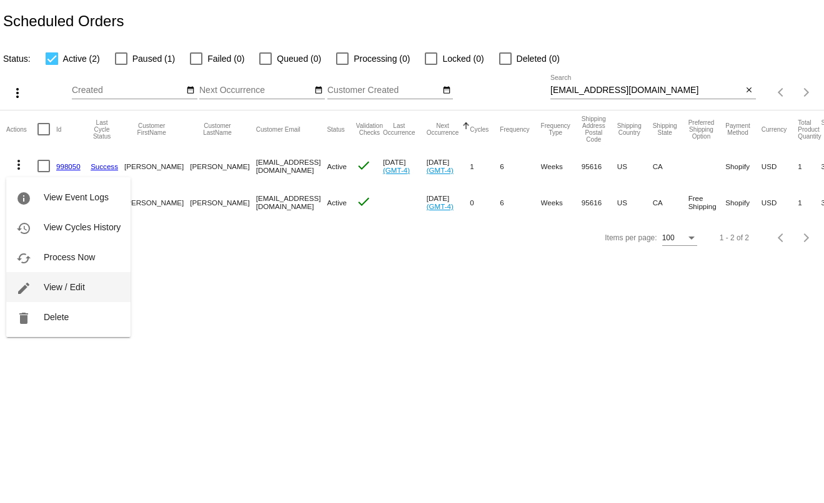
click at [59, 289] on span "View / Edit" at bounding box center [64, 287] width 41 height 10
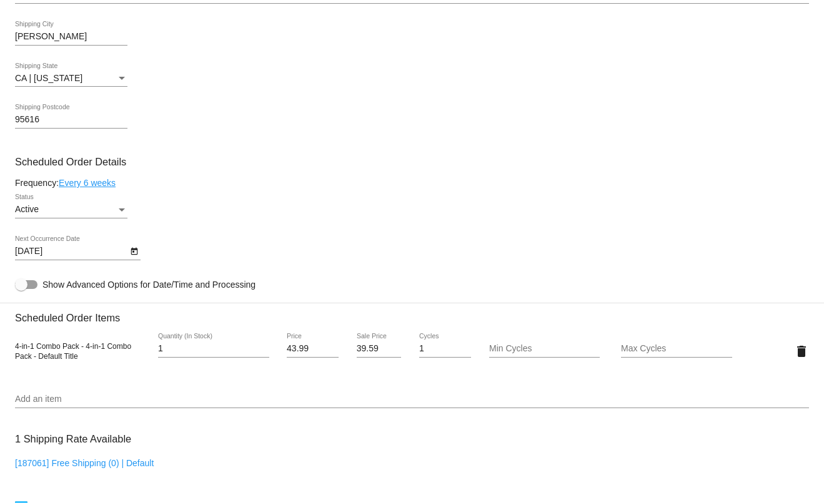
scroll to position [624, 0]
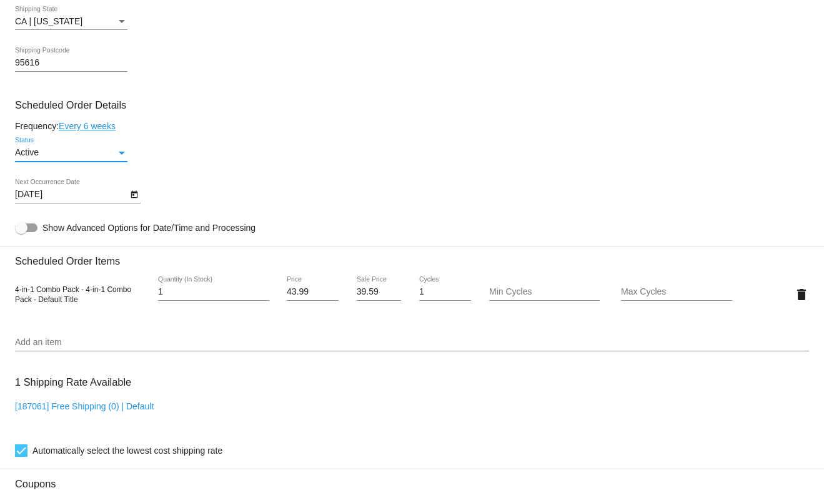
click at [113, 158] on div "Active" at bounding box center [65, 153] width 101 height 10
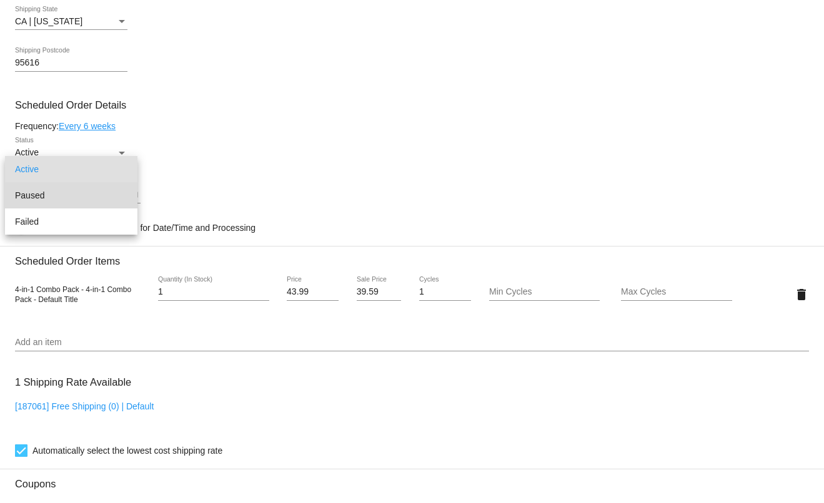
click at [103, 190] on span "Paused" at bounding box center [71, 195] width 112 height 26
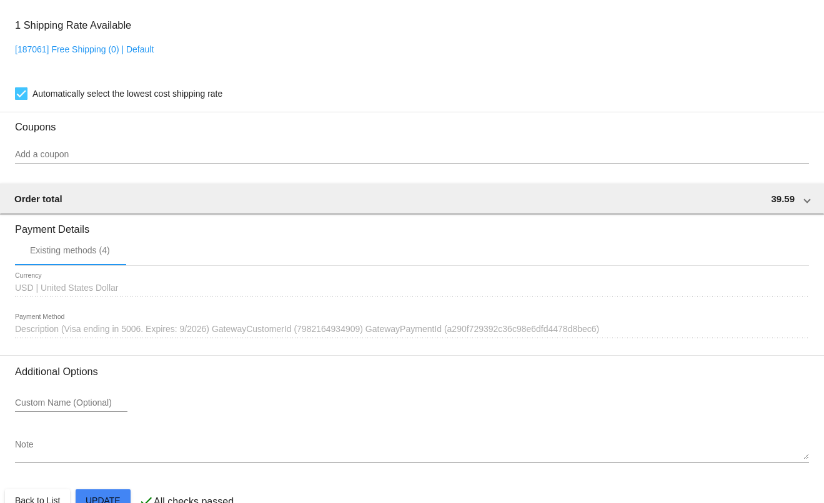
scroll to position [1032, 0]
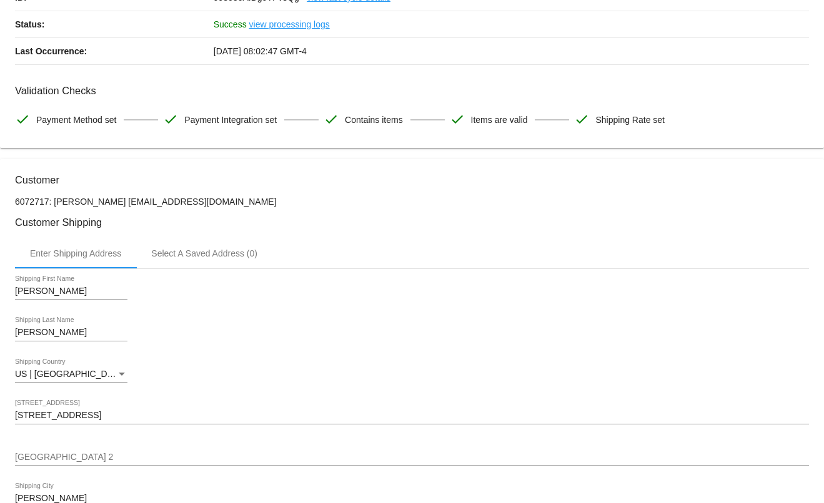
scroll to position [0, 0]
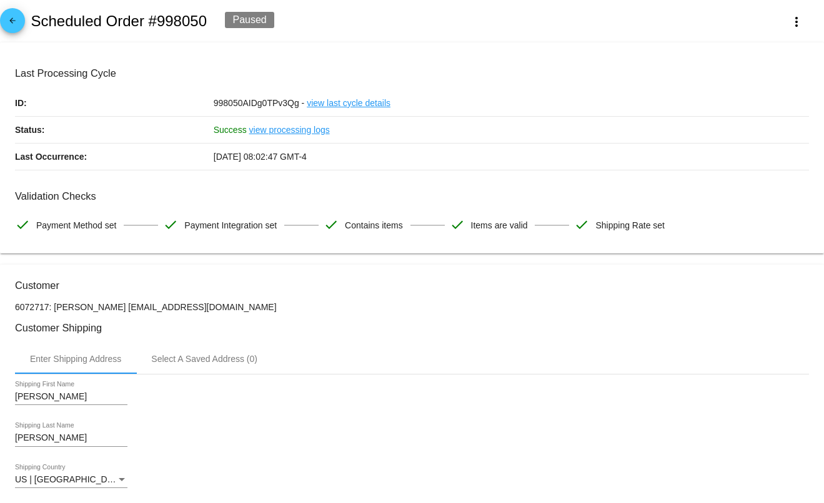
click at [14, 20] on mat-icon "arrow_back" at bounding box center [12, 23] width 15 height 15
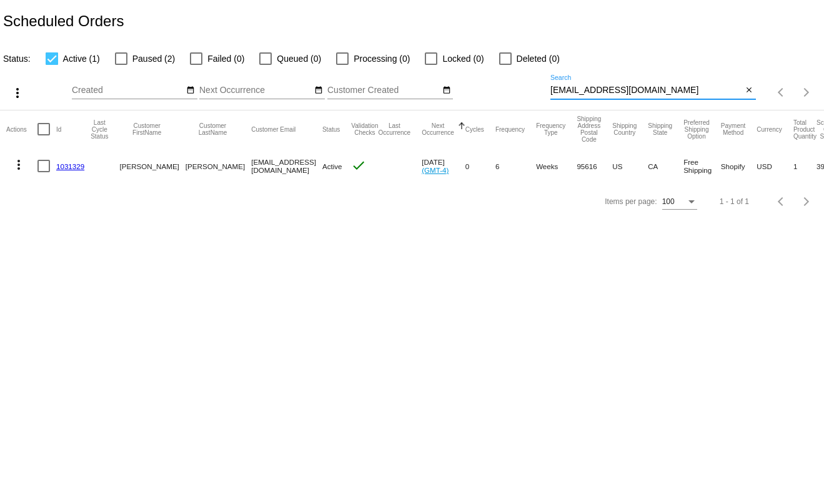
drag, startPoint x: 670, startPoint y: 89, endPoint x: 494, endPoint y: 92, distance: 176.1
click at [494, 92] on div "more_vert Sep Jan Feb Mar Apr 1" at bounding box center [412, 88] width 824 height 44
type input "jerome"
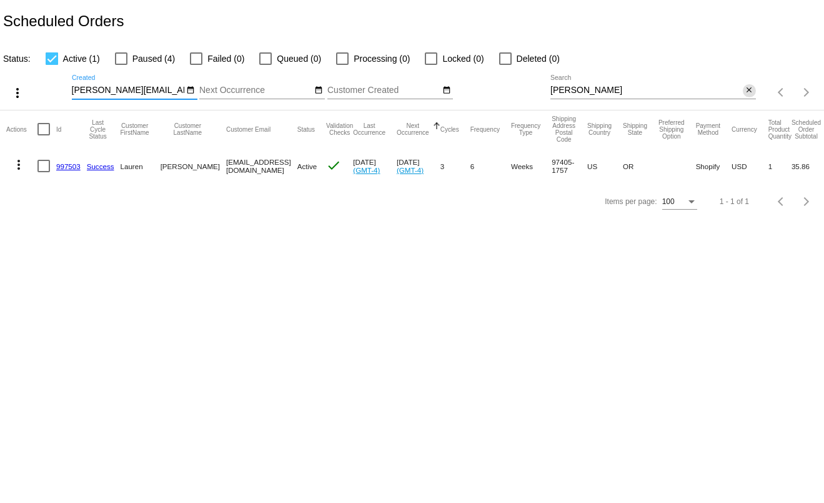
click at [749, 91] on mat-icon "close" at bounding box center [748, 91] width 9 height 10
click at [723, 90] on div "search" at bounding box center [652, 92] width 205 height 19
click at [751, 89] on mat-icon "search" at bounding box center [748, 92] width 15 height 19
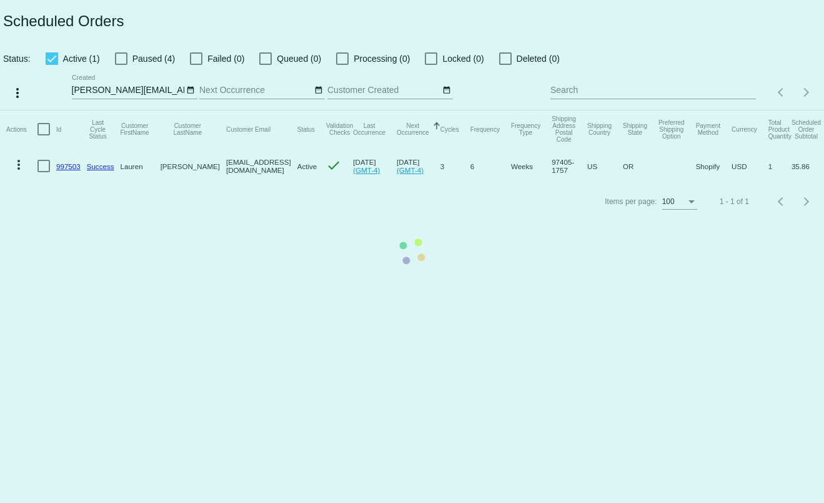
click at [724, 111] on mat-table "Actions Id Last Cycle Status Customer FirstName Customer LastName Customer Emai…" at bounding box center [412, 148] width 824 height 74
click at [732, 111] on mat-table "Actions Id Last Cycle Status Customer FirstName Customer LastName Customer Emai…" at bounding box center [412, 148] width 824 height 74
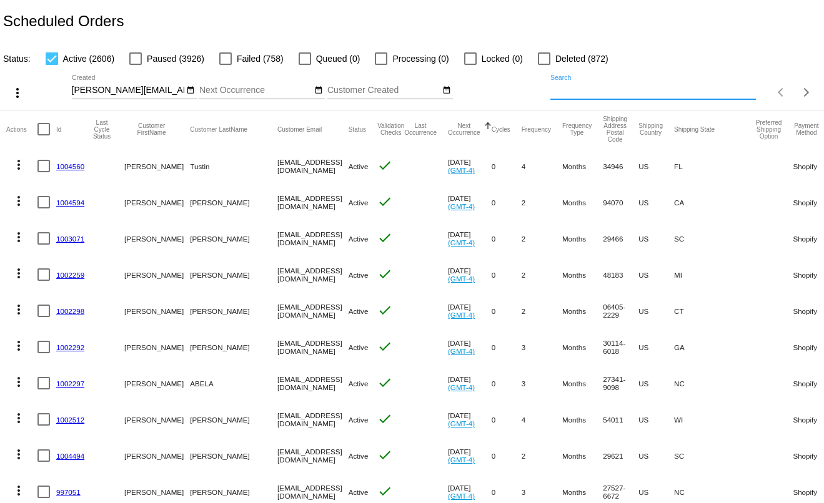
click at [717, 92] on input "Search" at bounding box center [652, 91] width 205 height 10
paste input "adam.bowen@hey.com"
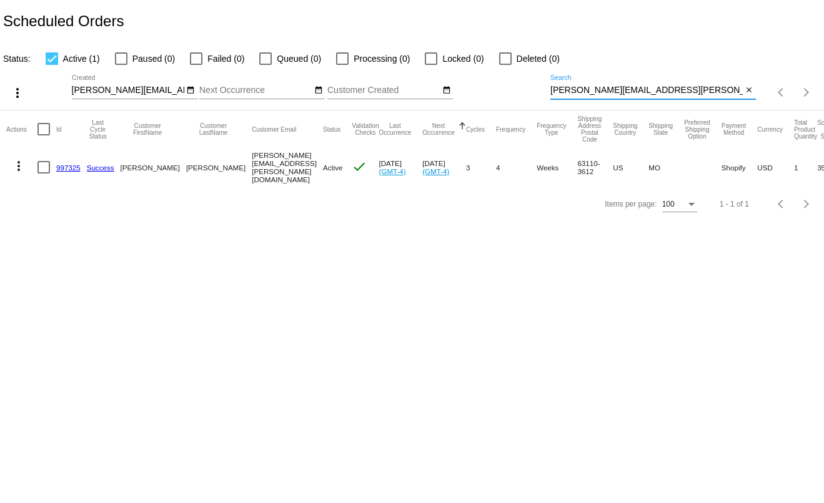
drag, startPoint x: 627, startPoint y: 92, endPoint x: 503, endPoint y: 91, distance: 124.3
click at [503, 91] on div "more_vert t.leclaire@simplekneads.com Sep Jan Feb Mar Apr" at bounding box center [412, 88] width 824 height 44
paste input "bby.thompson.caldwell@gmail"
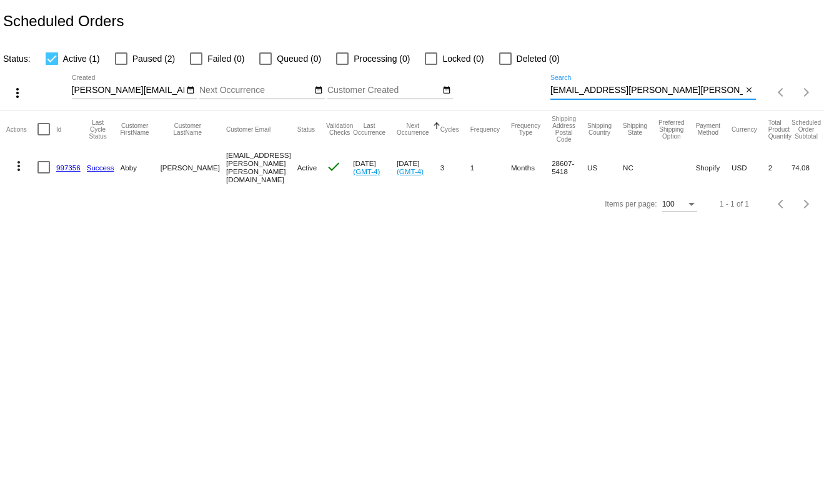
drag, startPoint x: 699, startPoint y: 94, endPoint x: 483, endPoint y: 97, distance: 215.4
click at [483, 97] on div "more_vert t.leclaire@simplekneads.com Sep Jan Feb Mar Apr" at bounding box center [412, 88] width 824 height 44
paste input "vselanteva@hot"
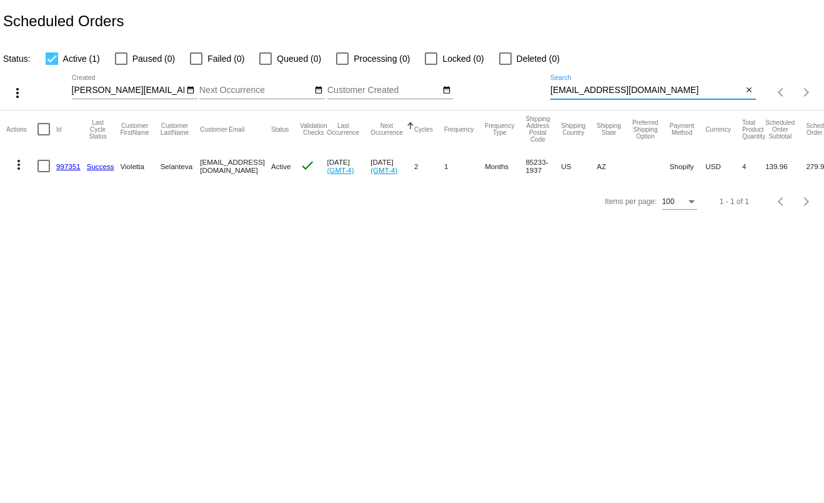
drag, startPoint x: 672, startPoint y: 91, endPoint x: 468, endPoint y: 89, distance: 204.2
click at [468, 89] on div "more_vert t.leclaire@simplekneads.com Sep Jan Feb Mar Apr" at bounding box center [412, 88] width 824 height 44
paste input "allisonkrausman@g"
type input "allisonkrausman@gmail.com"
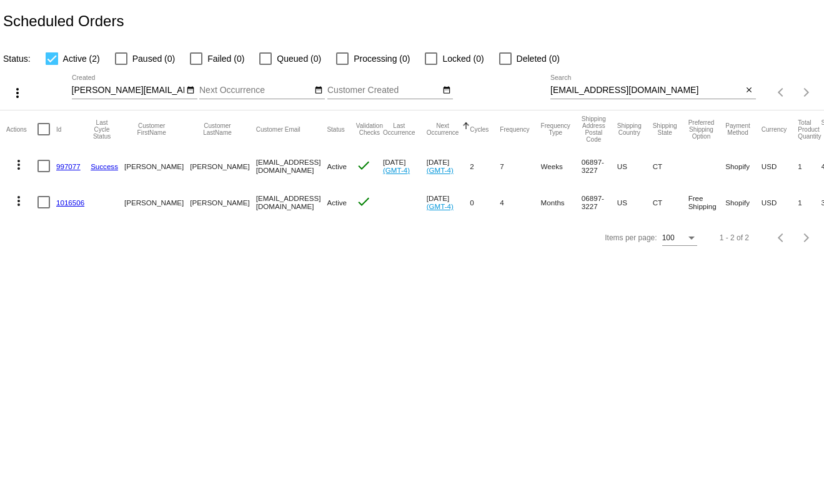
drag, startPoint x: 297, startPoint y: 205, endPoint x: 205, endPoint y: 206, distance: 91.2
click at [256, 206] on mat-cell "allisonkrausman@gmail.com" at bounding box center [291, 202] width 71 height 36
copy mat-cell "allisonkrausman@gmail.com"
click at [72, 168] on link "997077" at bounding box center [68, 166] width 24 height 8
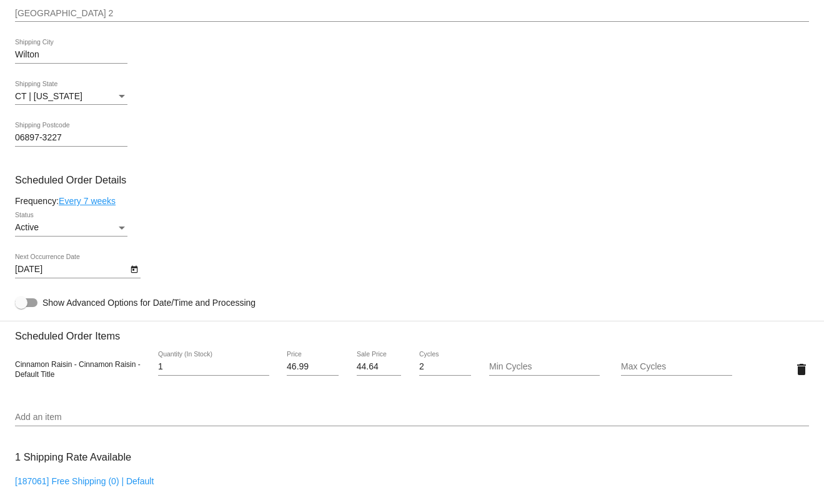
scroll to position [562, 0]
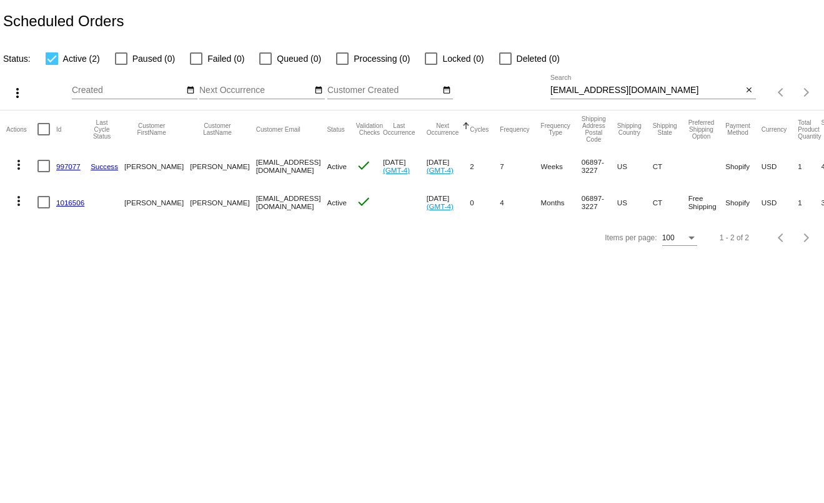
type input "t.leclaire@simplekneads.com"
drag, startPoint x: 684, startPoint y: 92, endPoint x: 471, endPoint y: 97, distance: 213.6
click at [471, 97] on div "more_vert t.leclaire@simplekneads.com Sep Jan Feb Mar Apr" at bounding box center [412, 88] width 824 height 44
drag, startPoint x: 671, startPoint y: 92, endPoint x: 485, endPoint y: 91, distance: 185.5
click at [485, 91] on div "more_vert t.leclaire@simplekneads.com Sep Jan Feb Mar Apr" at bounding box center [412, 88] width 824 height 44
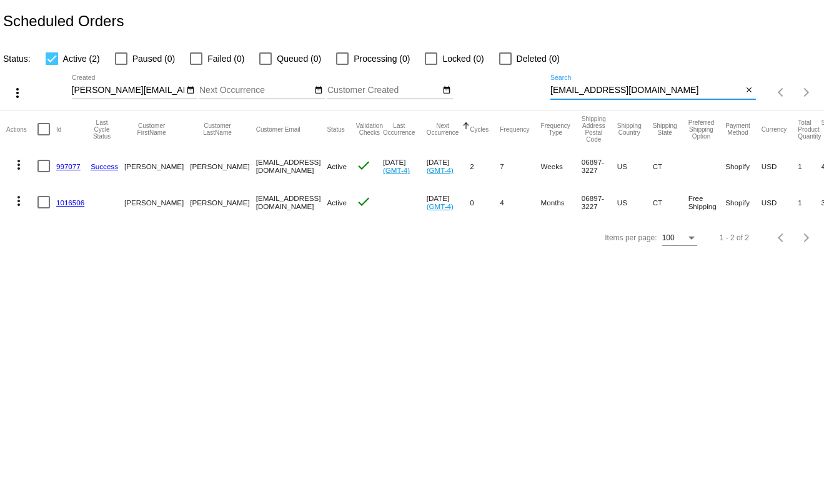
paste input "idrew"
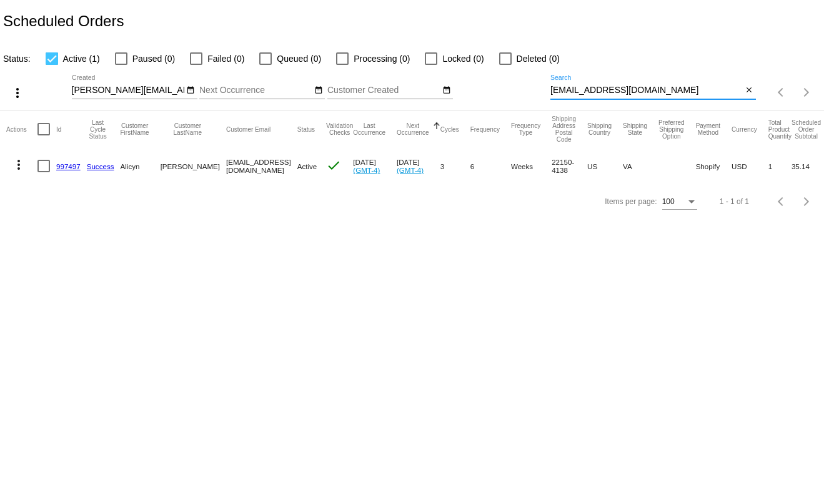
drag, startPoint x: 629, startPoint y: 90, endPoint x: 496, endPoint y: 91, distance: 133.0
click at [496, 91] on div "more_vert t.leclaire@simplekneads.com Sep Jan Feb Mar Apr" at bounding box center [412, 88] width 824 height 44
paste input "laurasonn"
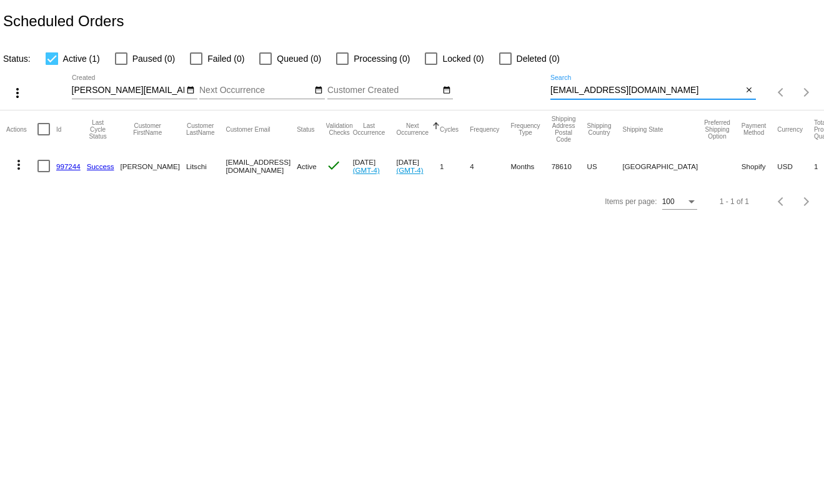
click at [11, 170] on button "more_vert" at bounding box center [18, 163] width 25 height 25
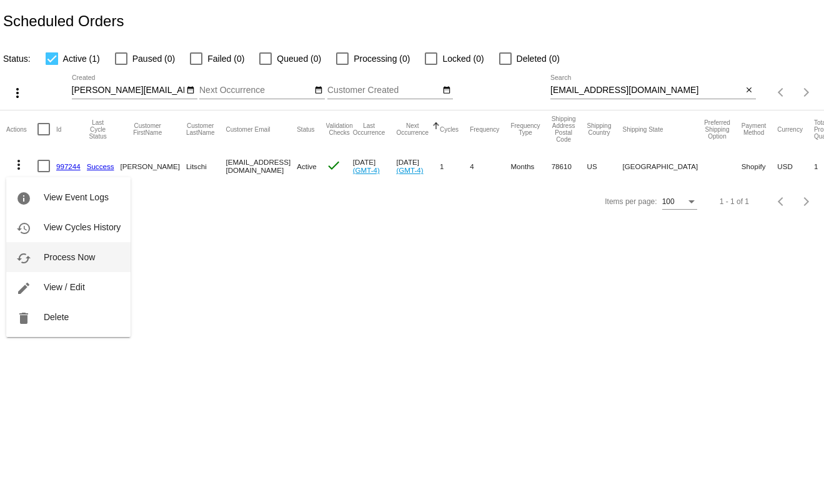
click at [47, 252] on span "Process Now" at bounding box center [69, 257] width 51 height 10
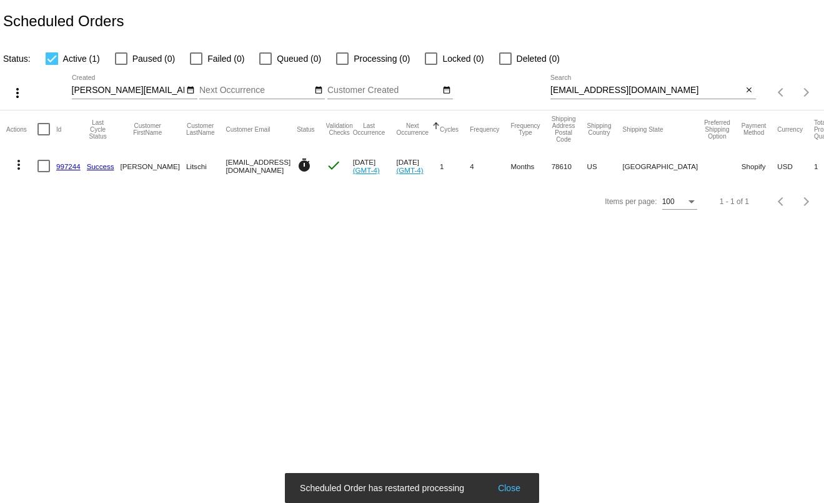
click at [664, 91] on input "laurasonn@gmail.com" at bounding box center [646, 91] width 192 height 10
paste input "tracy.n.everett"
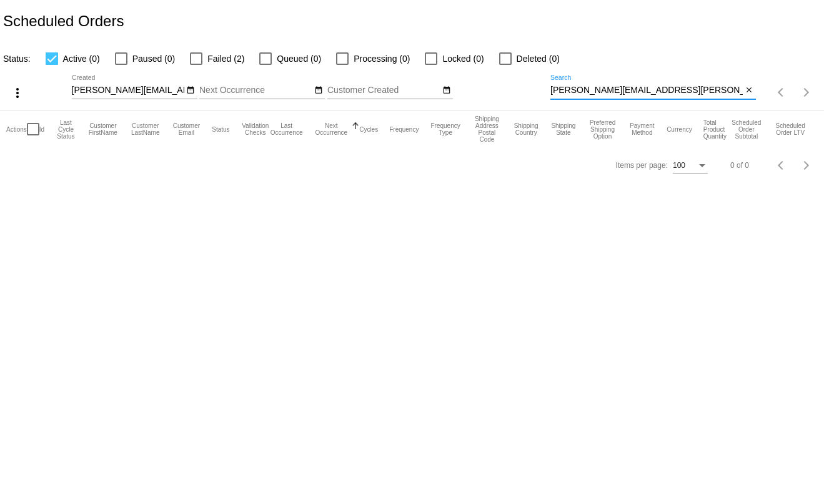
click at [665, 87] on div "tracy.n.everett@gmail.com Search" at bounding box center [646, 87] width 192 height 24
click at [665, 87] on input "tracy.n.everett@gmail.com" at bounding box center [646, 91] width 192 height 10
paste input "gilliangalford"
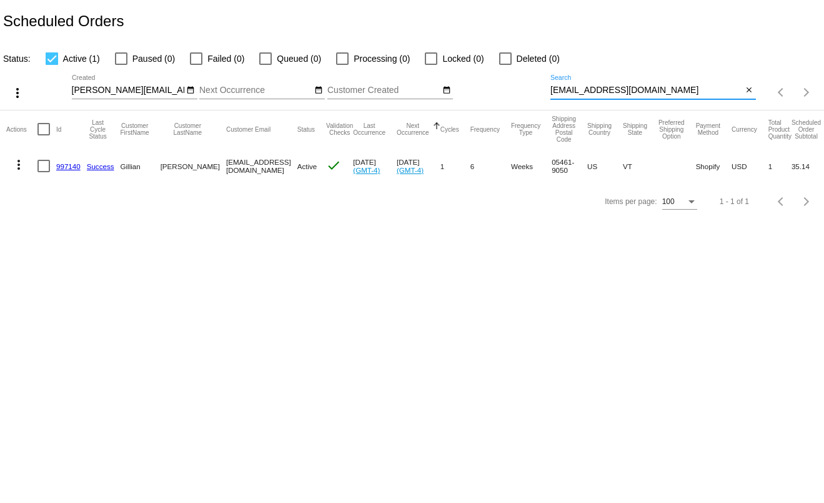
click at [14, 168] on mat-icon "more_vert" at bounding box center [18, 164] width 15 height 15
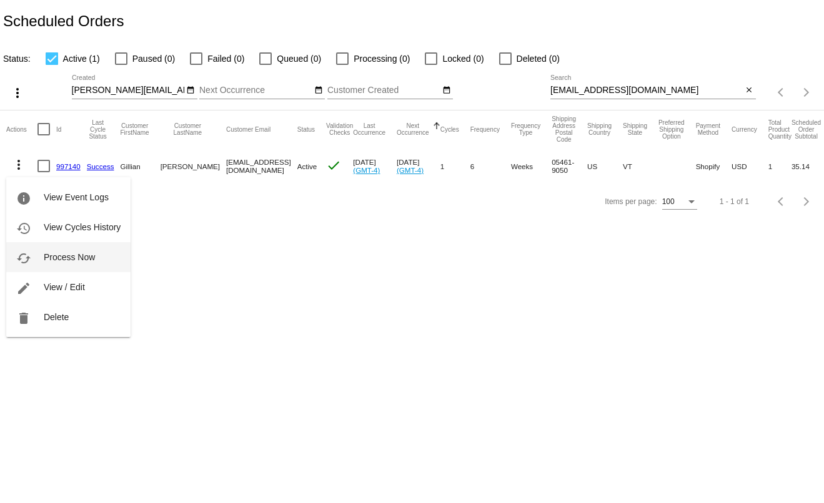
click at [45, 256] on span "Process Now" at bounding box center [69, 257] width 51 height 10
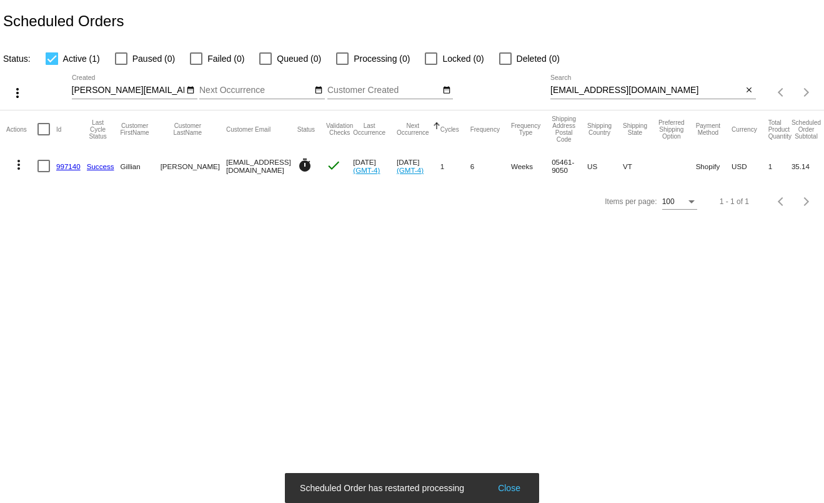
click at [687, 91] on input "gilliangalford@gmail.com" at bounding box center [646, 91] width 192 height 10
paste input "smartoptions.cc"
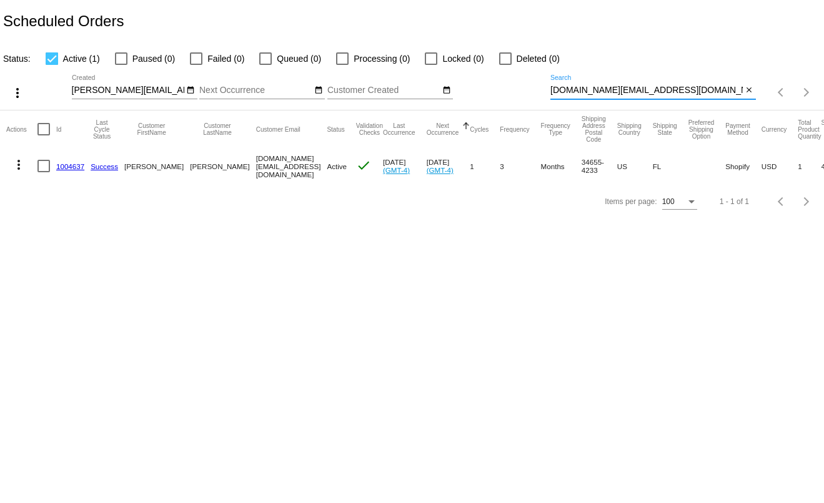
click at [19, 168] on mat-icon "more_vert" at bounding box center [18, 164] width 15 height 15
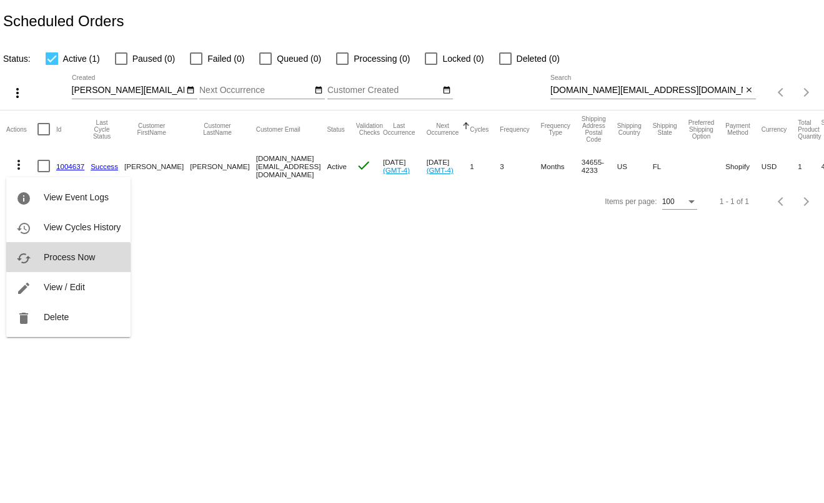
click at [66, 262] on span "Process Now" at bounding box center [69, 257] width 51 height 10
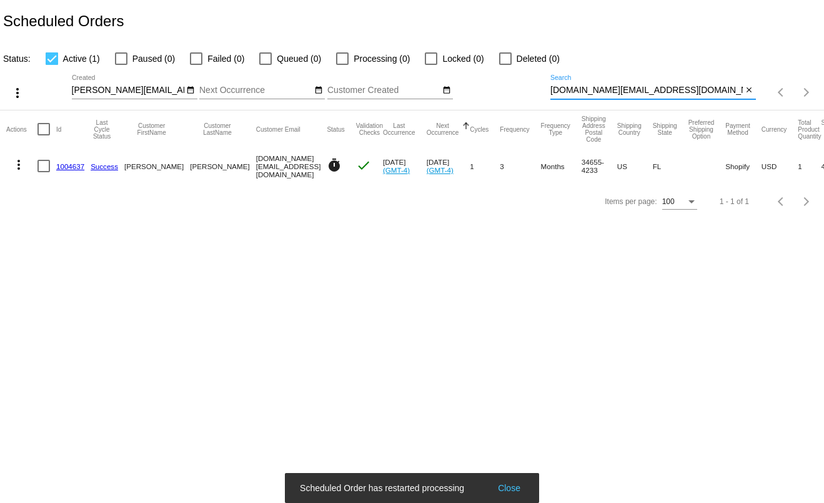
drag, startPoint x: 672, startPoint y: 91, endPoint x: 515, endPoint y: 88, distance: 157.4
click at [515, 88] on div "more_vert t.leclaire@simplekneads.com Sep Jan Feb Mar Apr" at bounding box center [412, 88] width 824 height 44
paste input "cathybreiner"
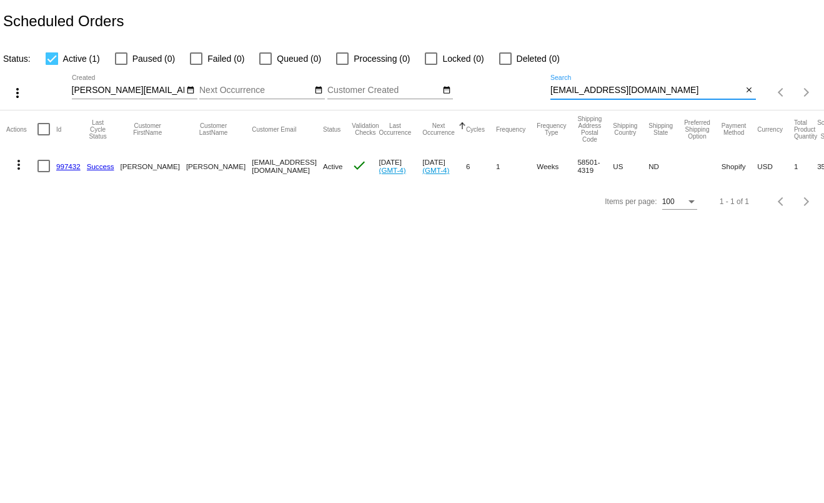
drag, startPoint x: 651, startPoint y: 94, endPoint x: 465, endPoint y: 86, distance: 186.9
click at [465, 86] on div "more_vert t.leclaire@simplekneads.com Sep Jan Feb Mar Apr" at bounding box center [412, 88] width 824 height 44
paste input "zenaboba@hot"
click at [17, 164] on mat-icon "more_vert" at bounding box center [18, 164] width 15 height 15
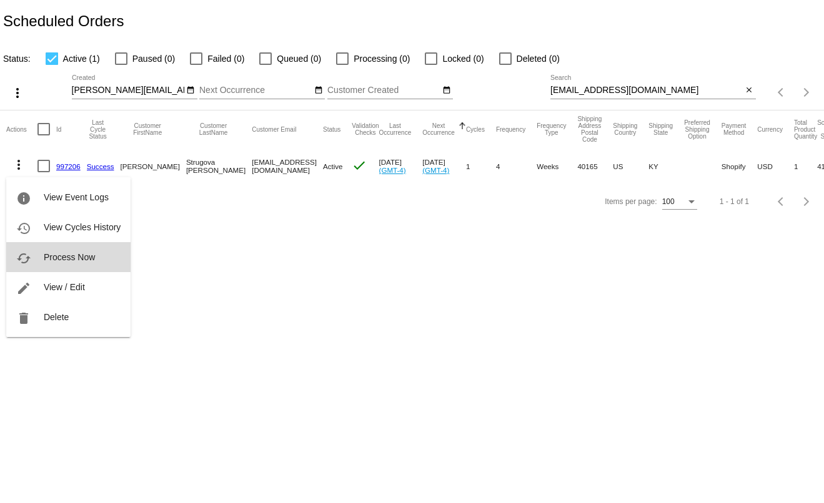
click at [83, 259] on span "Process Now" at bounding box center [69, 257] width 51 height 10
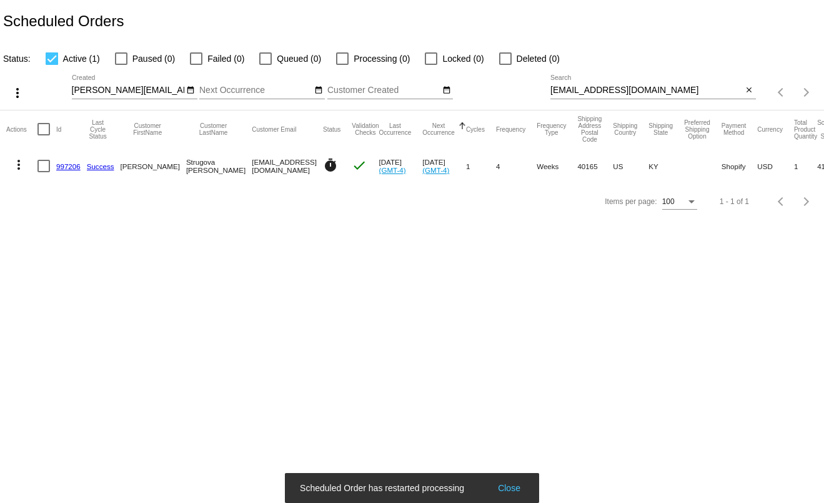
click at [616, 82] on div "zenaboba@hotmail.com Search" at bounding box center [646, 87] width 192 height 24
click at [616, 84] on div "zenaboba@hotmail.com Search" at bounding box center [646, 87] width 192 height 24
click at [617, 87] on div "zenaboba@hotmail.com Search" at bounding box center [646, 87] width 192 height 24
click at [617, 87] on input "zenaboba@hotmail.com" at bounding box center [646, 91] width 192 height 10
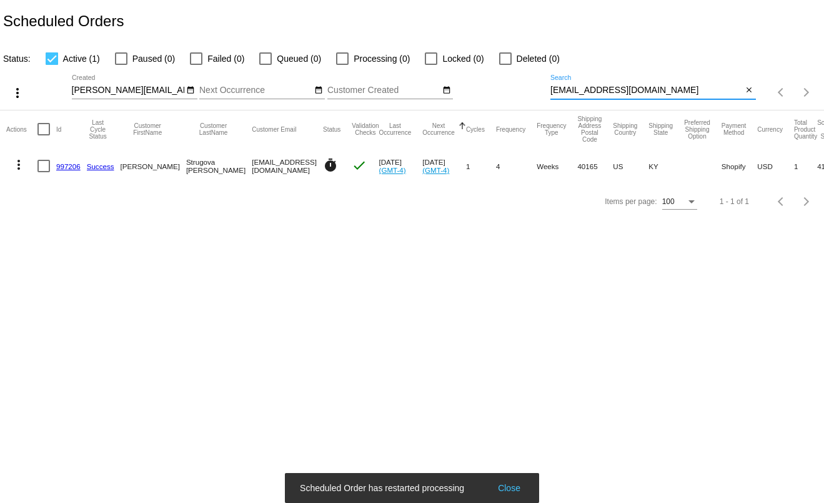
click at [617, 87] on input "zenaboba@hotmail.com" at bounding box center [646, 91] width 192 height 10
paste input "mvaelas@proton.me"
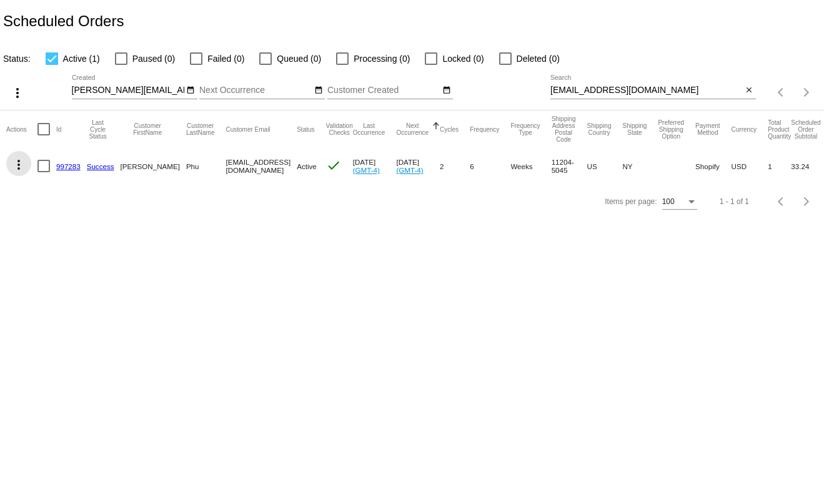
click at [17, 170] on mat-icon "more_vert" at bounding box center [18, 164] width 15 height 15
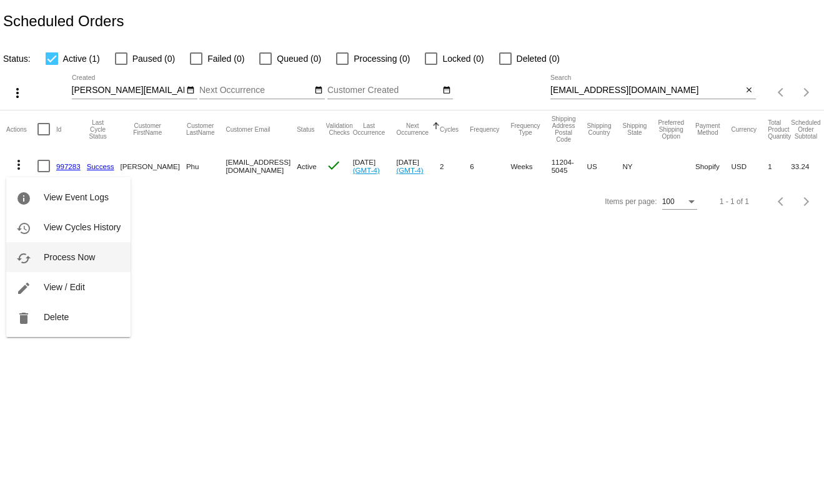
click at [76, 255] on span "Process Now" at bounding box center [69, 257] width 51 height 10
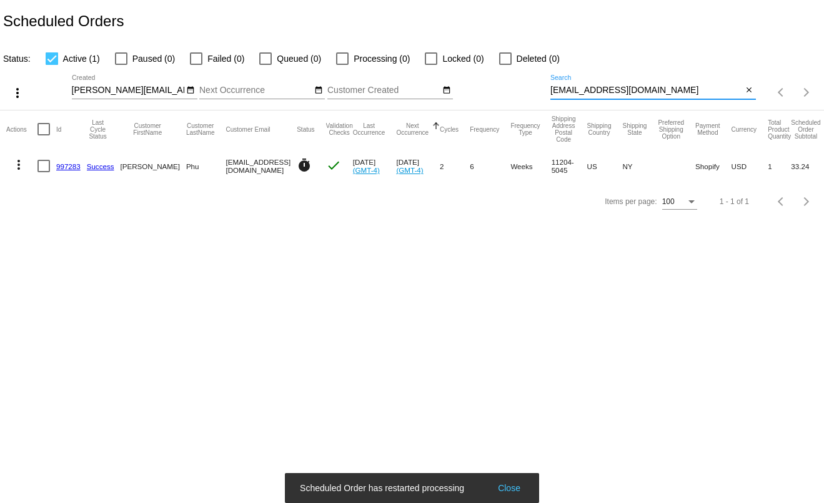
click at [619, 96] on input "mvaelas@proton.me" at bounding box center [646, 91] width 192 height 10
paste input "ameadows1589@gmail.com"
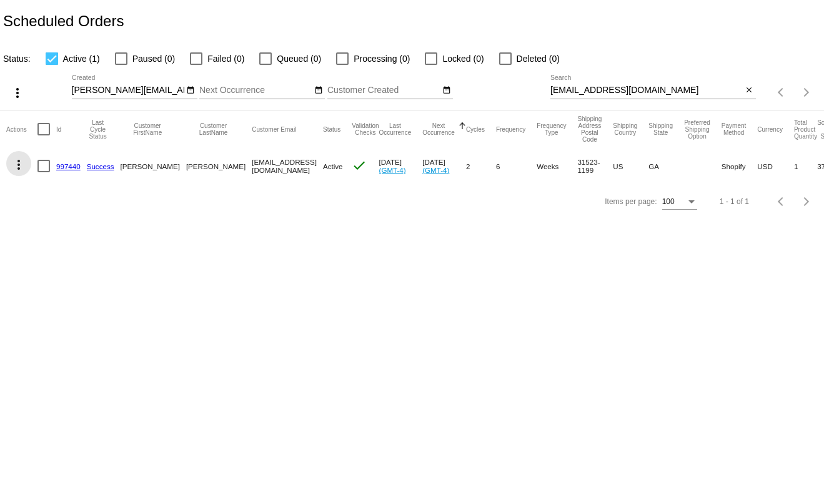
click at [17, 167] on mat-icon "more_vert" at bounding box center [18, 164] width 15 height 15
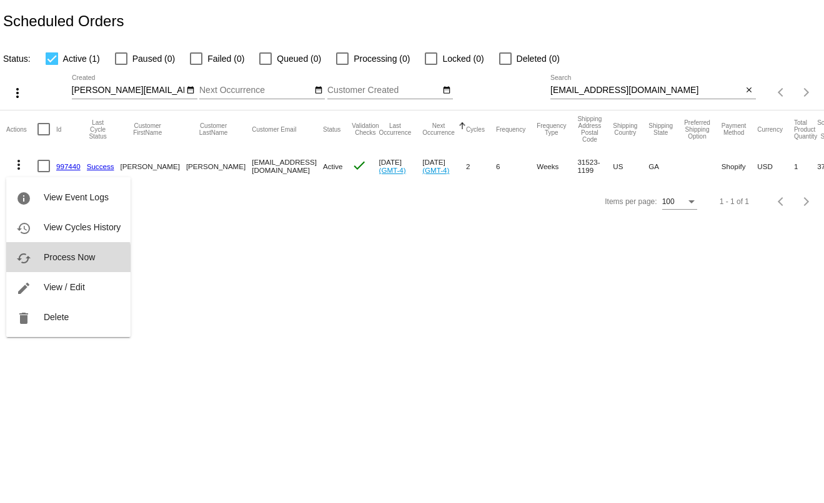
click at [59, 262] on span "Process Now" at bounding box center [69, 257] width 51 height 10
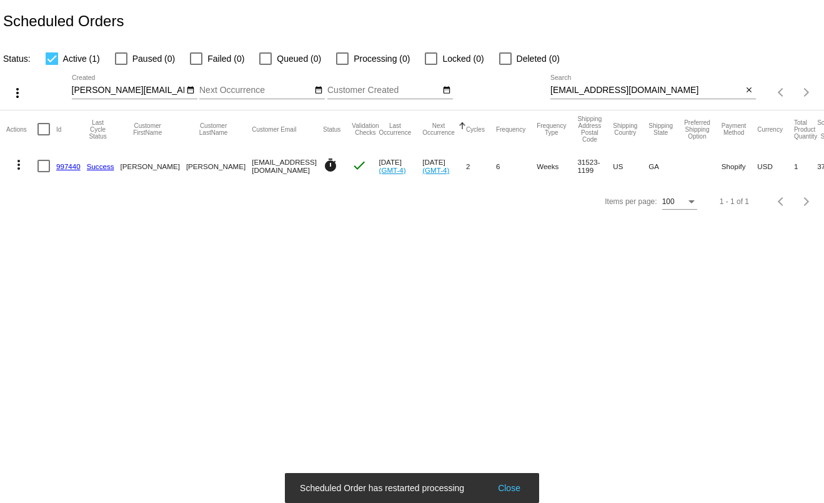
click at [687, 92] on input "ameadows1589@gmail.com" at bounding box center [646, 91] width 192 height 10
paste input "georgia.marshall"
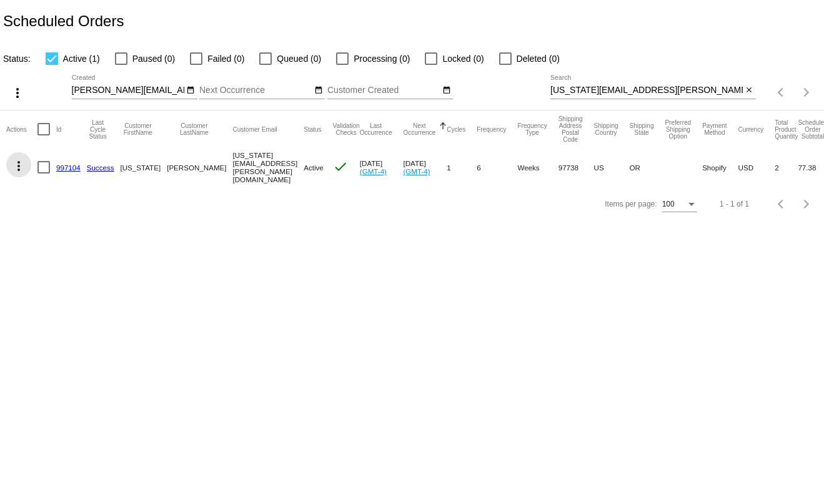
click at [16, 170] on mat-icon "more_vert" at bounding box center [18, 166] width 15 height 15
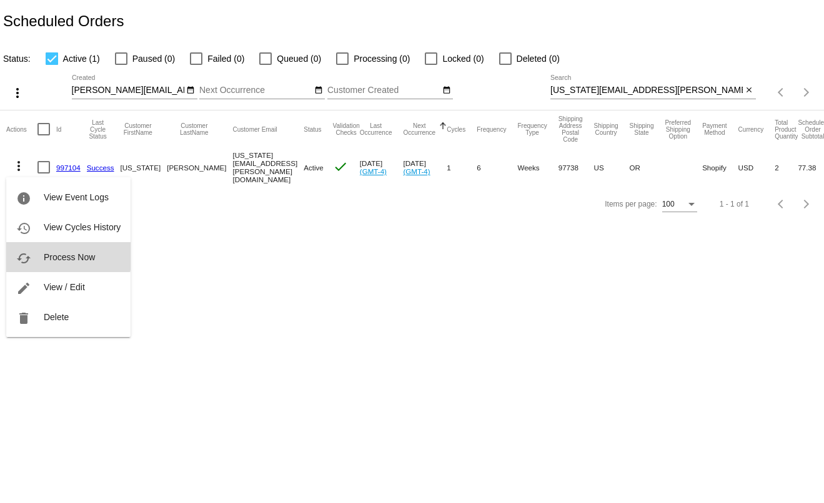
click at [53, 253] on span "Process Now" at bounding box center [69, 257] width 51 height 10
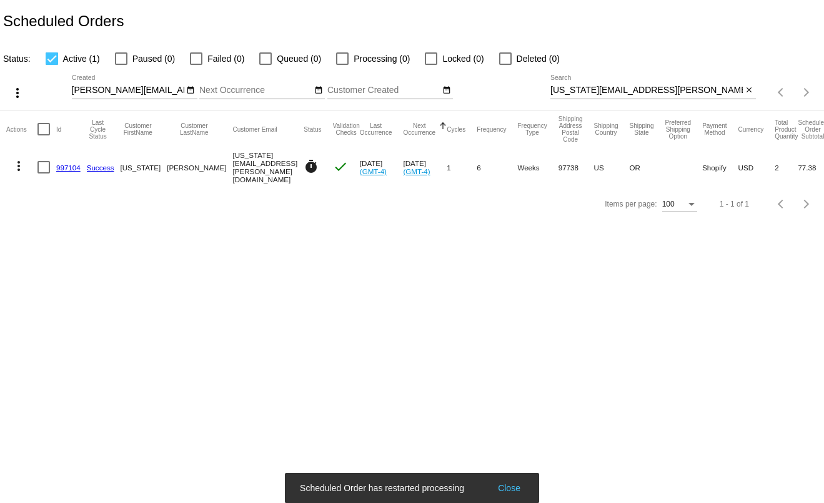
click at [609, 87] on div "georgia.marshall@gmail.com Search" at bounding box center [646, 87] width 192 height 24
click at [610, 87] on div "georgia.marshall@gmail.com Search" at bounding box center [646, 87] width 192 height 24
click at [611, 89] on input "georgia.marshall@gmail.com" at bounding box center [646, 91] width 192 height 10
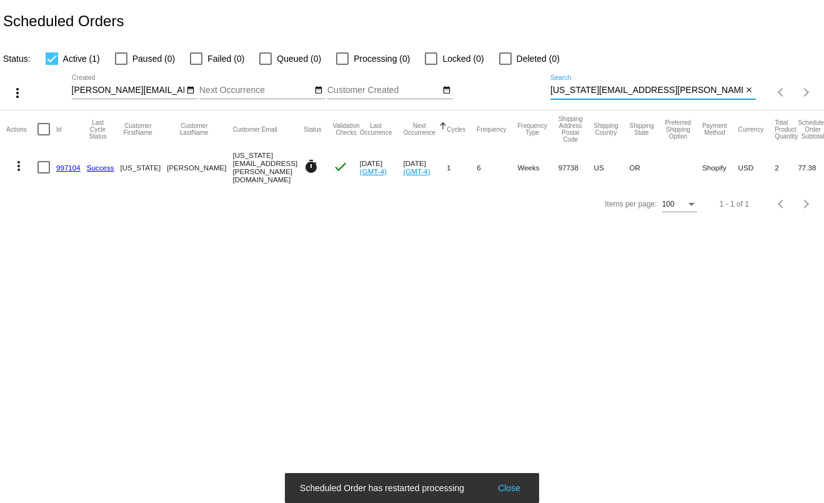
click at [611, 89] on input "georgia.marshall@gmail.com" at bounding box center [646, 91] width 192 height 10
paste input "summersbd@sbcglobal.net"
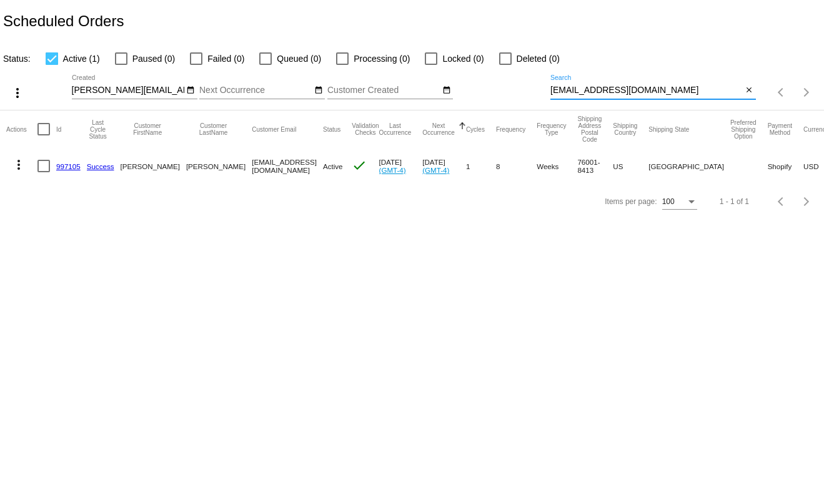
click at [21, 169] on mat-icon "more_vert" at bounding box center [18, 164] width 15 height 15
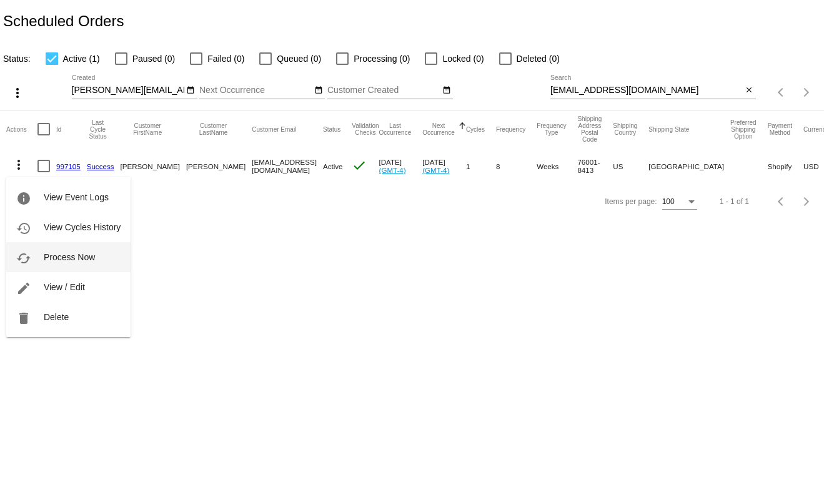
click at [55, 262] on span "Process Now" at bounding box center [69, 257] width 51 height 10
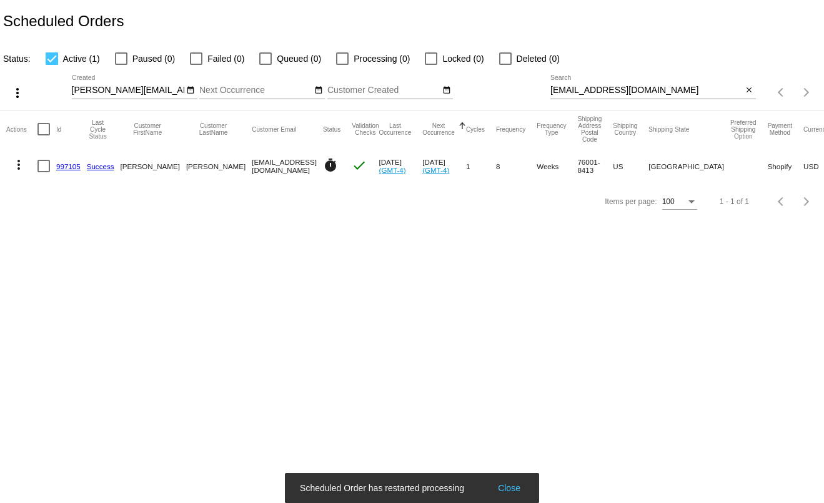
click at [636, 91] on input "summersbd@sbcglobal.net" at bounding box center [646, 91] width 192 height 10
paste input "jprini@josefprini.com"
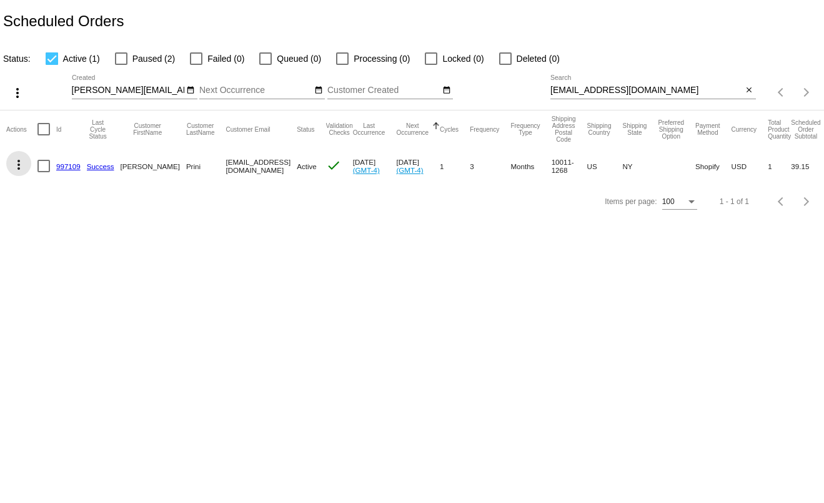
click at [17, 165] on mat-icon "more_vert" at bounding box center [18, 164] width 15 height 15
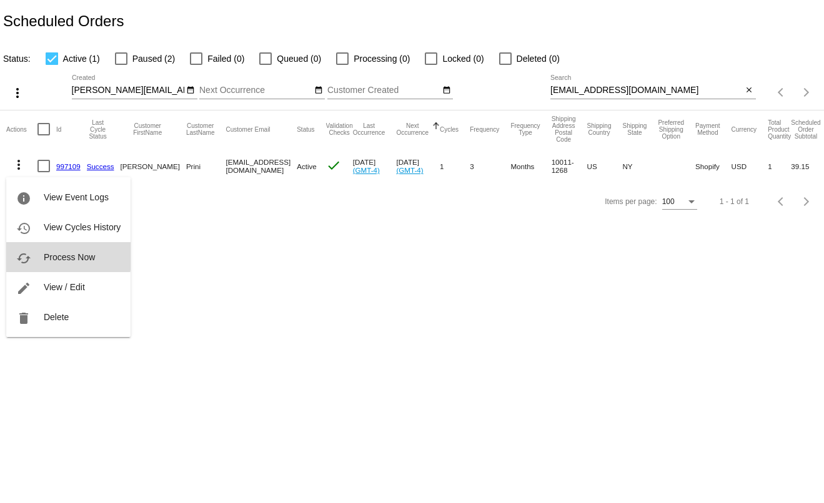
click at [51, 253] on span "Process Now" at bounding box center [69, 257] width 51 height 10
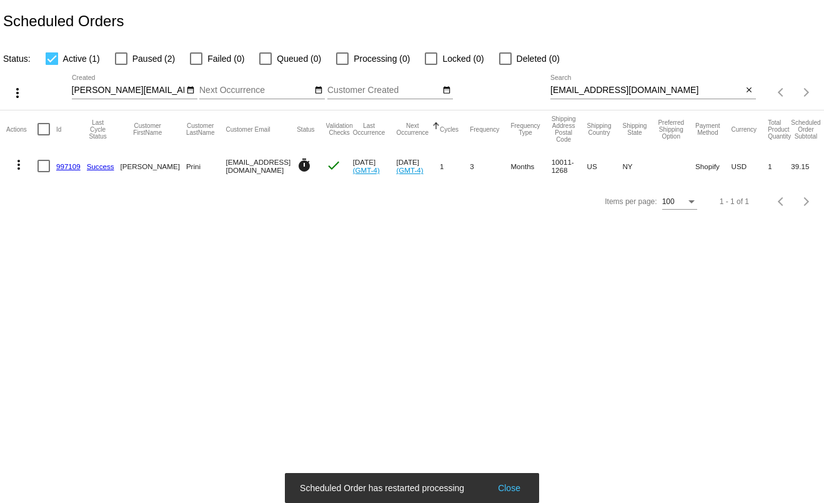
click at [601, 91] on input "jprini@josefprini.com" at bounding box center [646, 91] width 192 height 10
paste input "susan@jadebranch"
type input "susan@jadebranch.com"
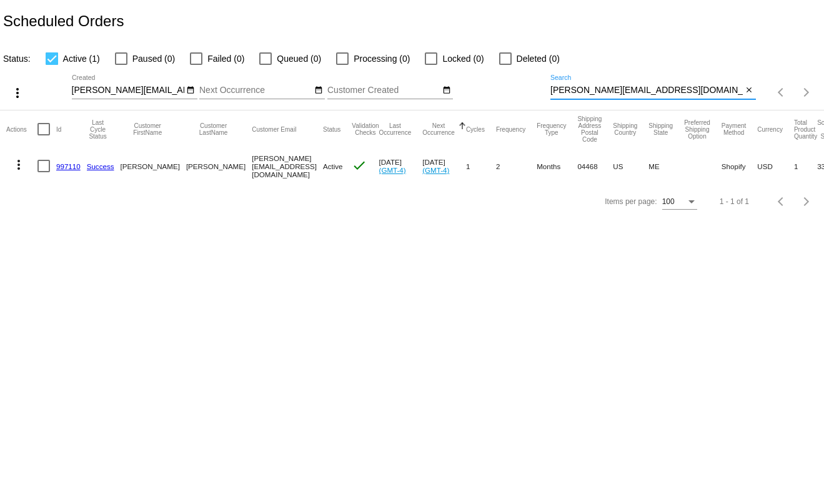
scroll to position [1, 0]
drag, startPoint x: 648, startPoint y: 89, endPoint x: 511, endPoint y: 101, distance: 137.3
click at [511, 101] on div "more_vert t.leclaire@simplekneads.com Sep Jan Feb Mar Apr" at bounding box center [412, 88] width 824 height 44
click at [21, 166] on mat-icon "more_vert" at bounding box center [18, 164] width 15 height 15
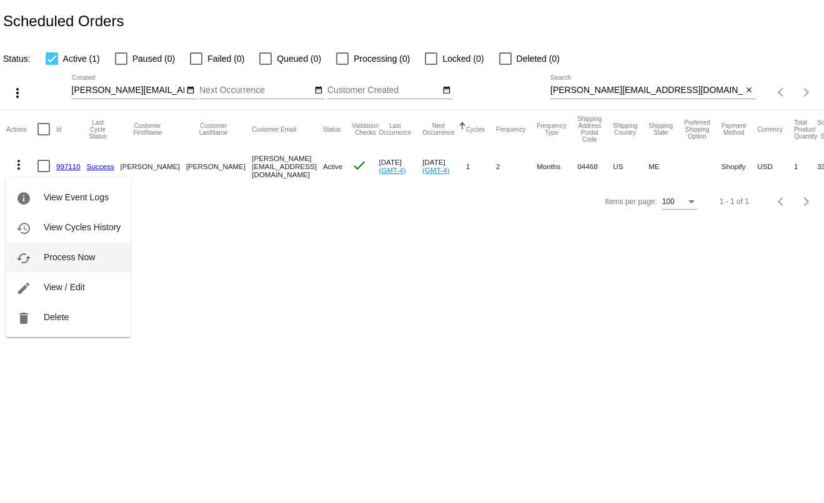
click at [82, 260] on span "Process Now" at bounding box center [69, 257] width 51 height 10
